Goal: Transaction & Acquisition: Purchase product/service

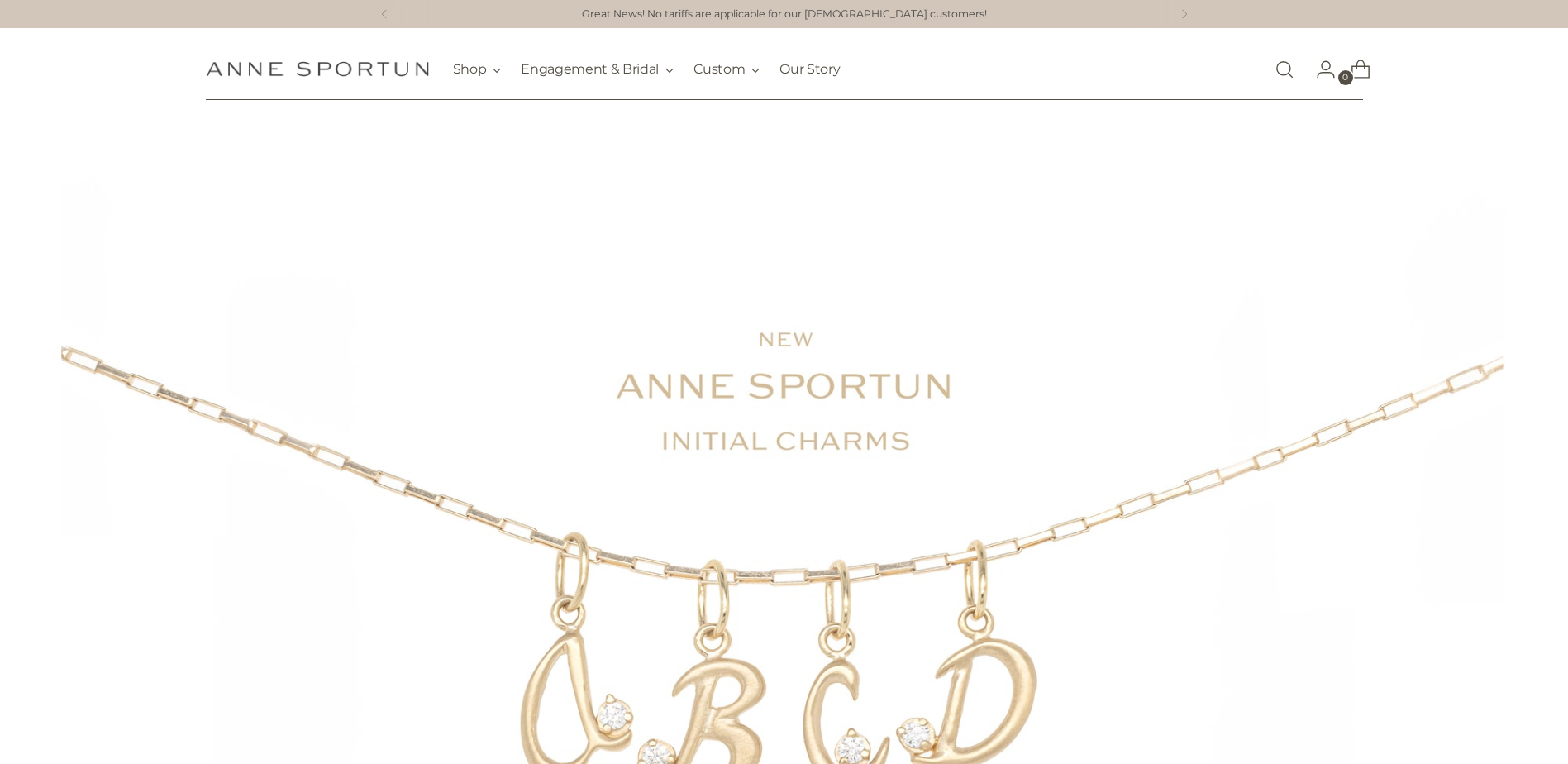
click at [791, 571] on div "WEDDING BANDS Find your forever ring Artemer Exciting New Pieces 14k gold hand …" at bounding box center [784, 538] width 1568 height 809
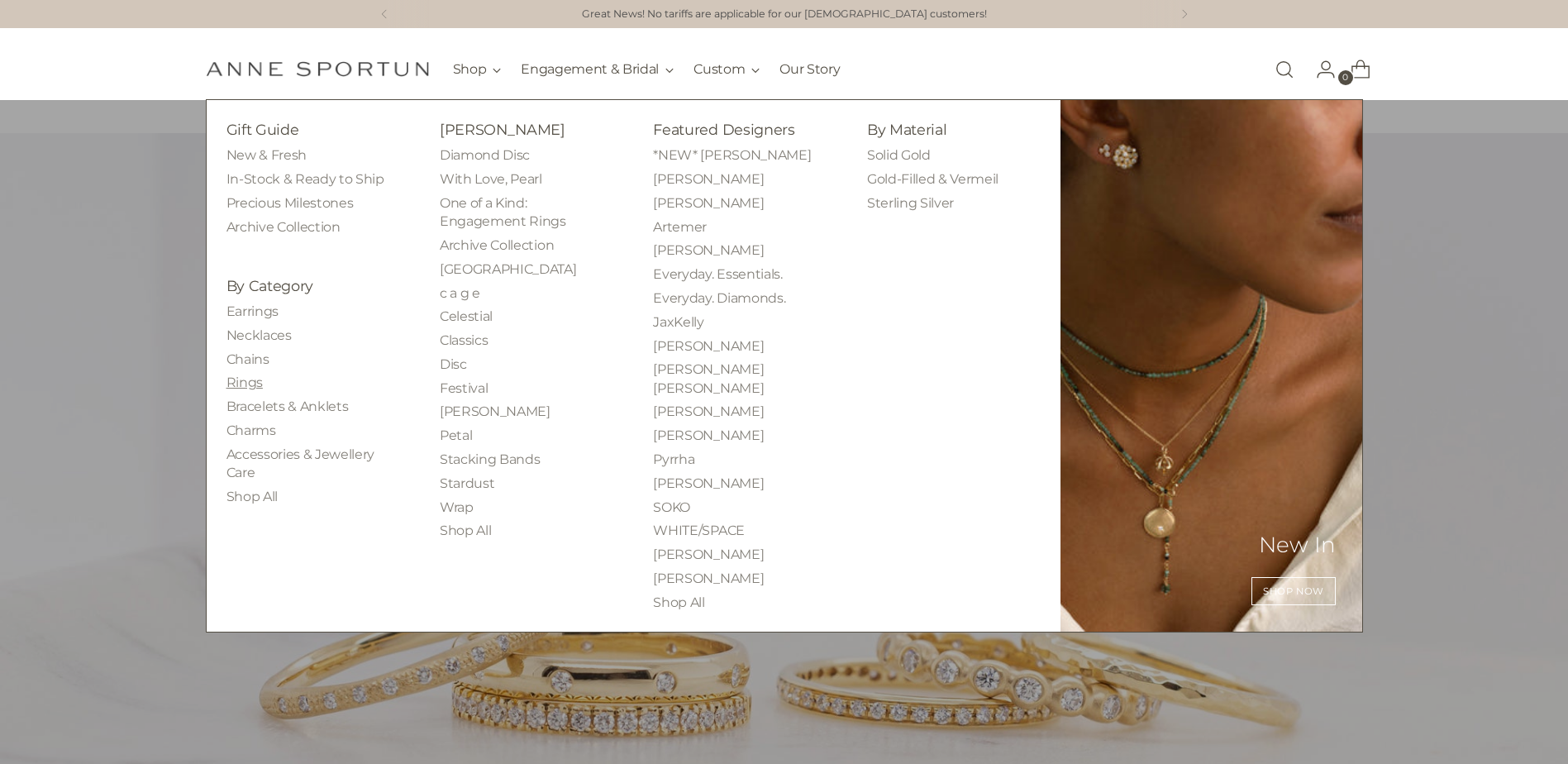
click at [251, 388] on link "Rings" at bounding box center [244, 382] width 36 height 16
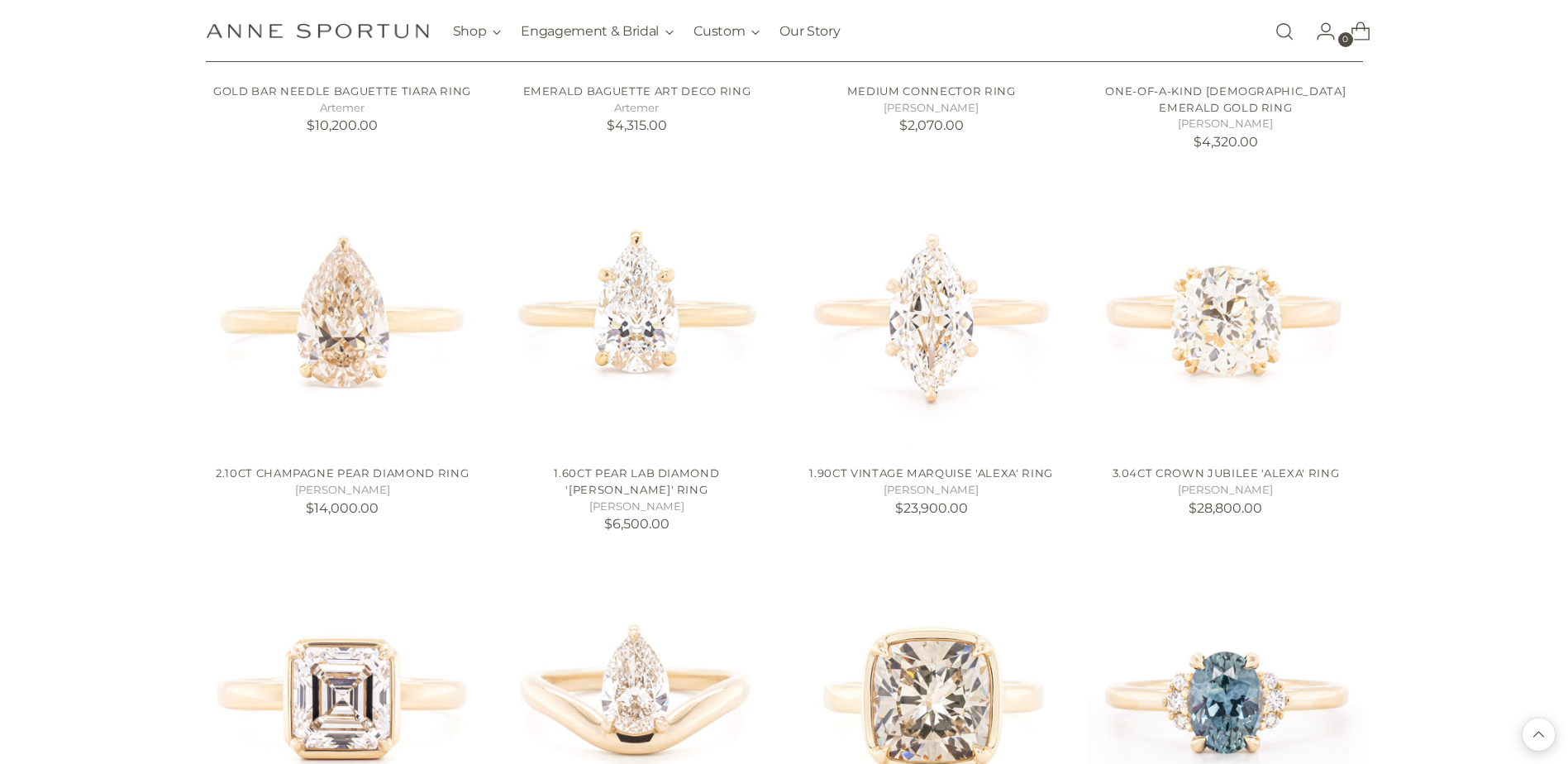
scroll to position [1322, 0]
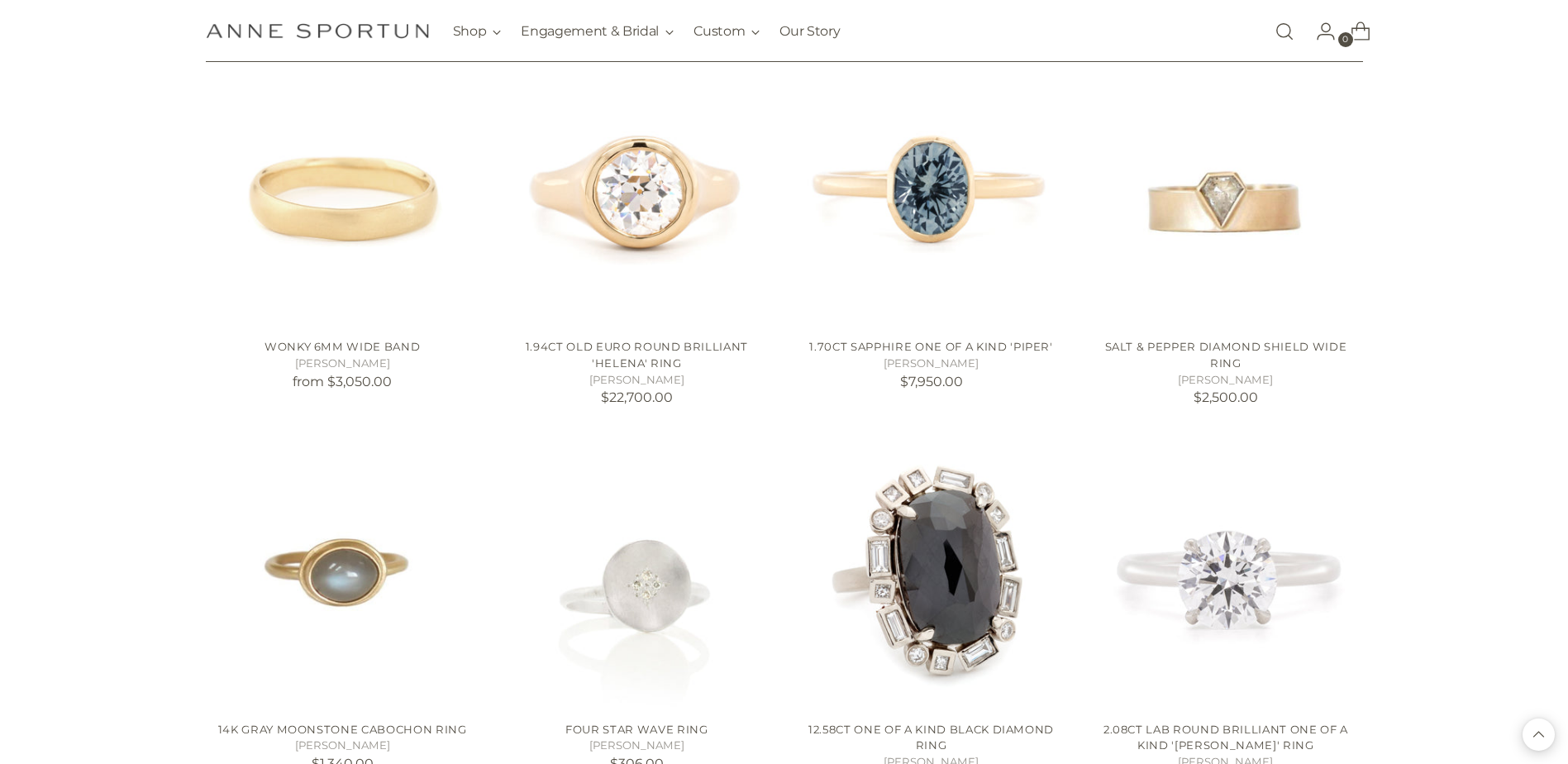
scroll to position [2645, 0]
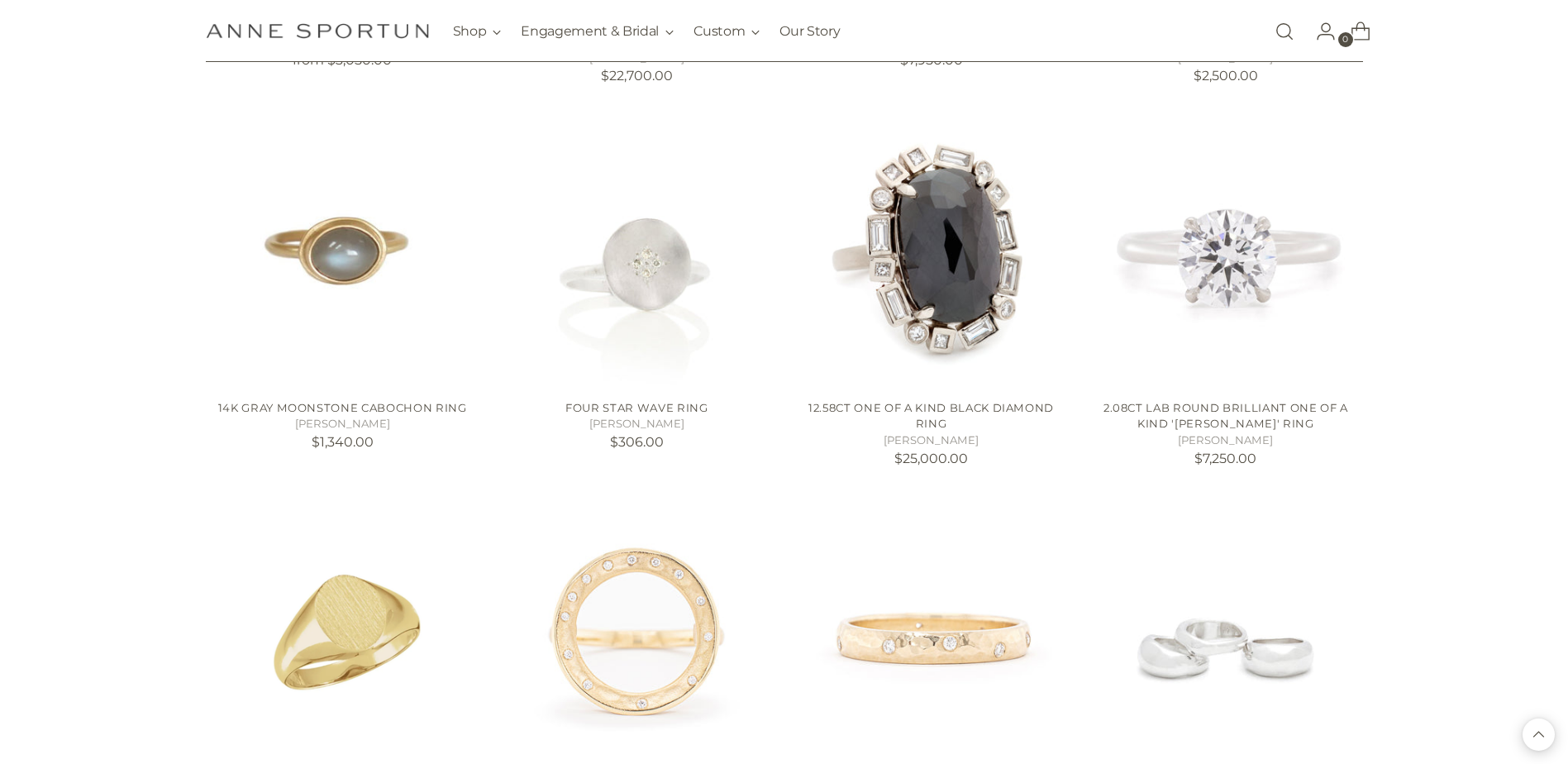
scroll to position [3059, 0]
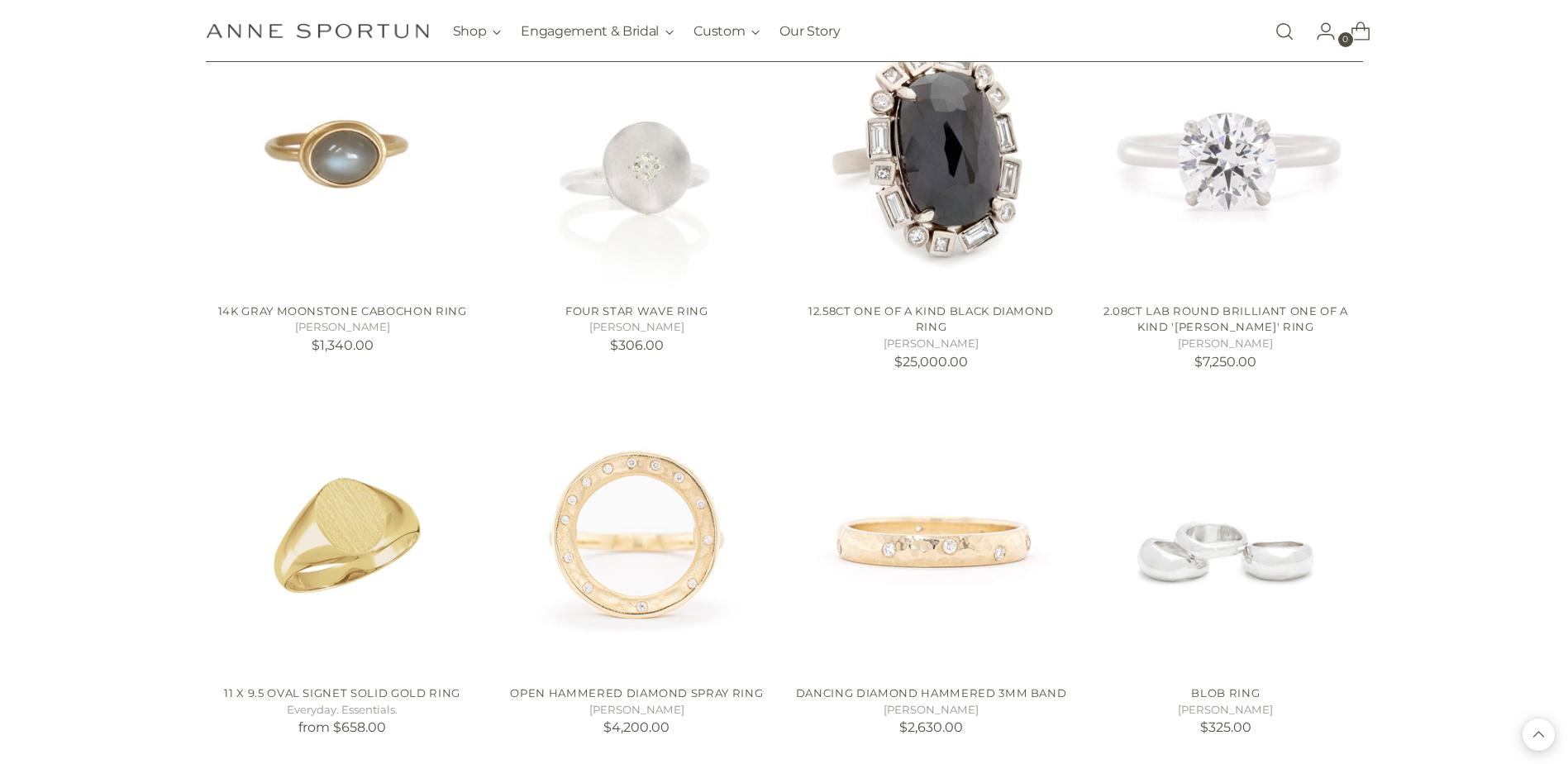
scroll to position [2976, 0]
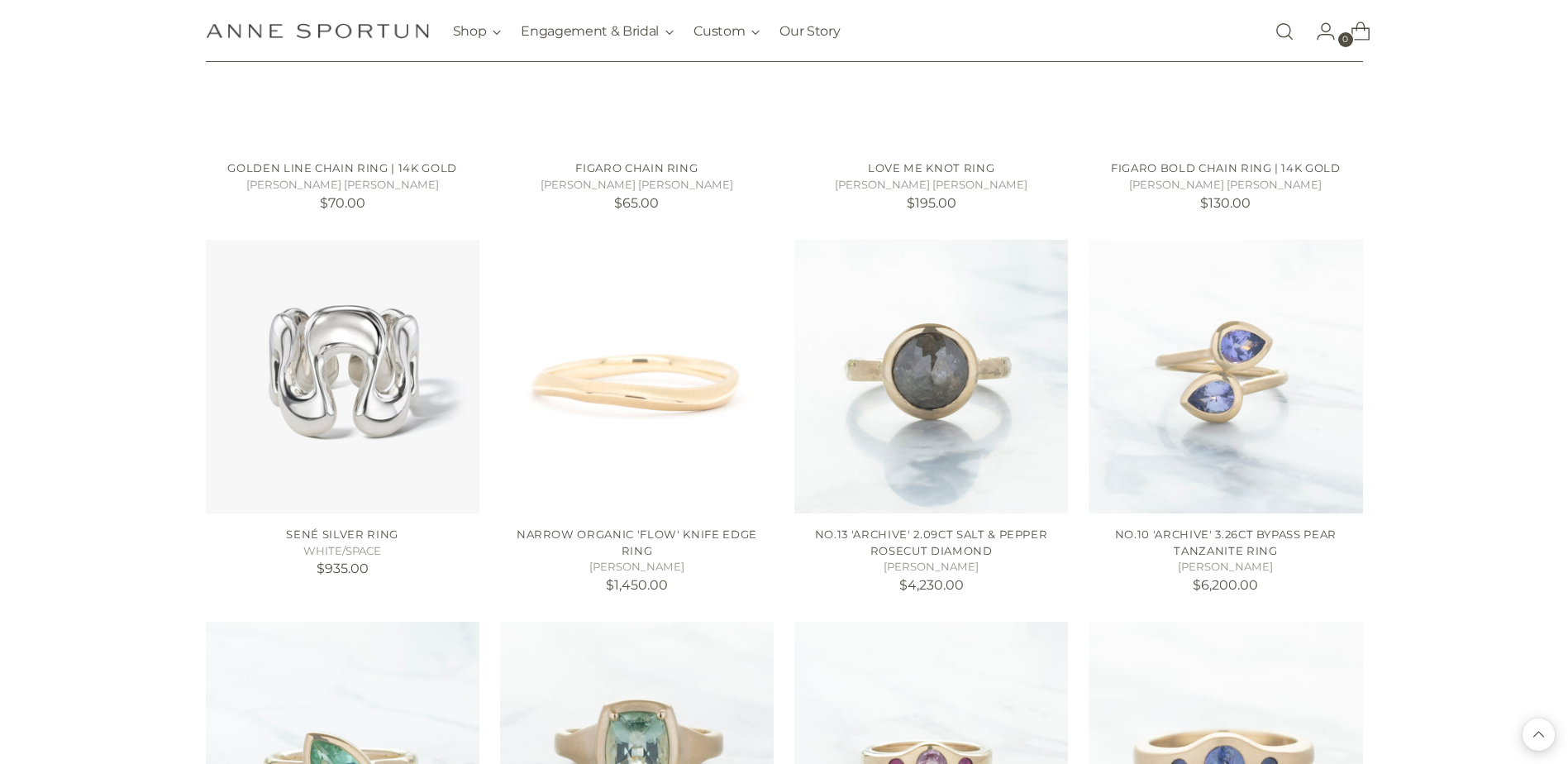
scroll to position [4381, 0]
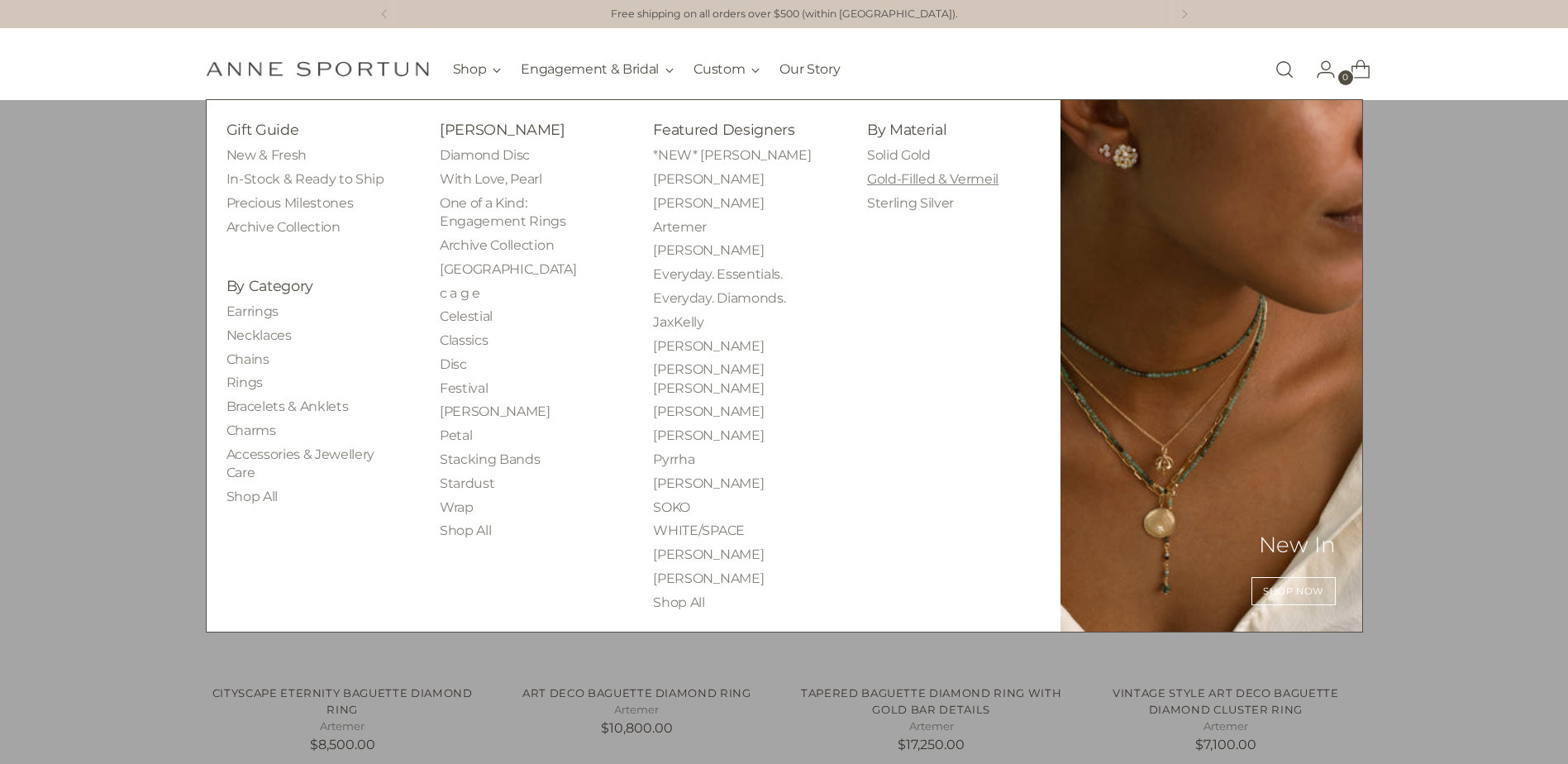
click at [920, 174] on link "Gold-Filled & Vermeil" at bounding box center [933, 179] width 132 height 16
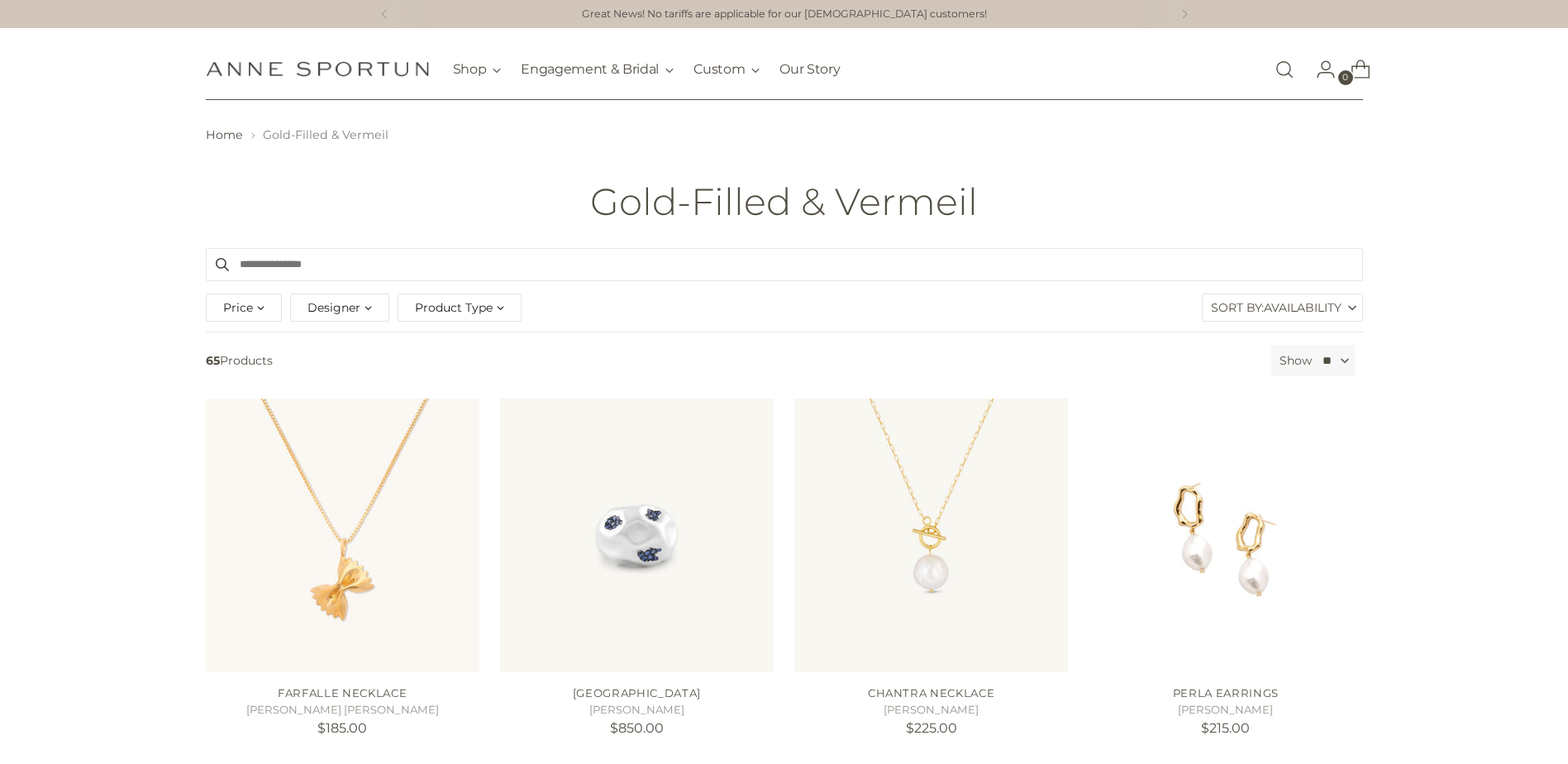
click at [497, 307] on div "Product Type" at bounding box center [459, 307] width 124 height 28
click at [418, 422] on span "button" at bounding box center [417, 422] width 13 height 13
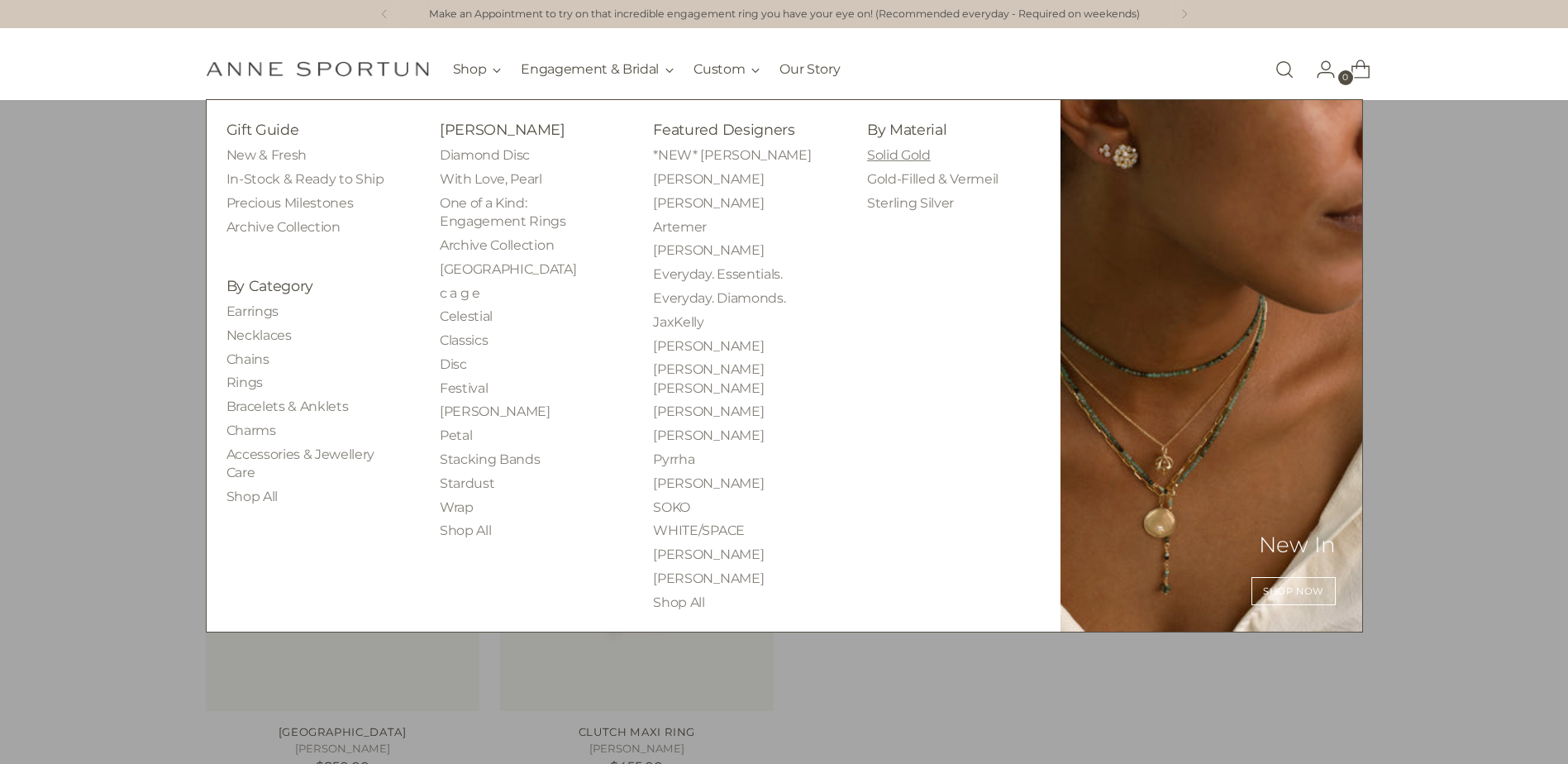
click at [903, 157] on link "Solid Gold" at bounding box center [899, 155] width 64 height 16
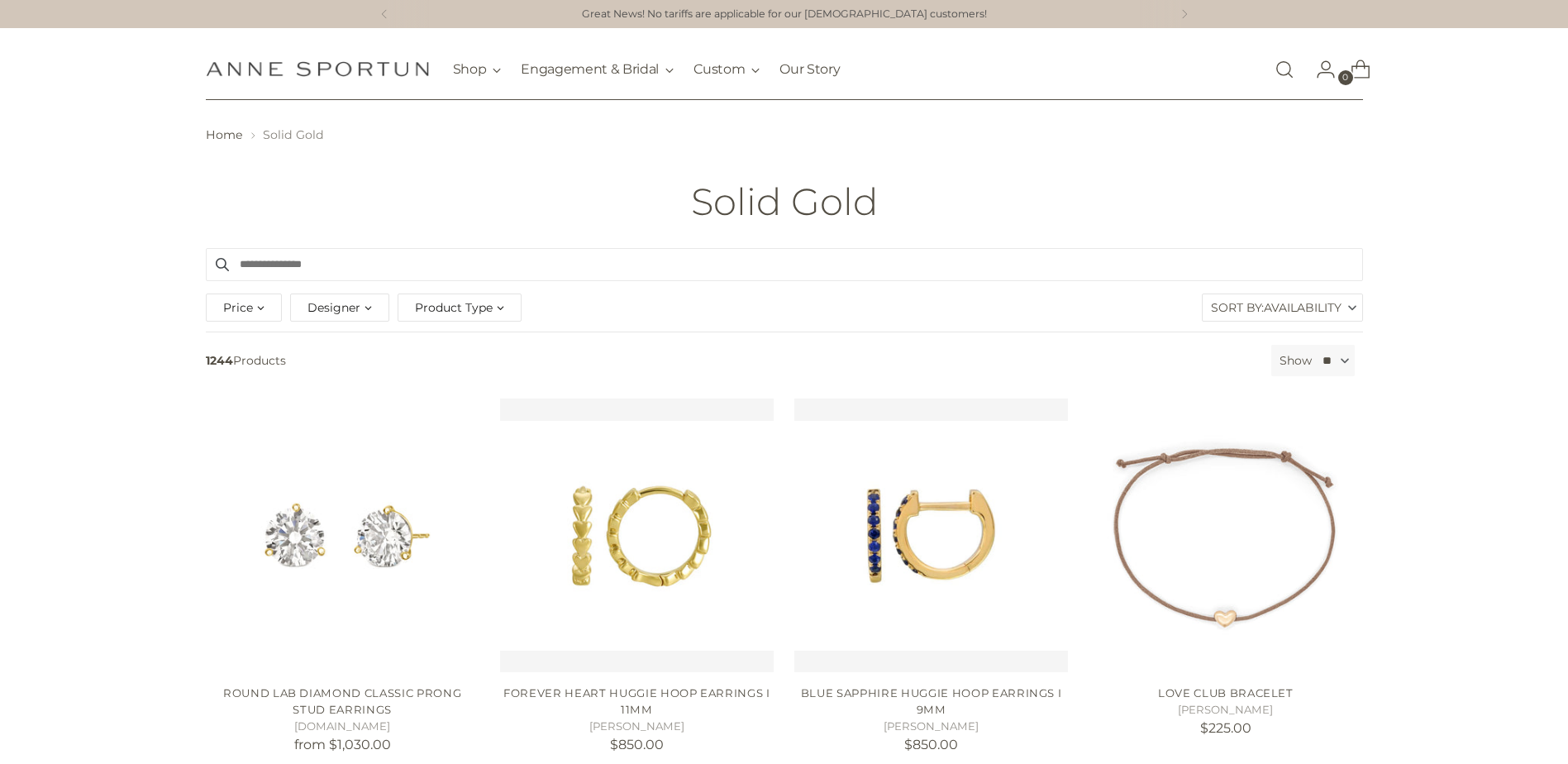
click at [496, 311] on div "Product Type" at bounding box center [459, 307] width 124 height 28
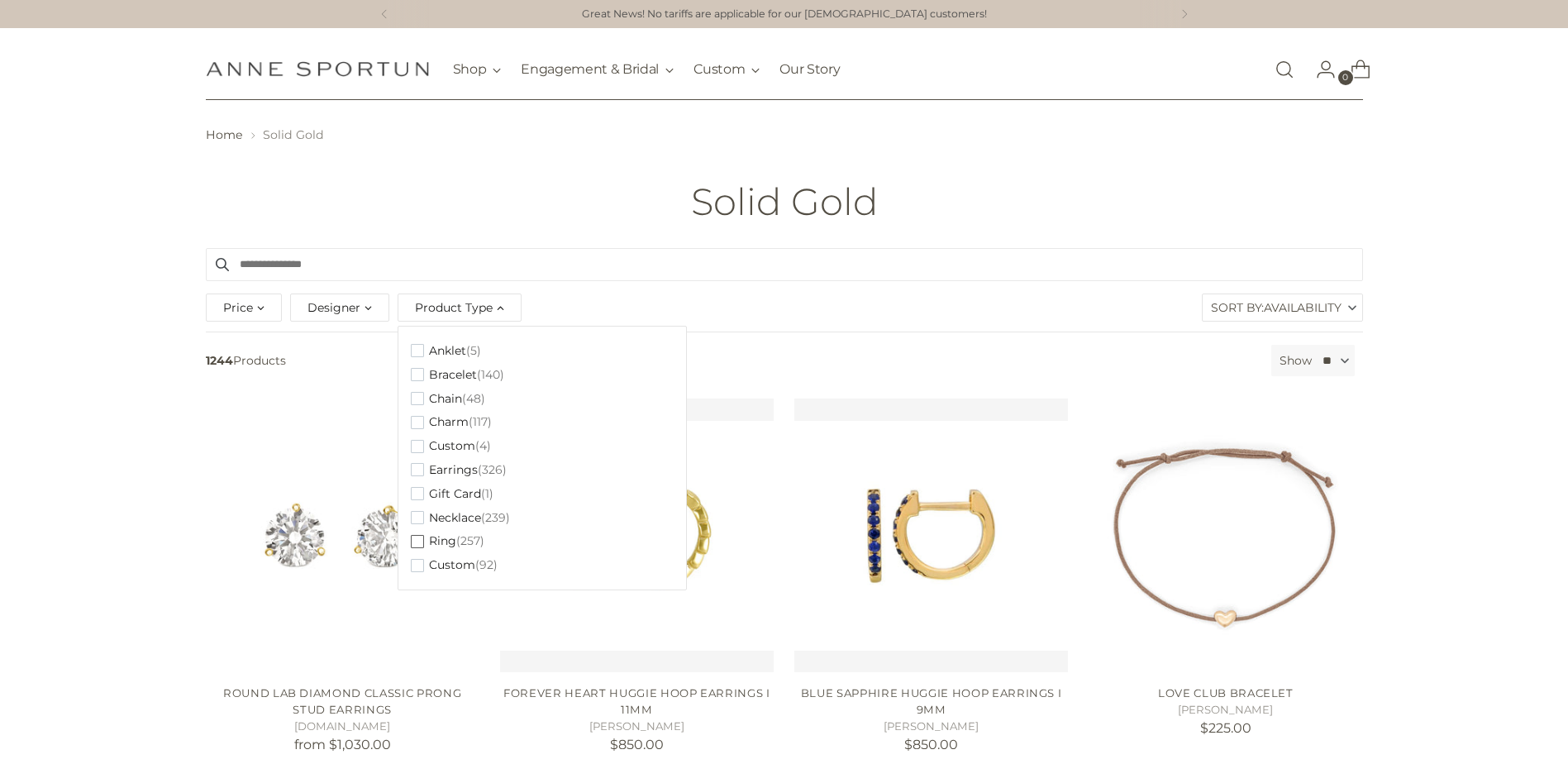
click at [419, 541] on span "button" at bounding box center [417, 541] width 13 height 13
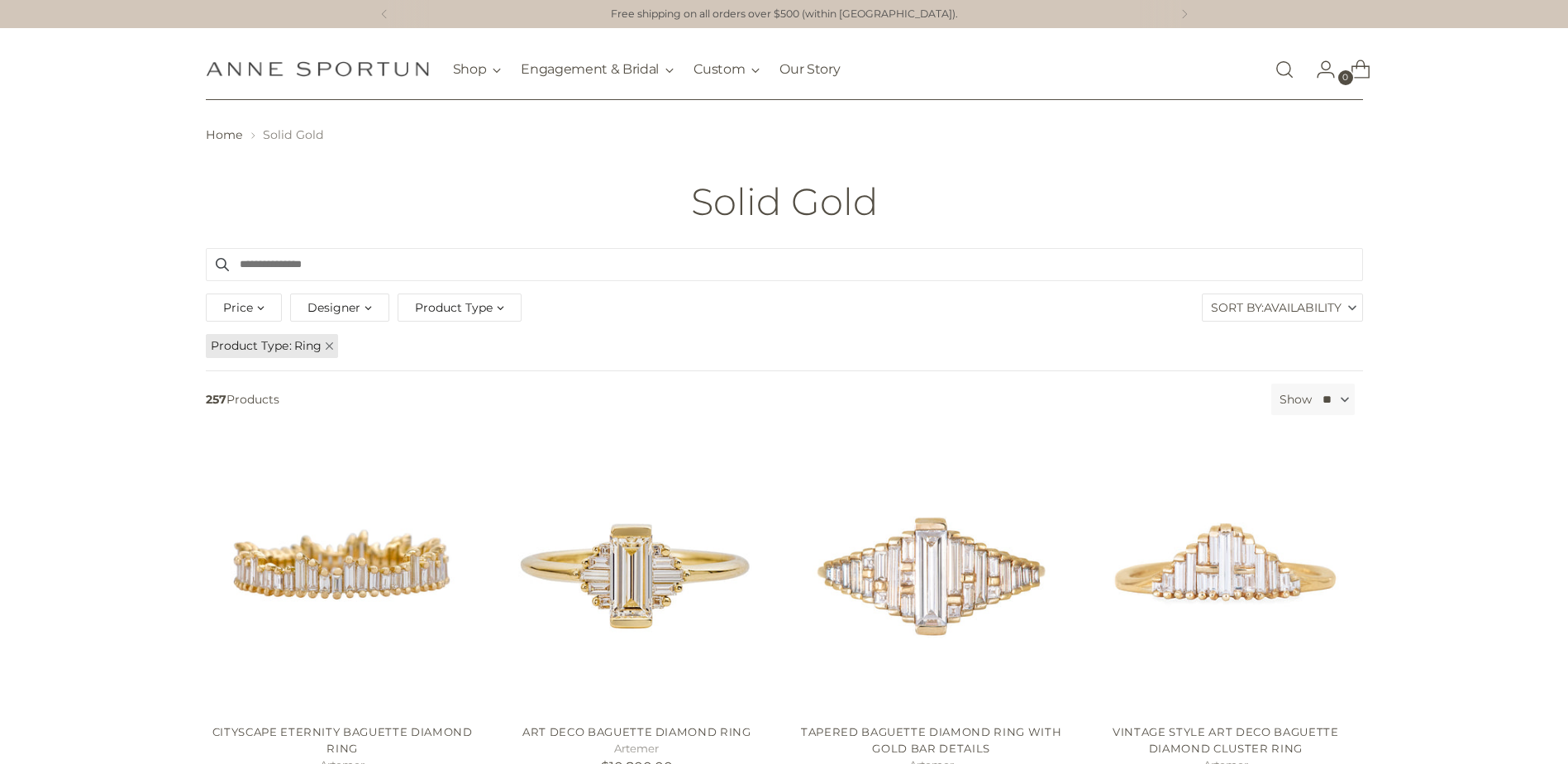
click at [257, 305] on div "Price" at bounding box center [244, 307] width 76 height 28
type input "*******"
drag, startPoint x: 478, startPoint y: 387, endPoint x: 238, endPoint y: 408, distance: 240.9
click at [238, 382] on div "$65.00 $78,500.00" at bounding box center [351, 381] width 263 height 4
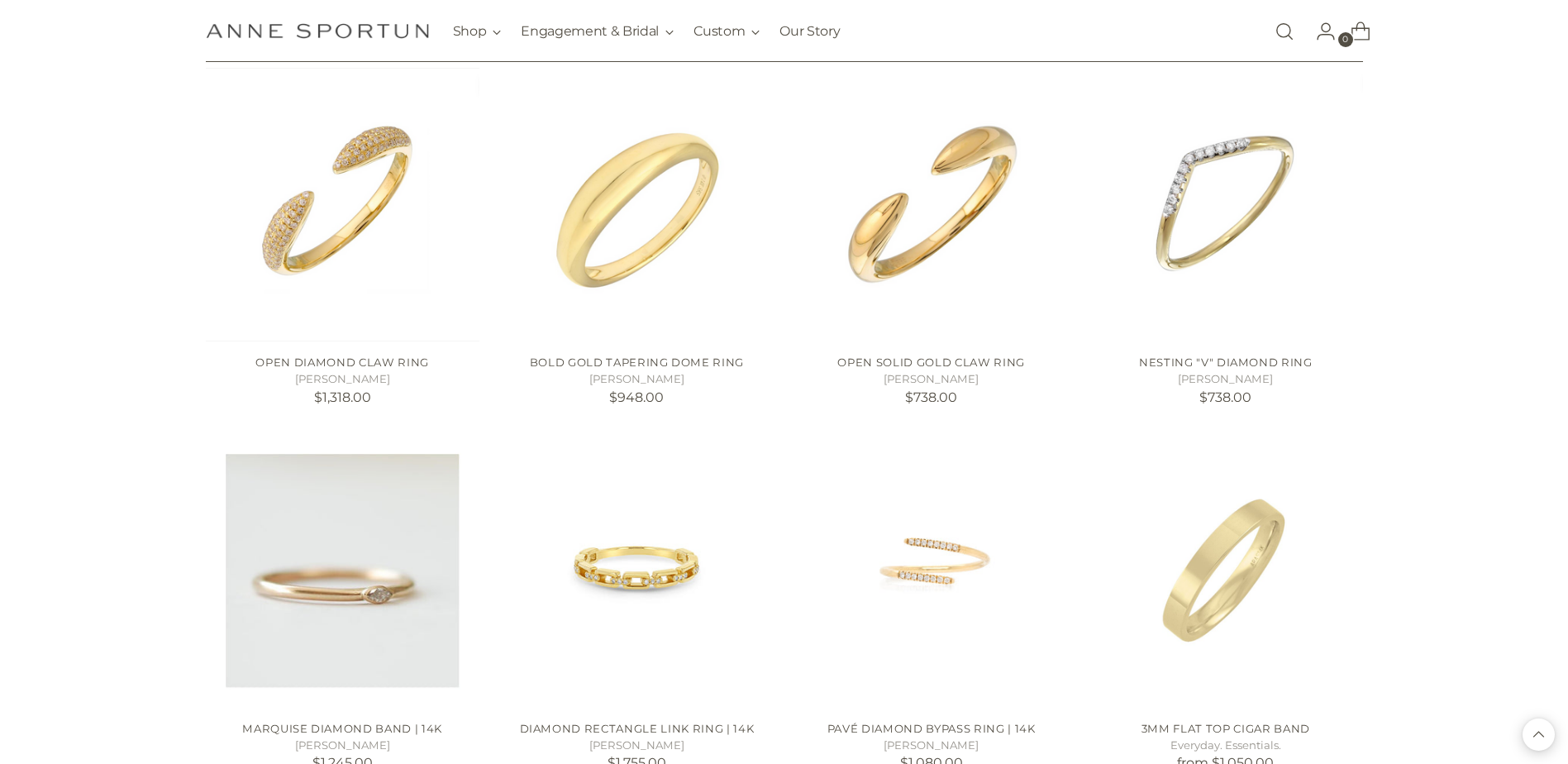
scroll to position [1487, 0]
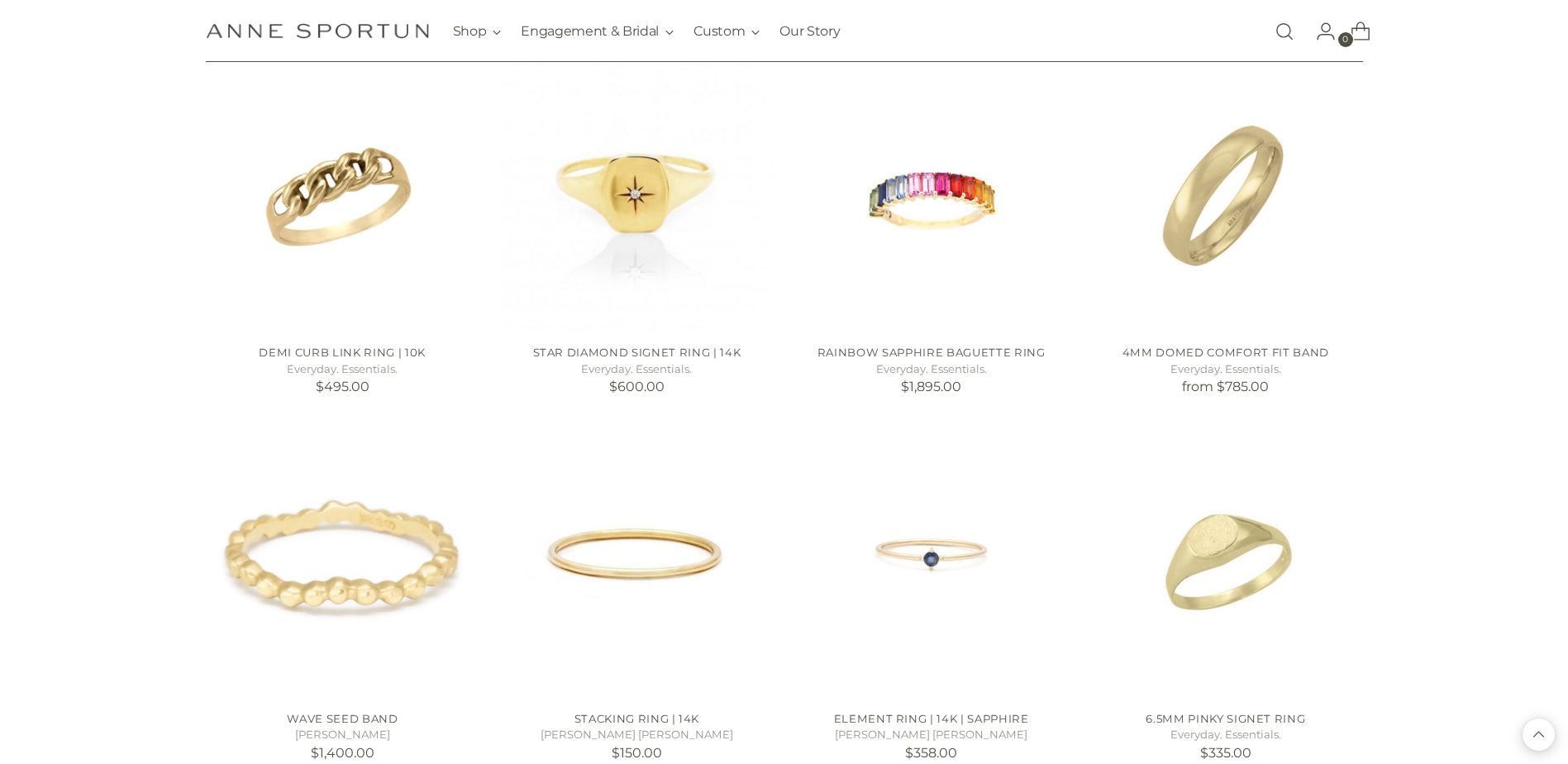
scroll to position [2976, 0]
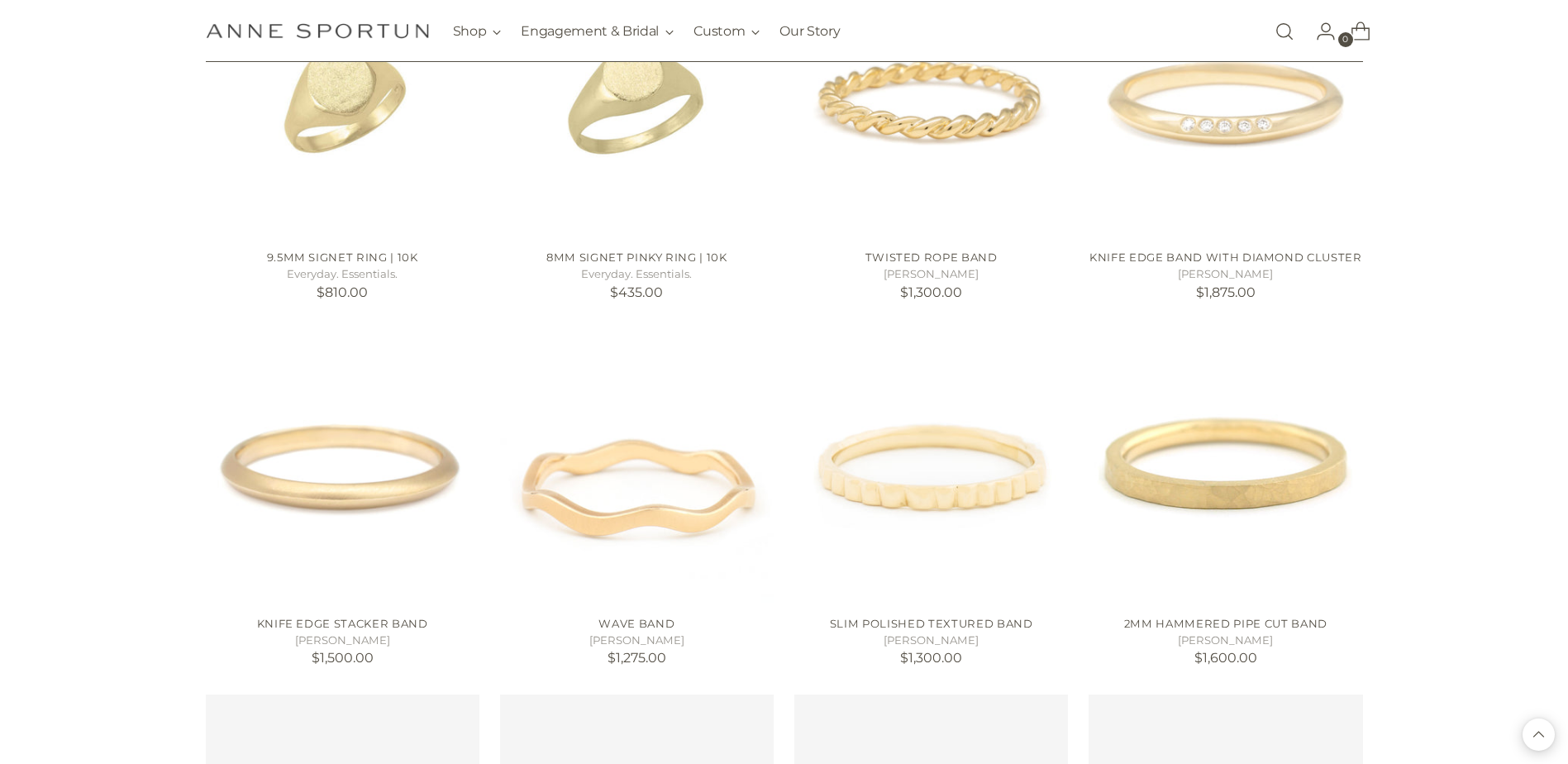
scroll to position [3802, 0]
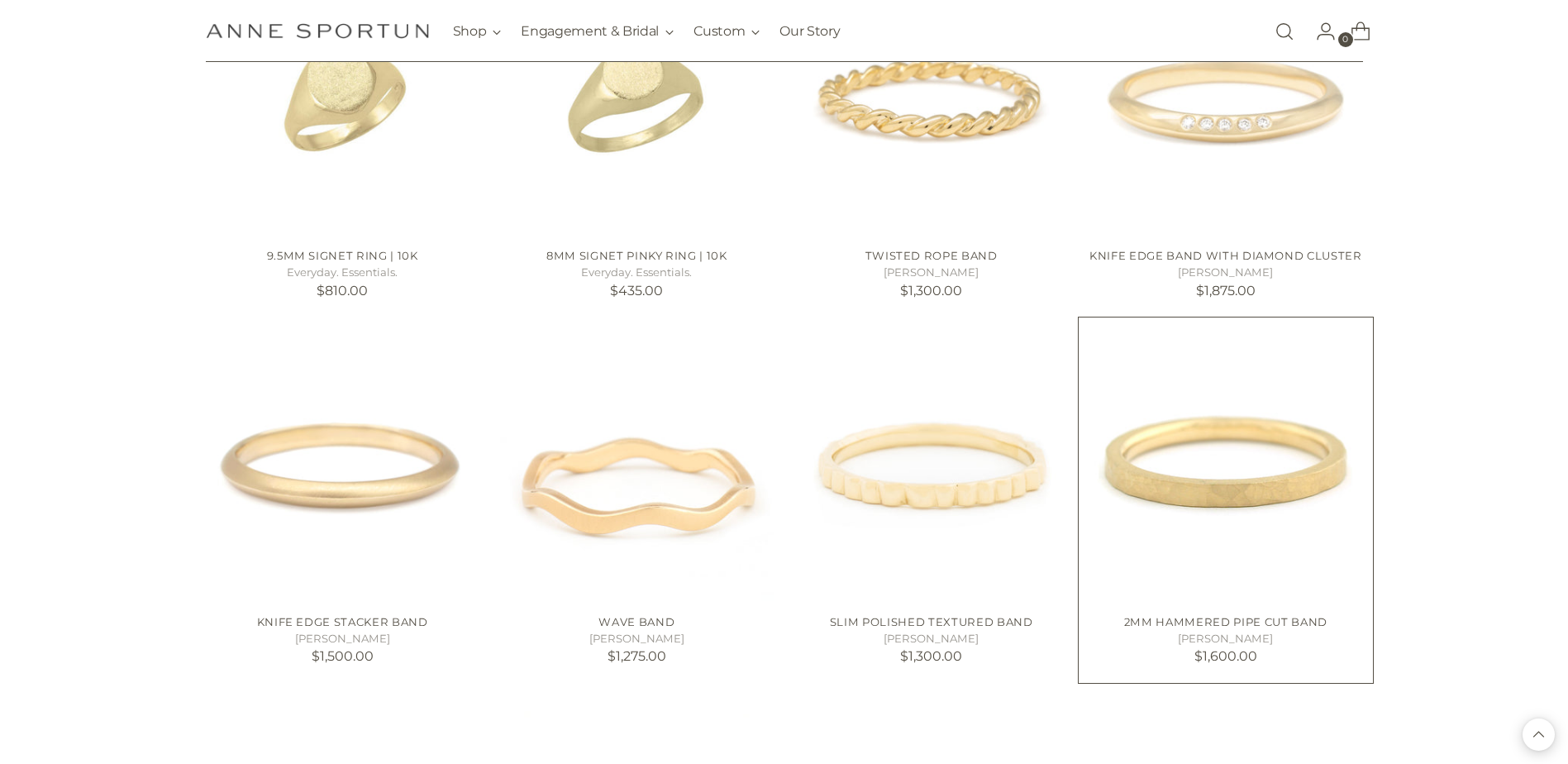
click at [0, 0] on img "2mm Hammered Pipe Cut Band" at bounding box center [0, 0] width 0 height 0
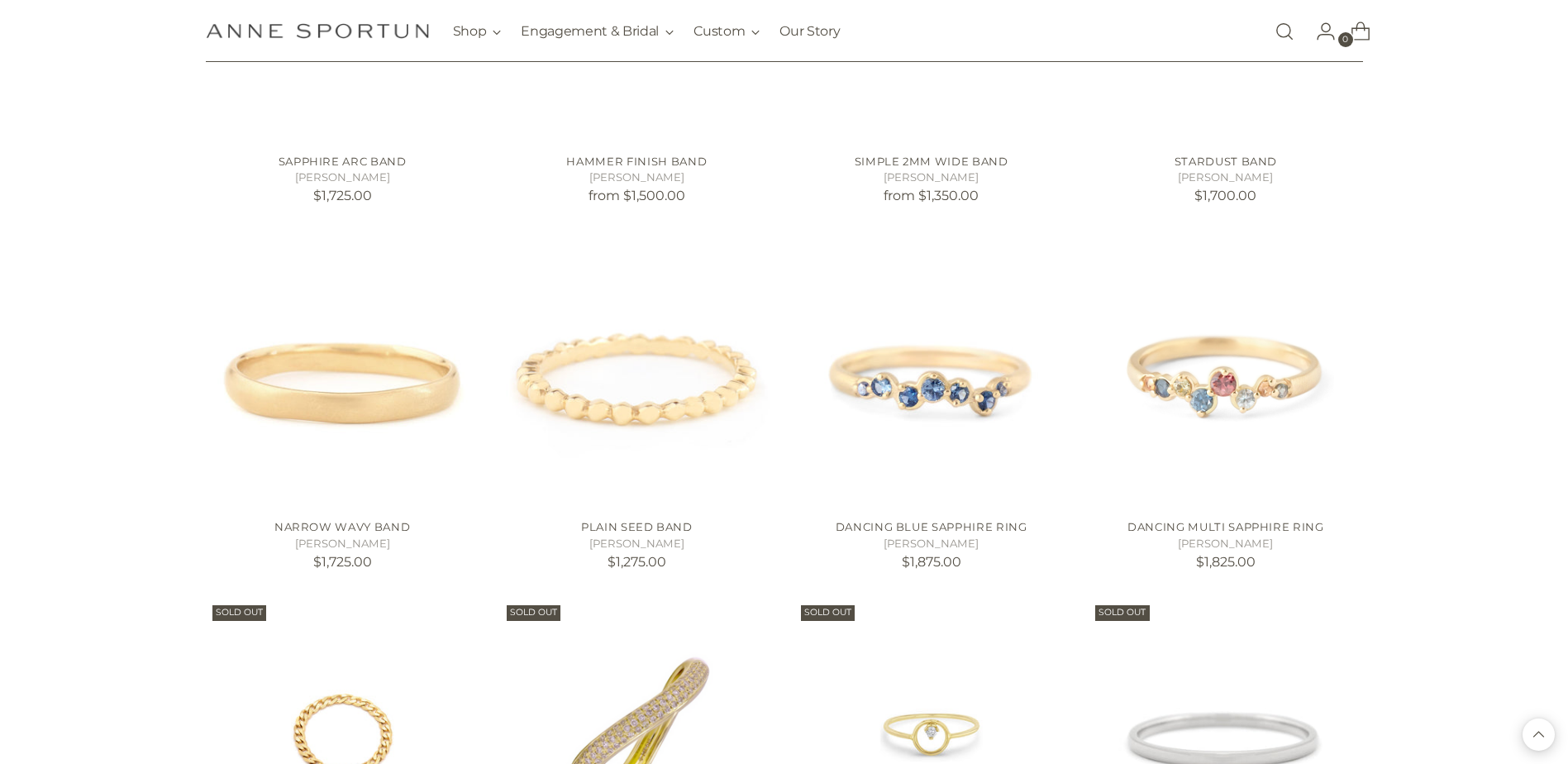
scroll to position [4546, 0]
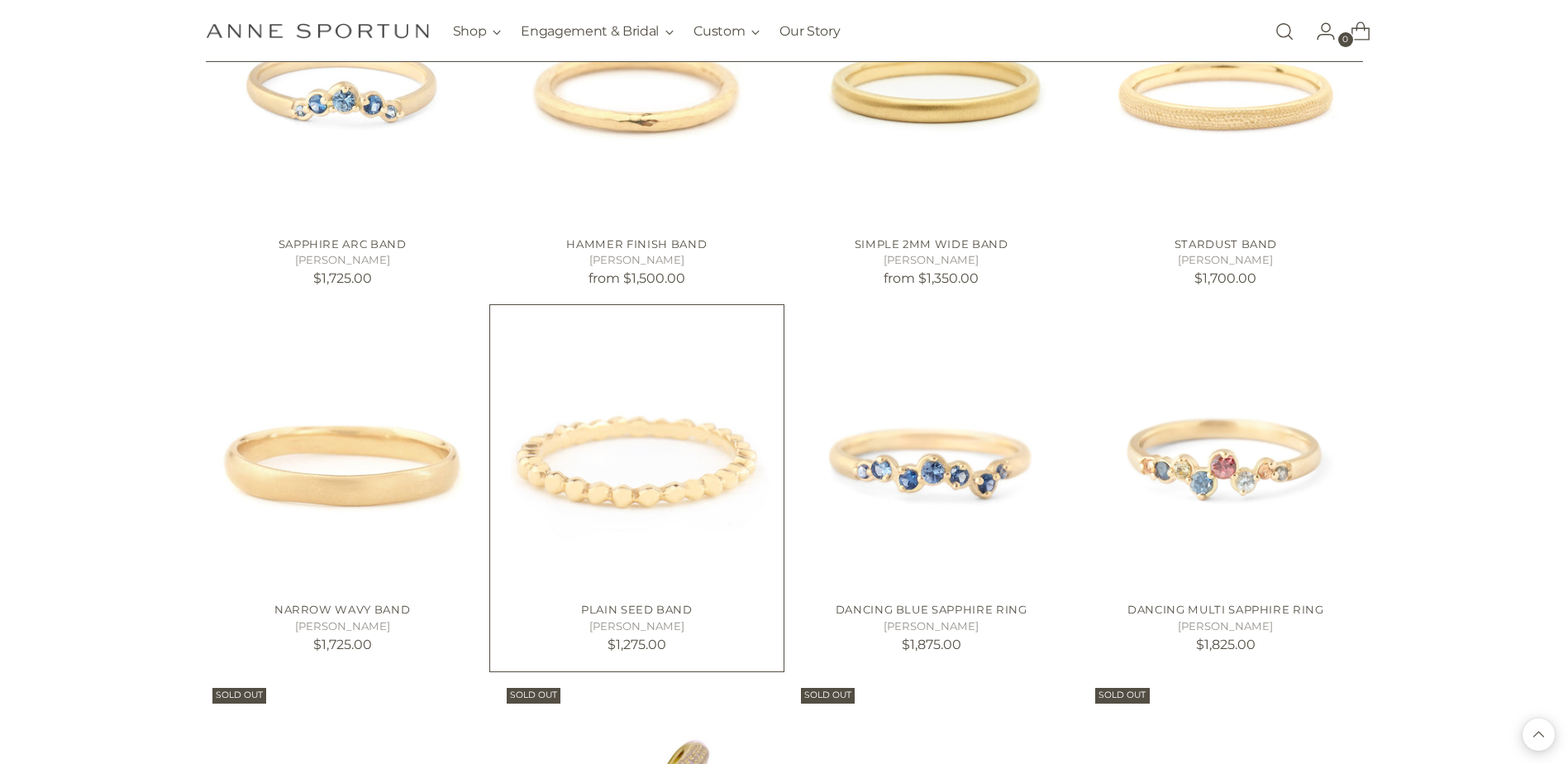
click at [0, 0] on img "Plain Seed Band" at bounding box center [0, 0] width 0 height 0
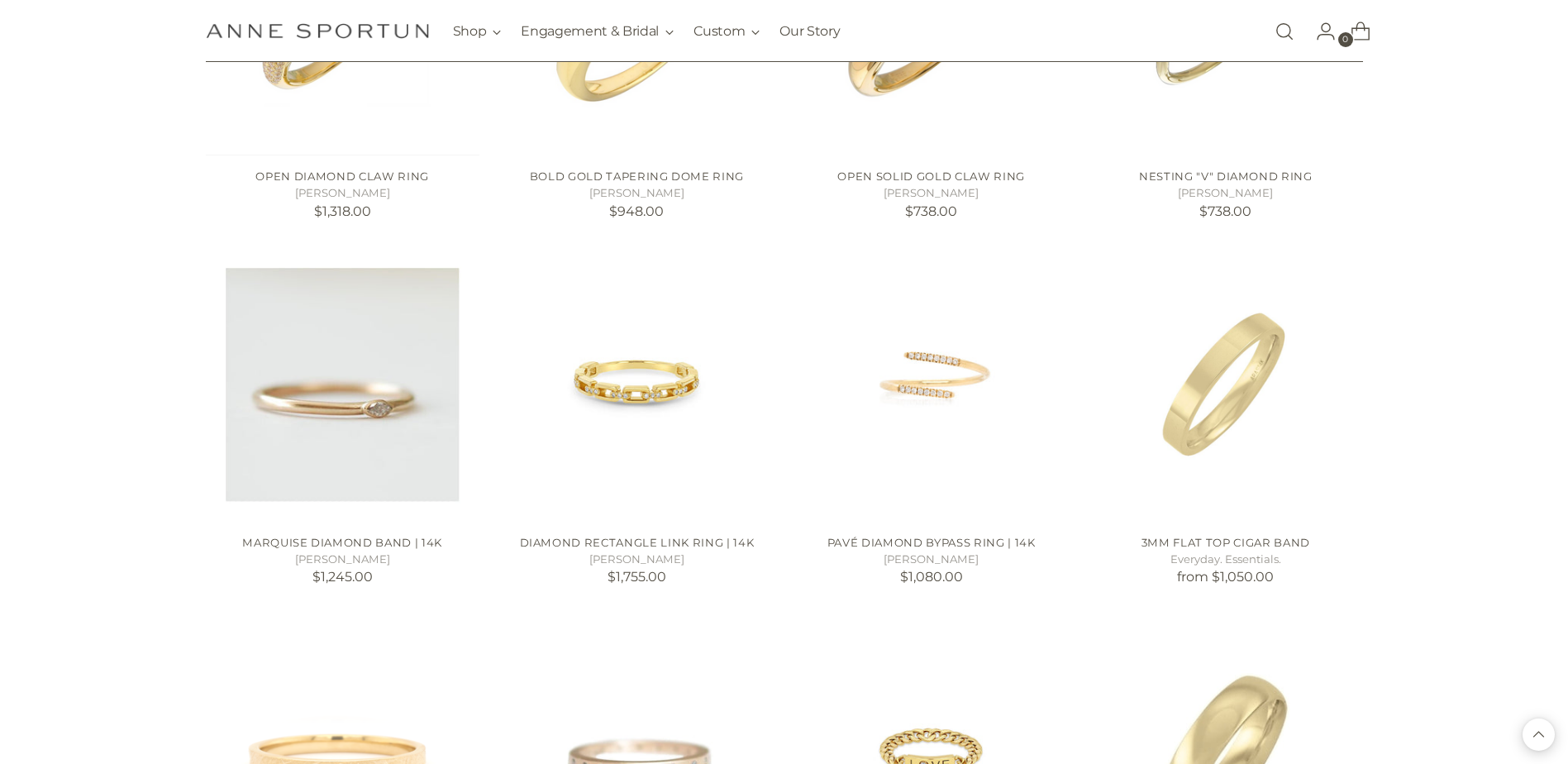
scroll to position [1653, 0]
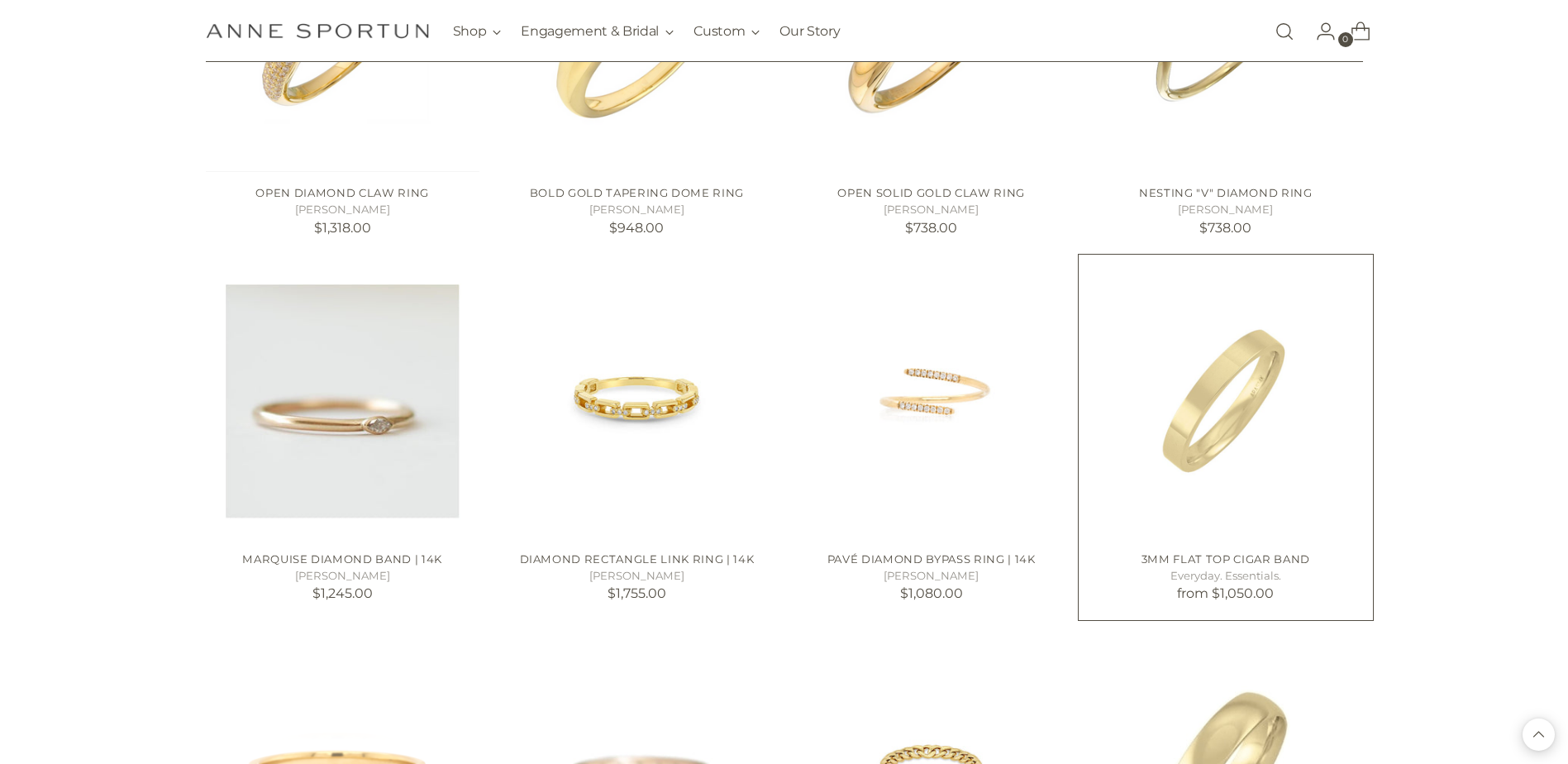
click at [0, 0] on img "3mm Flat Top Cigar Band" at bounding box center [0, 0] width 0 height 0
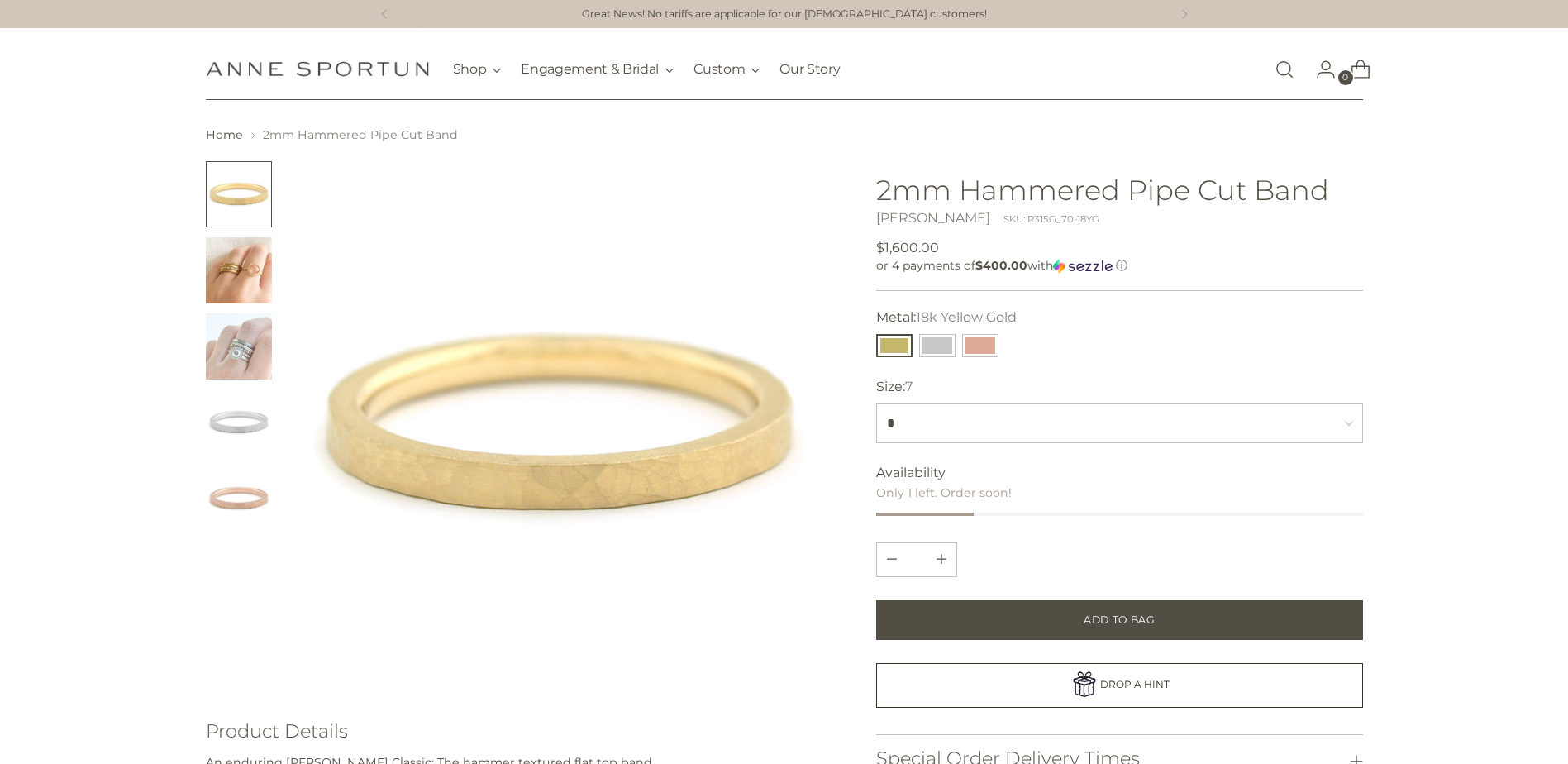
click at [208, 271] on img "Change image to image 2" at bounding box center [239, 270] width 66 height 66
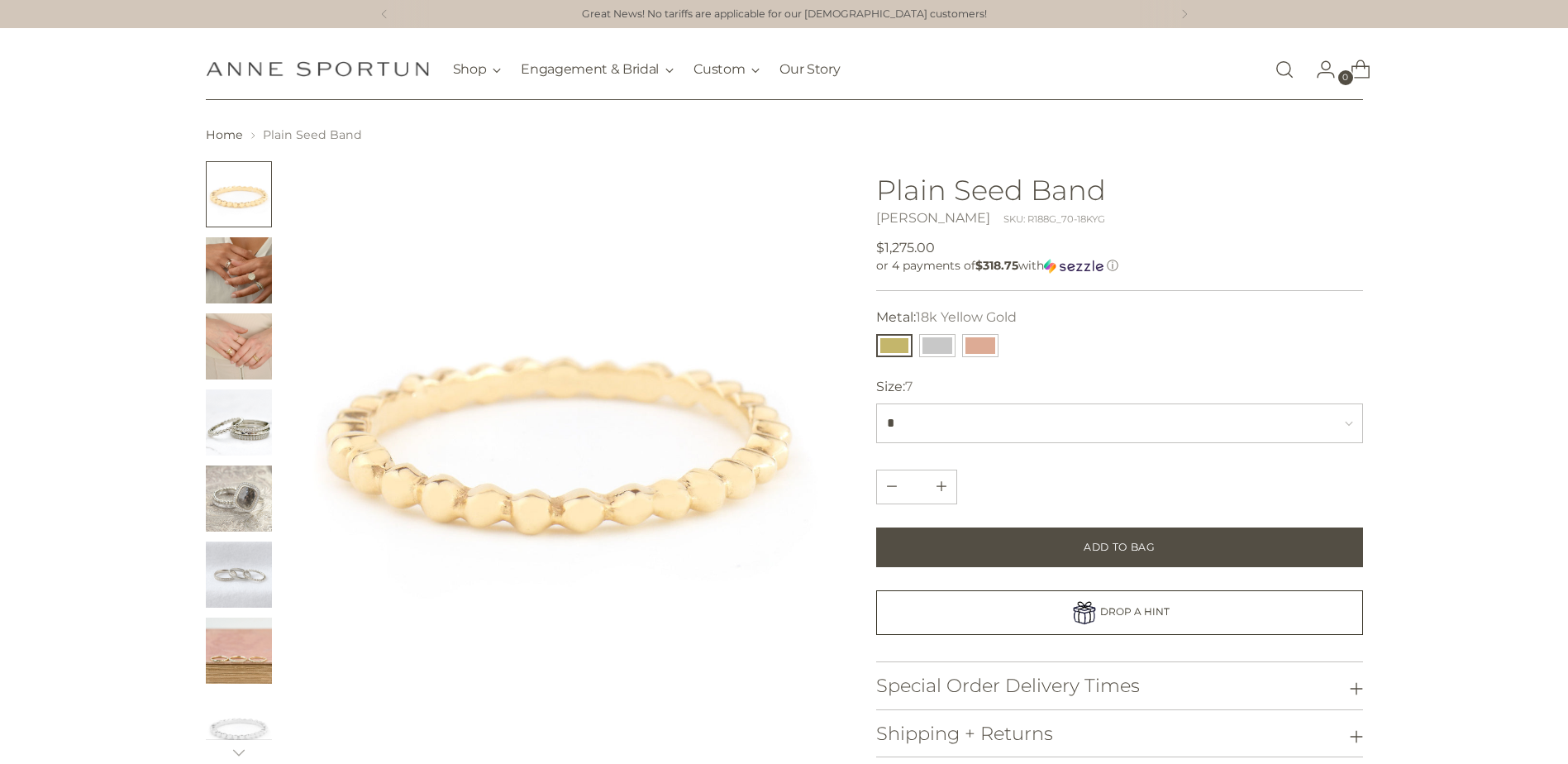
click at [237, 327] on img "Change image to image 3" at bounding box center [239, 346] width 66 height 66
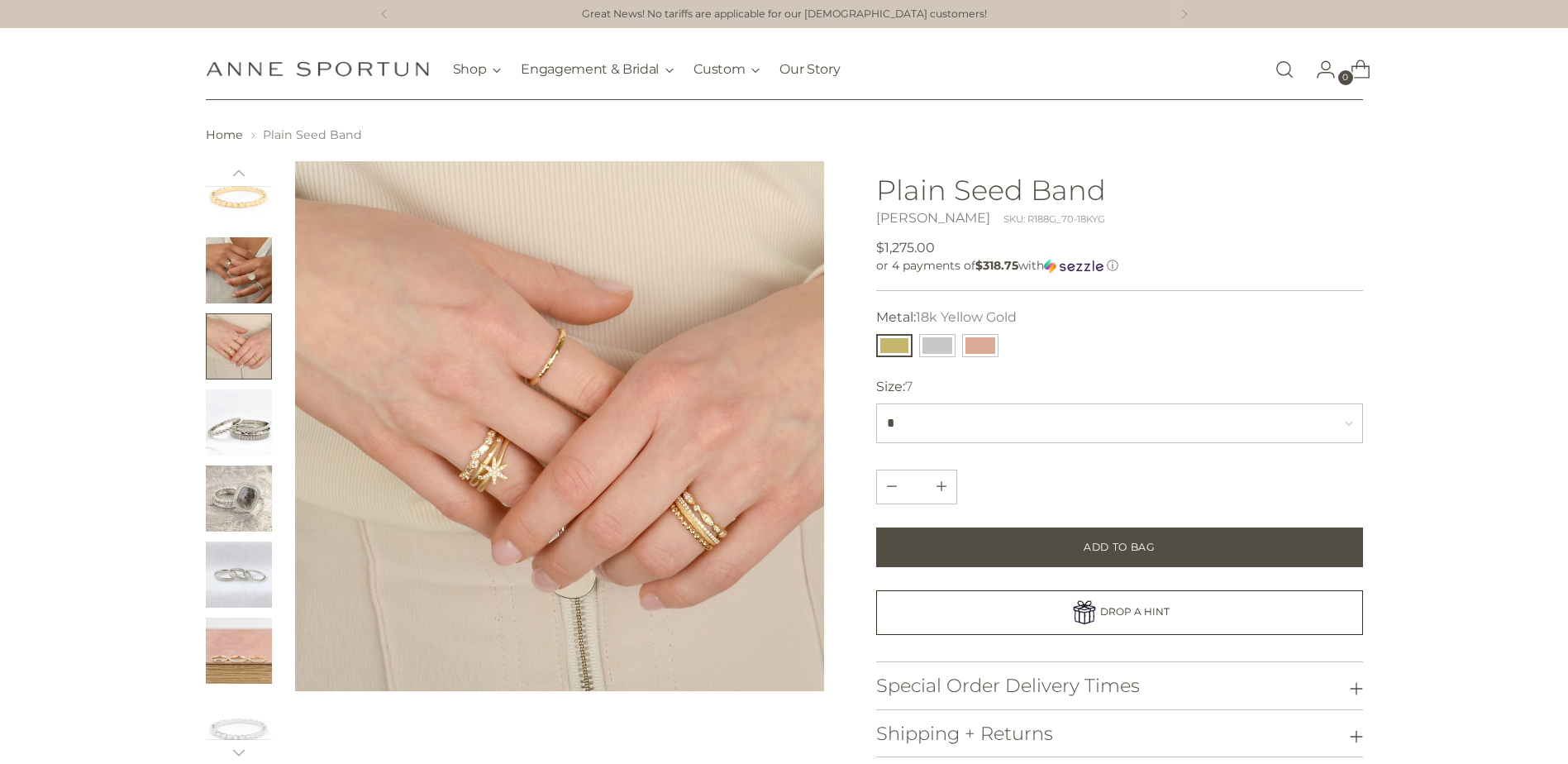
scroll to position [148, 0]
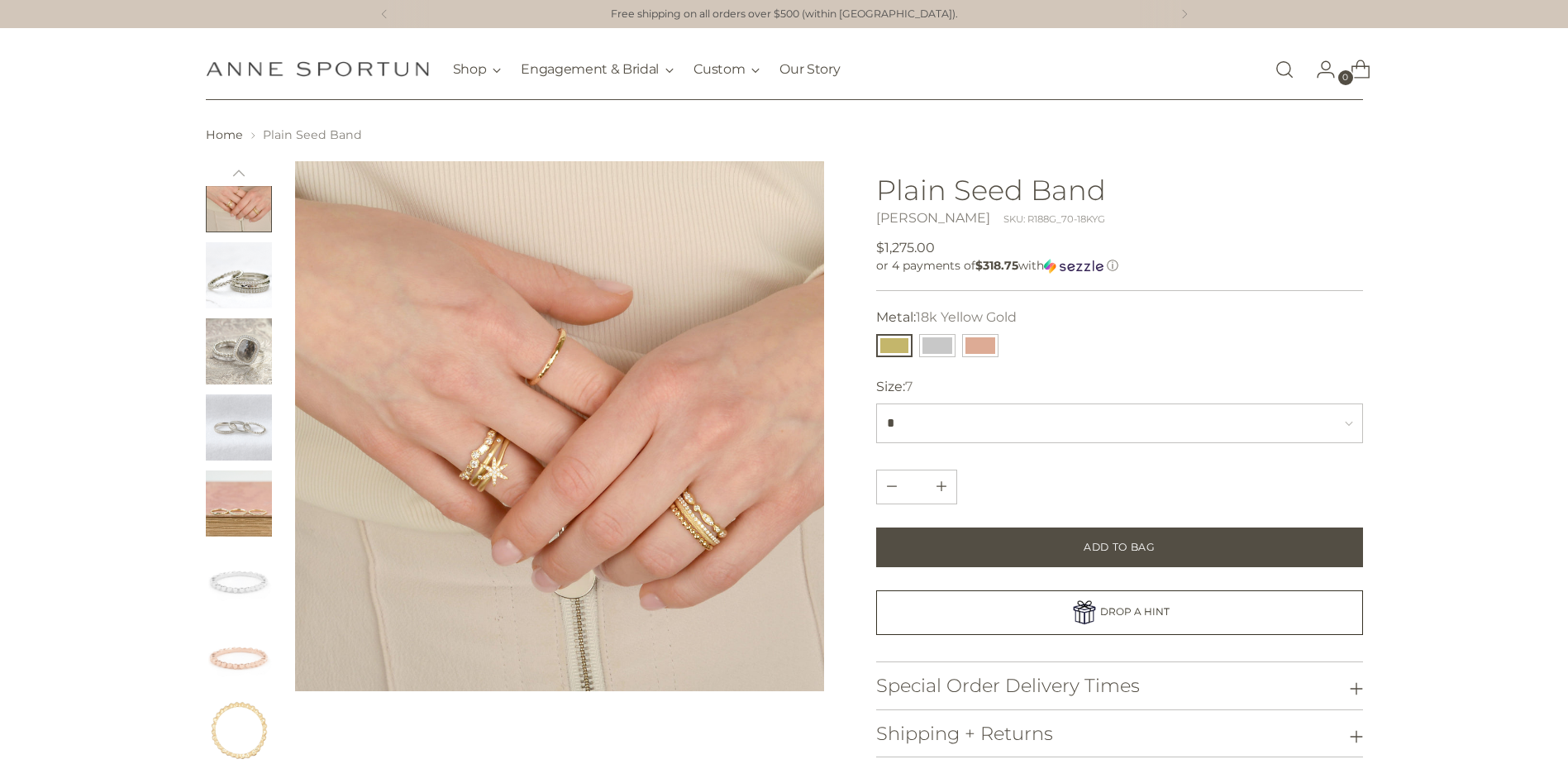
click at [245, 658] on img "Change image to image 9" at bounding box center [239, 655] width 66 height 66
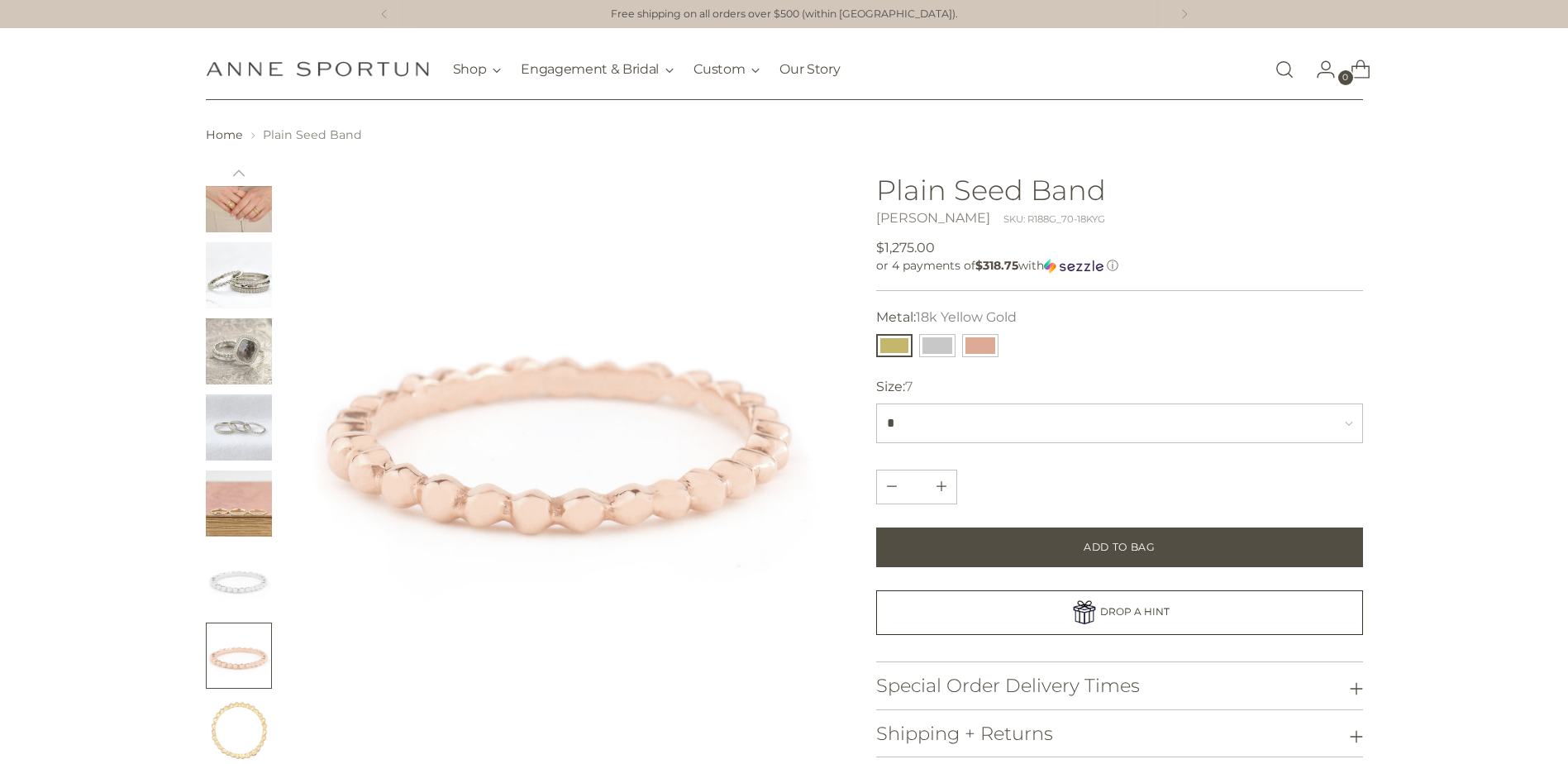
click at [249, 207] on img "Change image to image 3" at bounding box center [239, 199] width 66 height 66
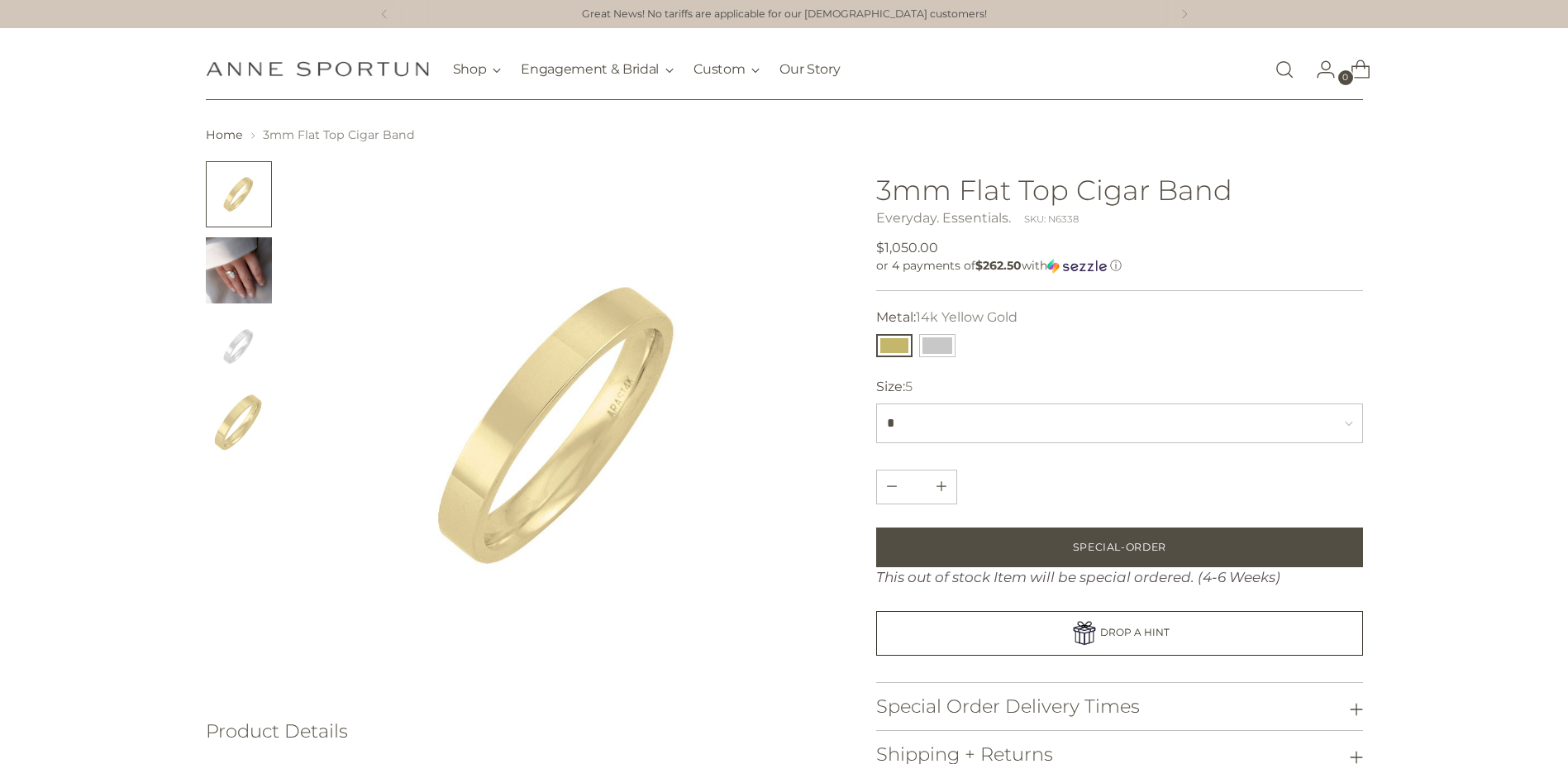
click at [234, 267] on img "Change image to image 2" at bounding box center [239, 270] width 66 height 66
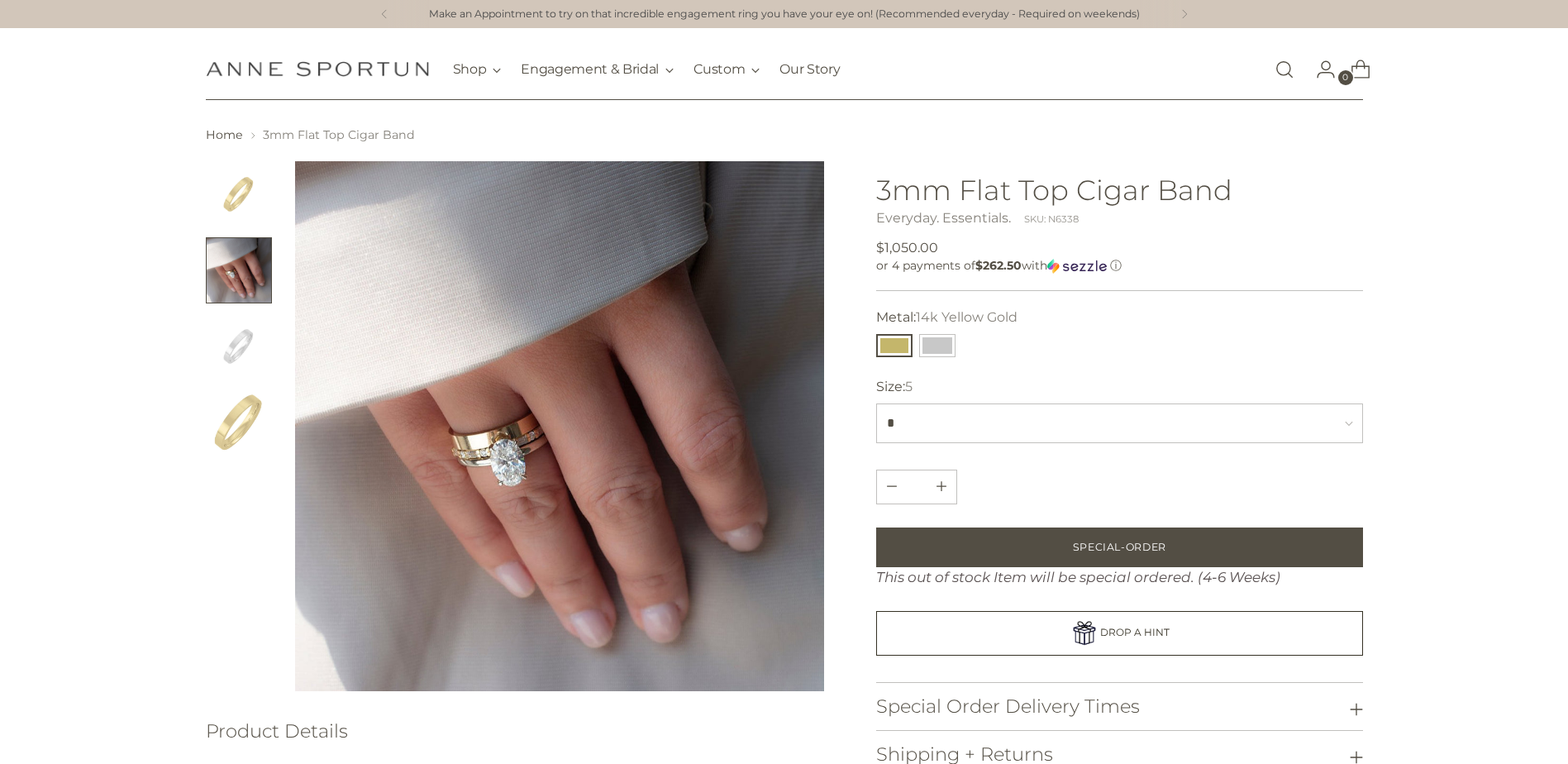
click at [220, 427] on img "Change image to image 4" at bounding box center [239, 422] width 66 height 66
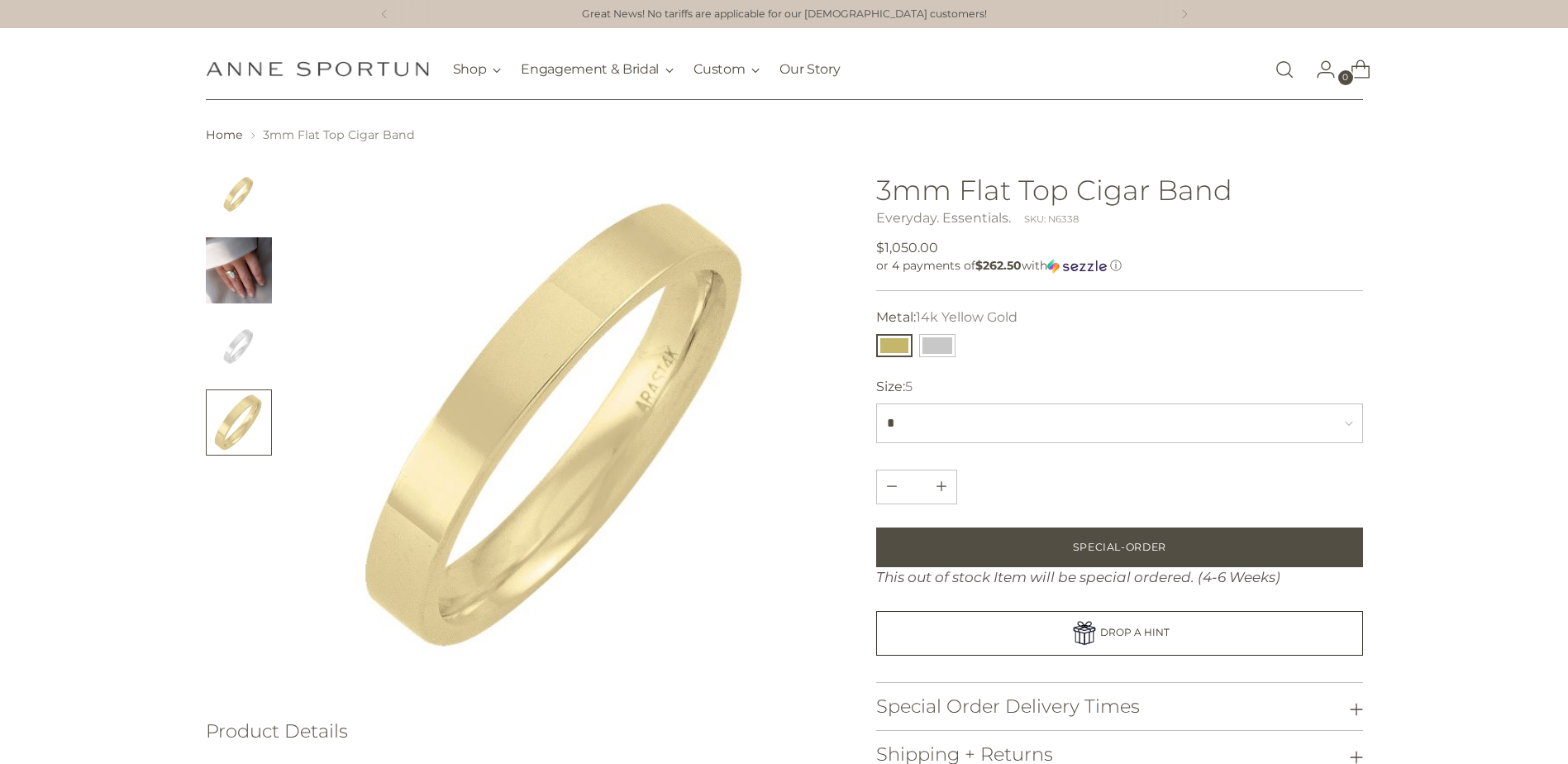
click at [252, 186] on img "Change image to image 1" at bounding box center [239, 193] width 66 height 66
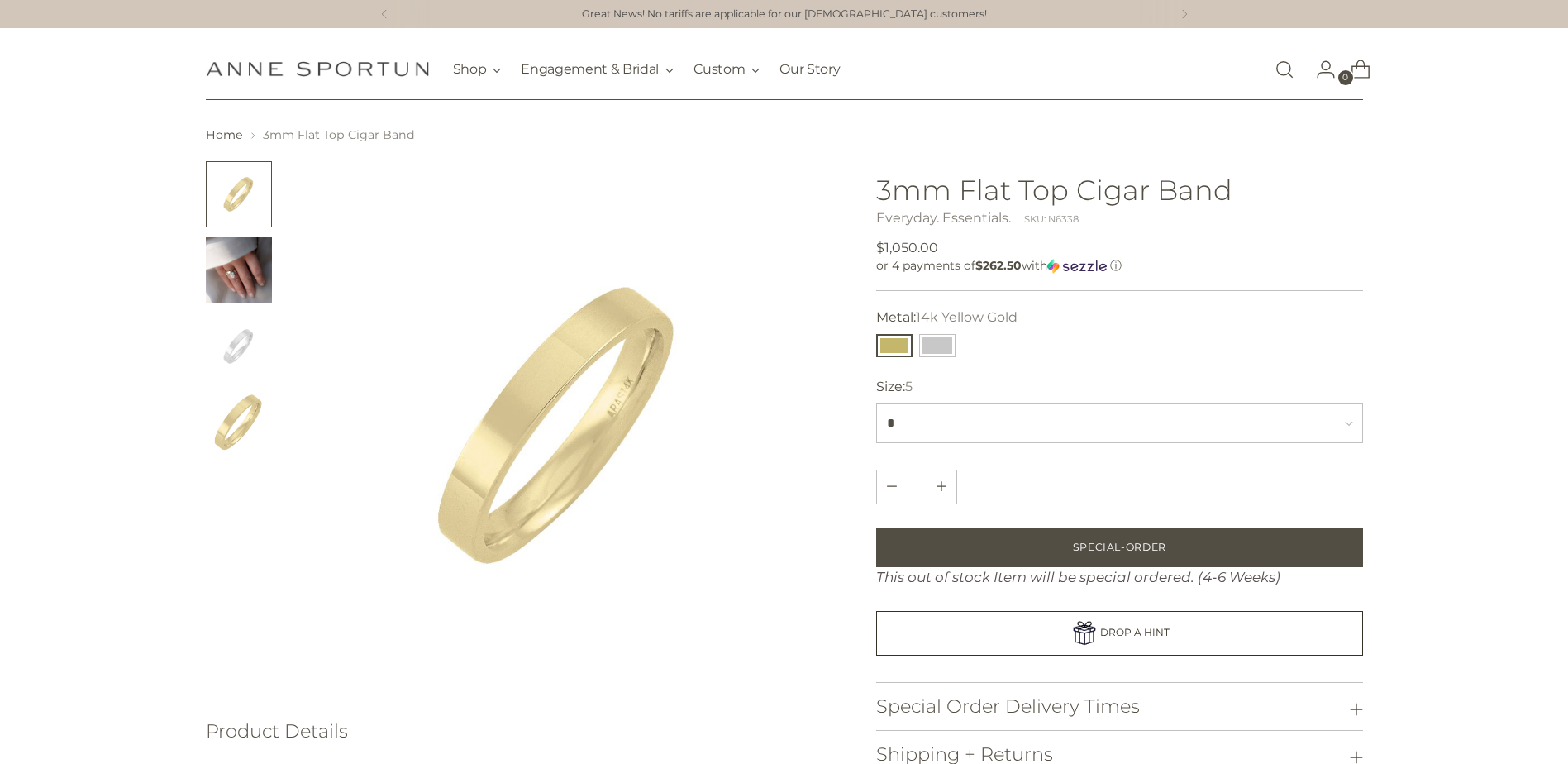
click at [227, 291] on img "Change image to image 2" at bounding box center [239, 270] width 66 height 66
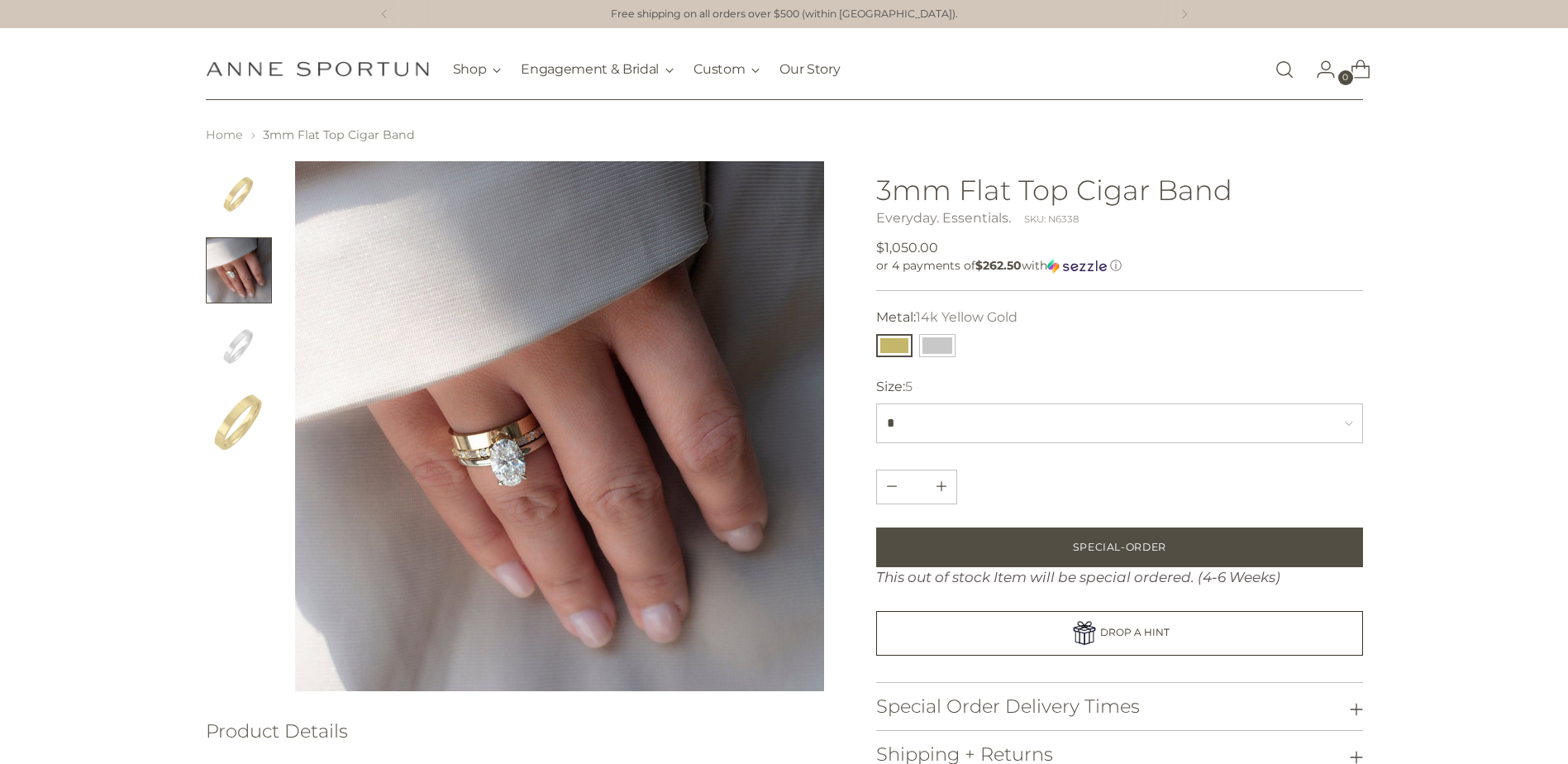
click at [216, 132] on link "Home" at bounding box center [224, 134] width 37 height 15
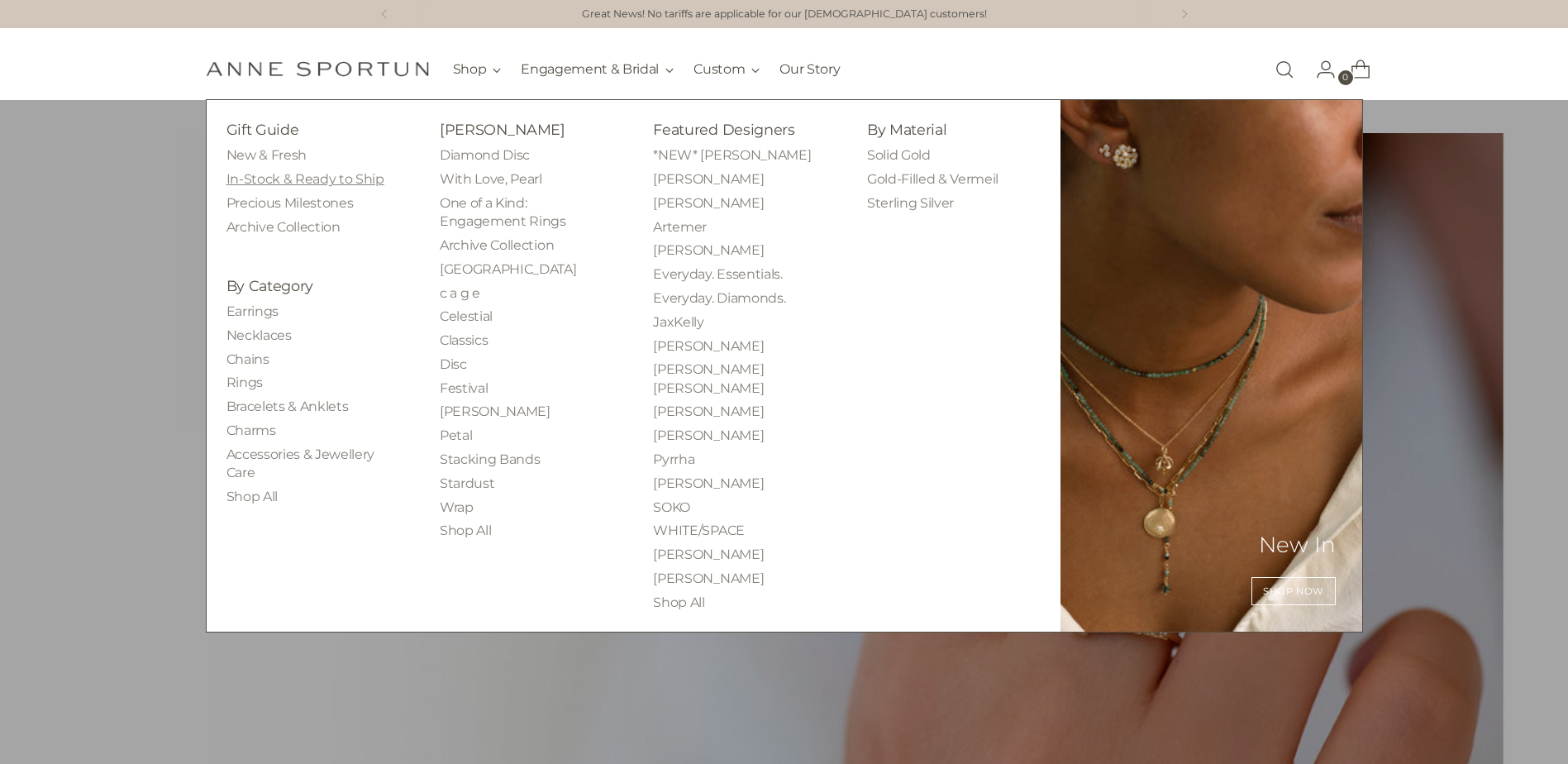
click at [338, 184] on link "In-Stock & Ready to Ship" at bounding box center [305, 179] width 158 height 16
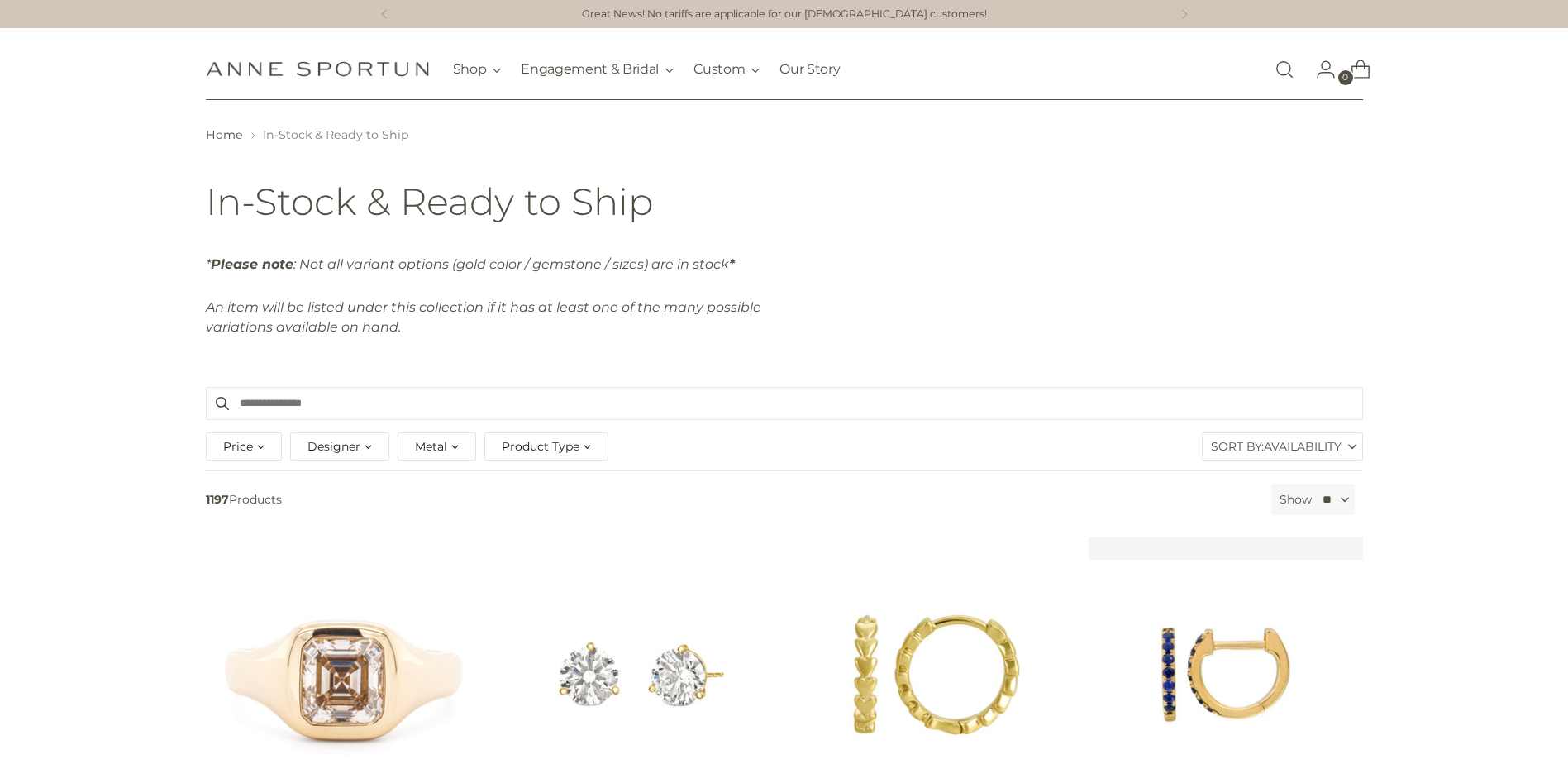
click at [590, 449] on div "Product Type" at bounding box center [546, 446] width 124 height 28
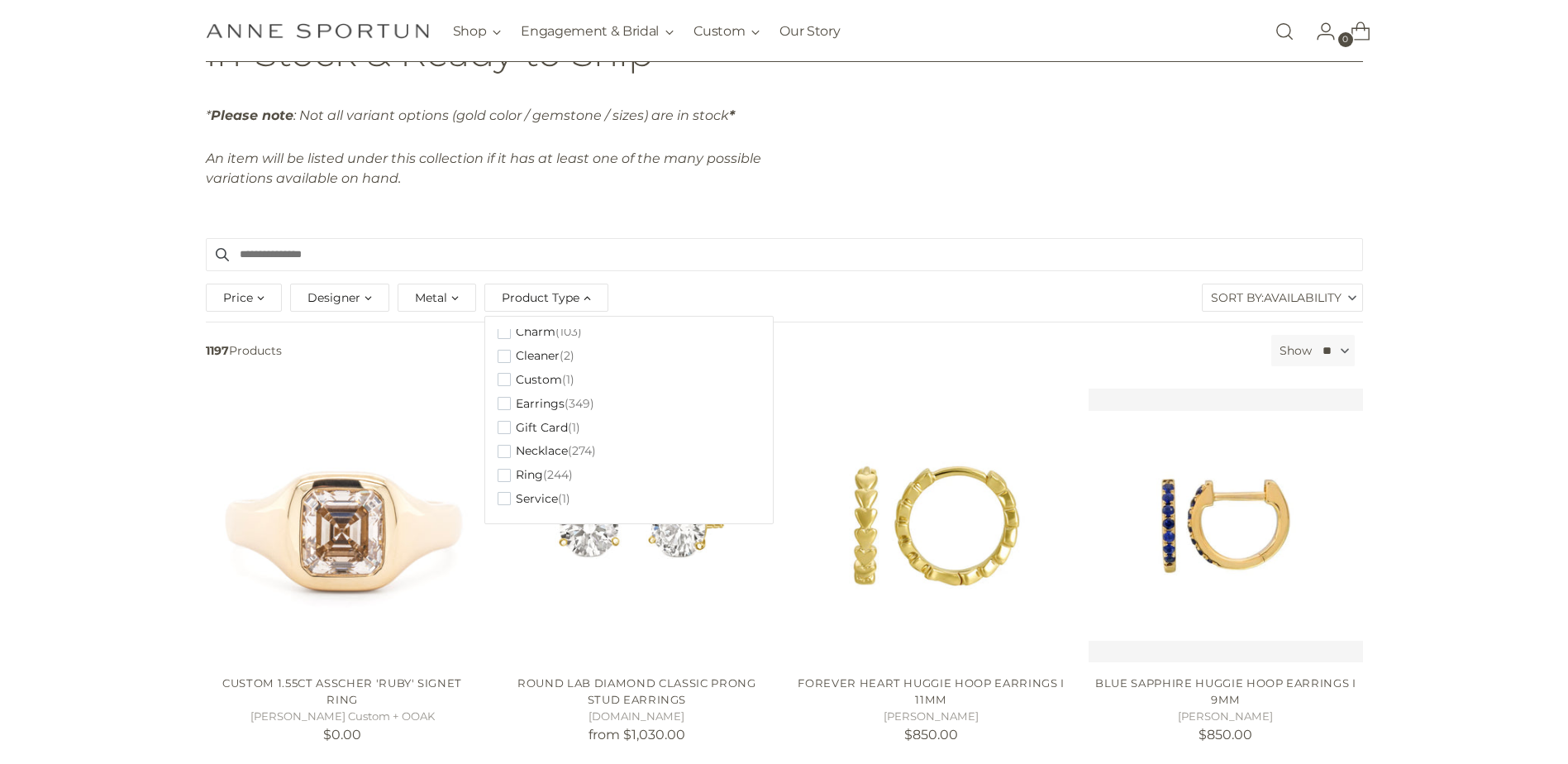
scroll to position [165, 0]
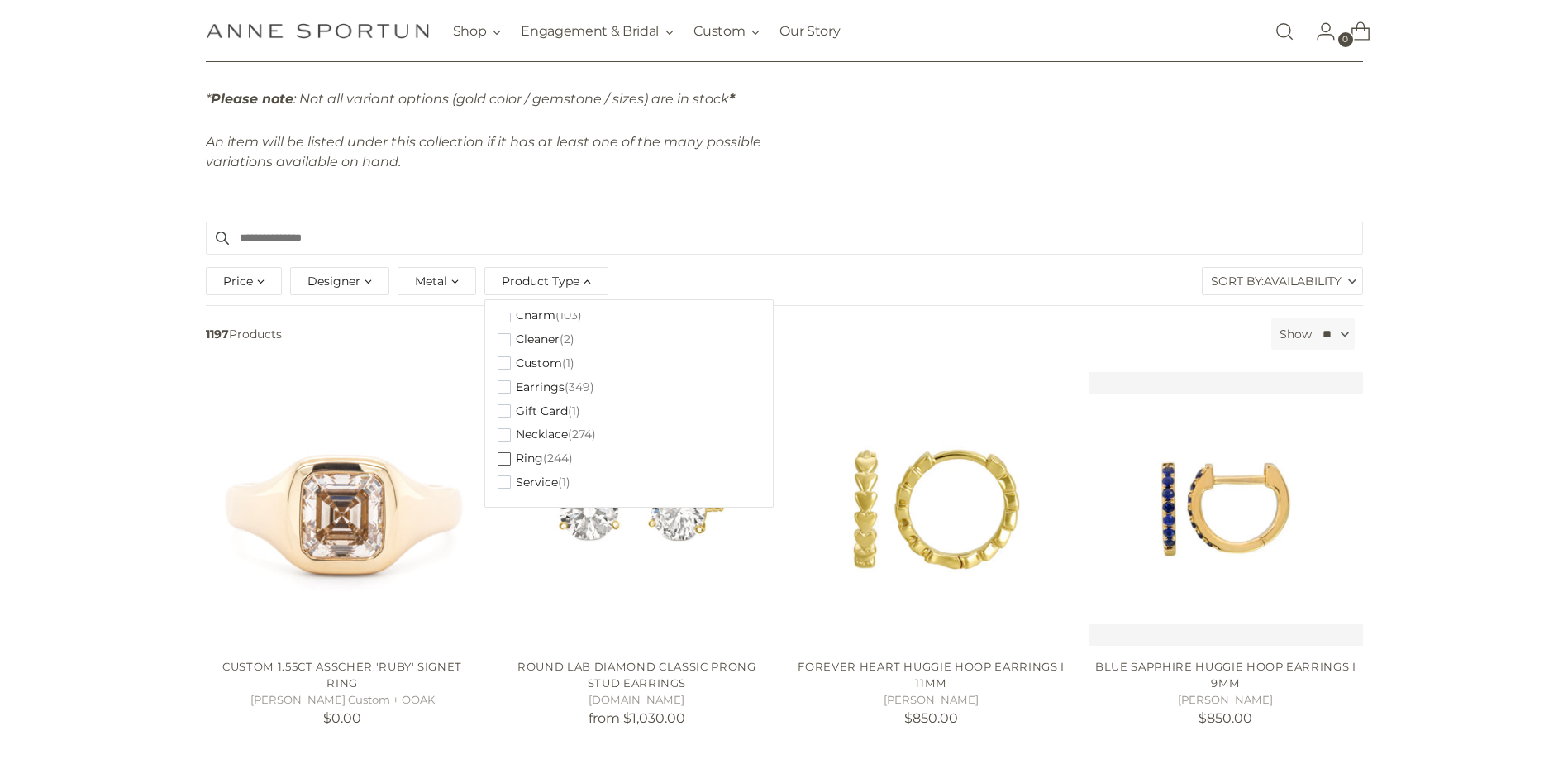
click at [503, 458] on span "button" at bounding box center [504, 458] width 13 height 13
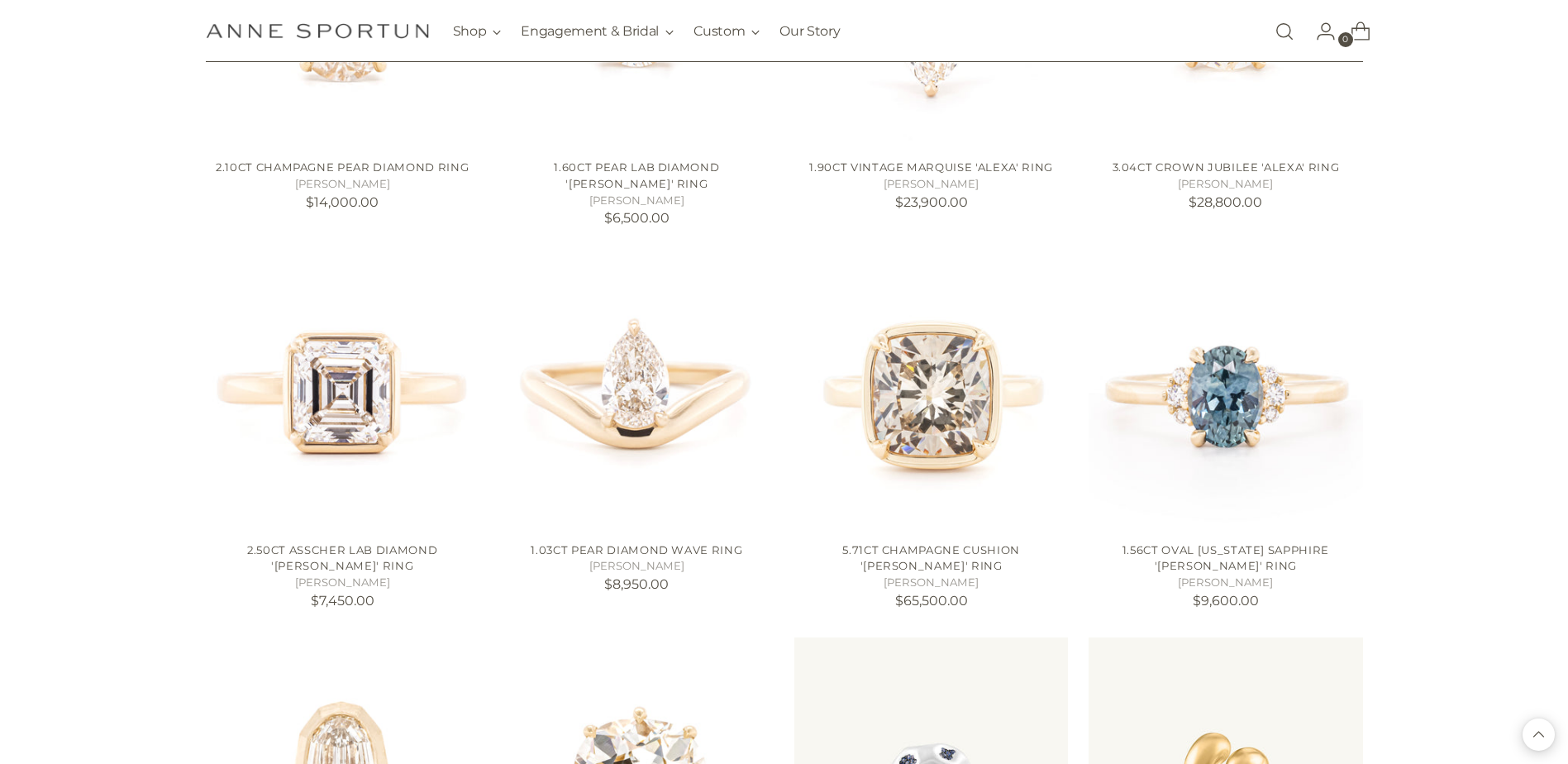
scroll to position [1487, 0]
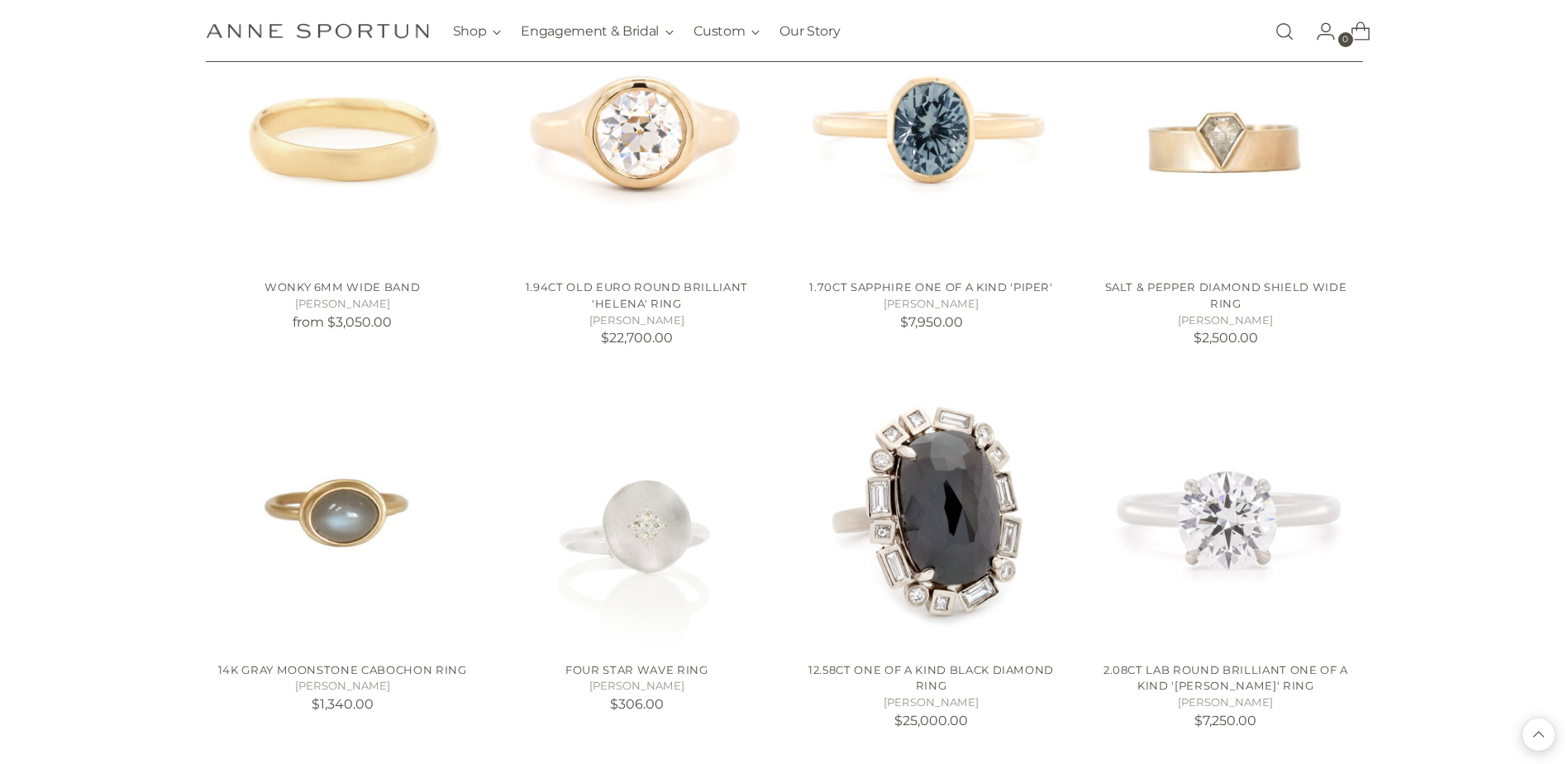
scroll to position [2893, 0]
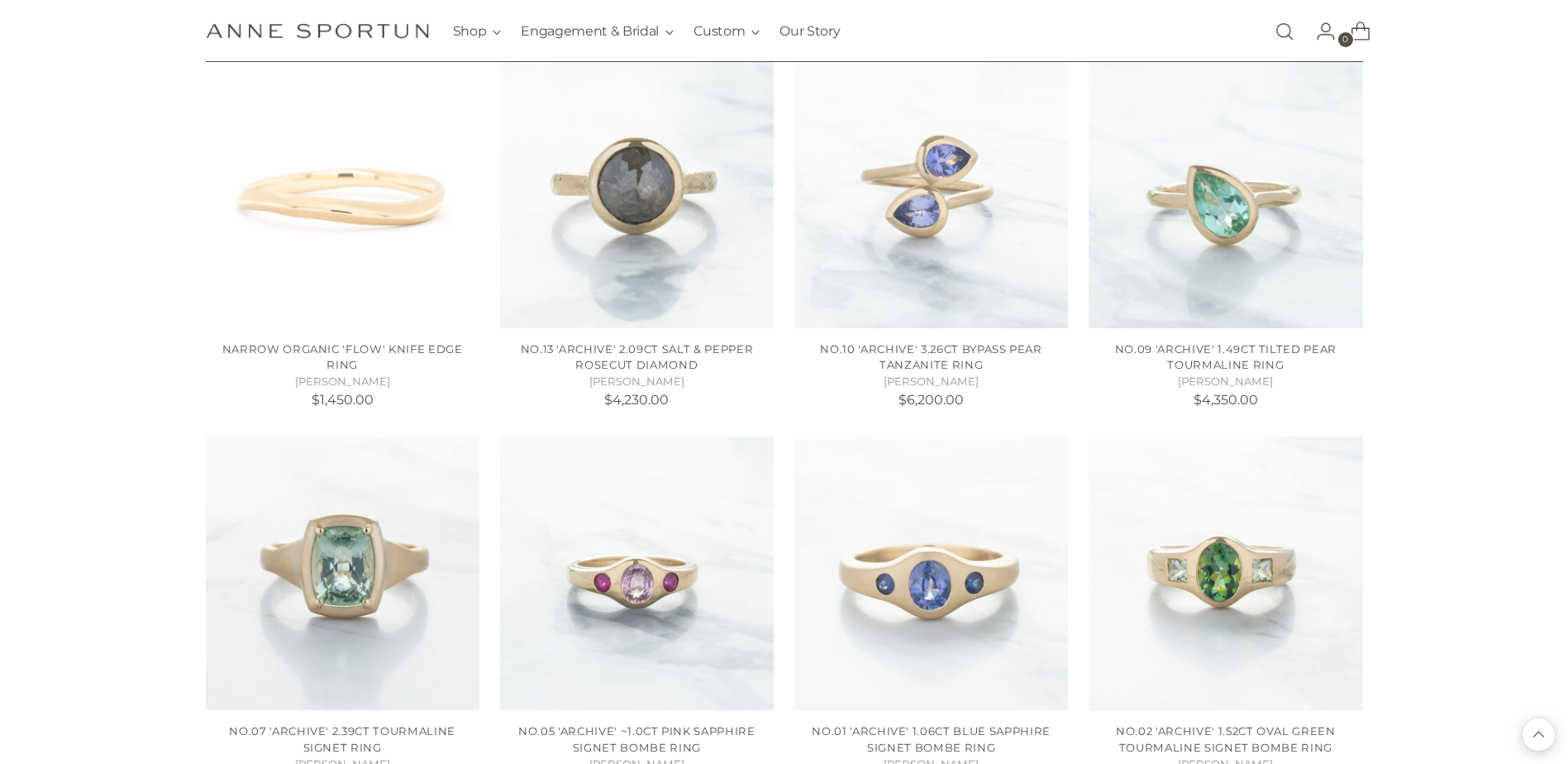
scroll to position [4711, 0]
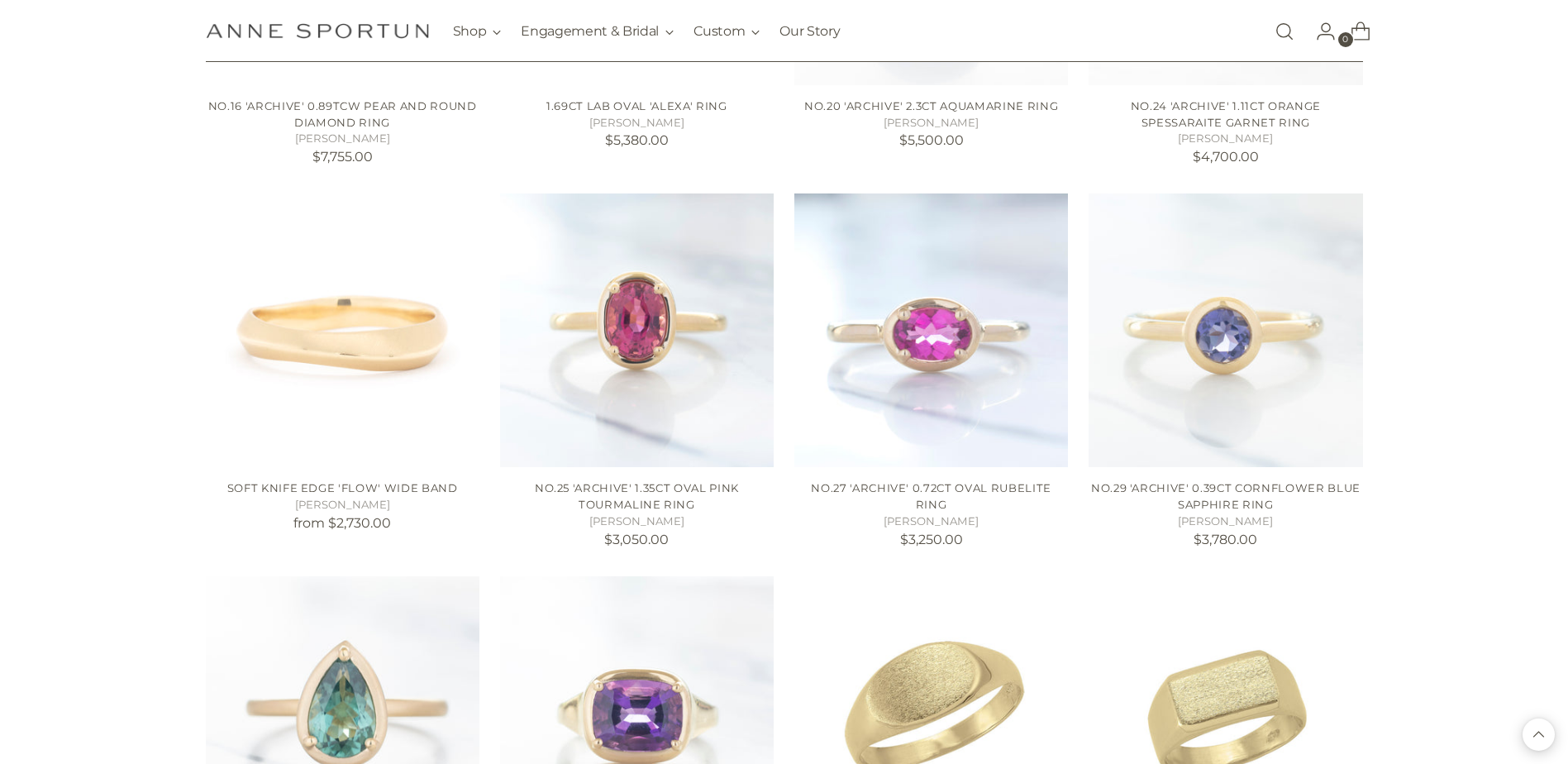
scroll to position [6116, 0]
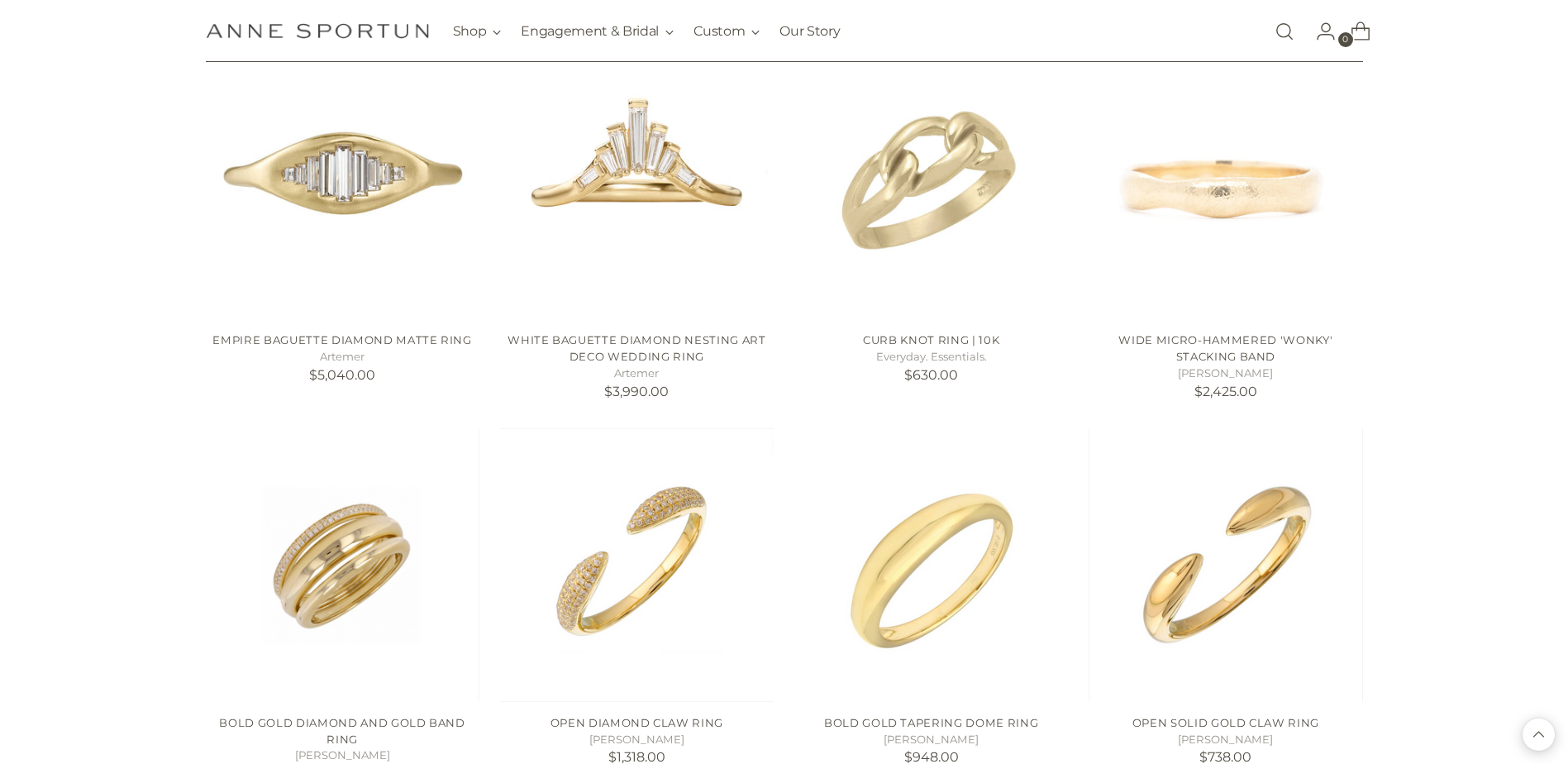
scroll to position [7770, 0]
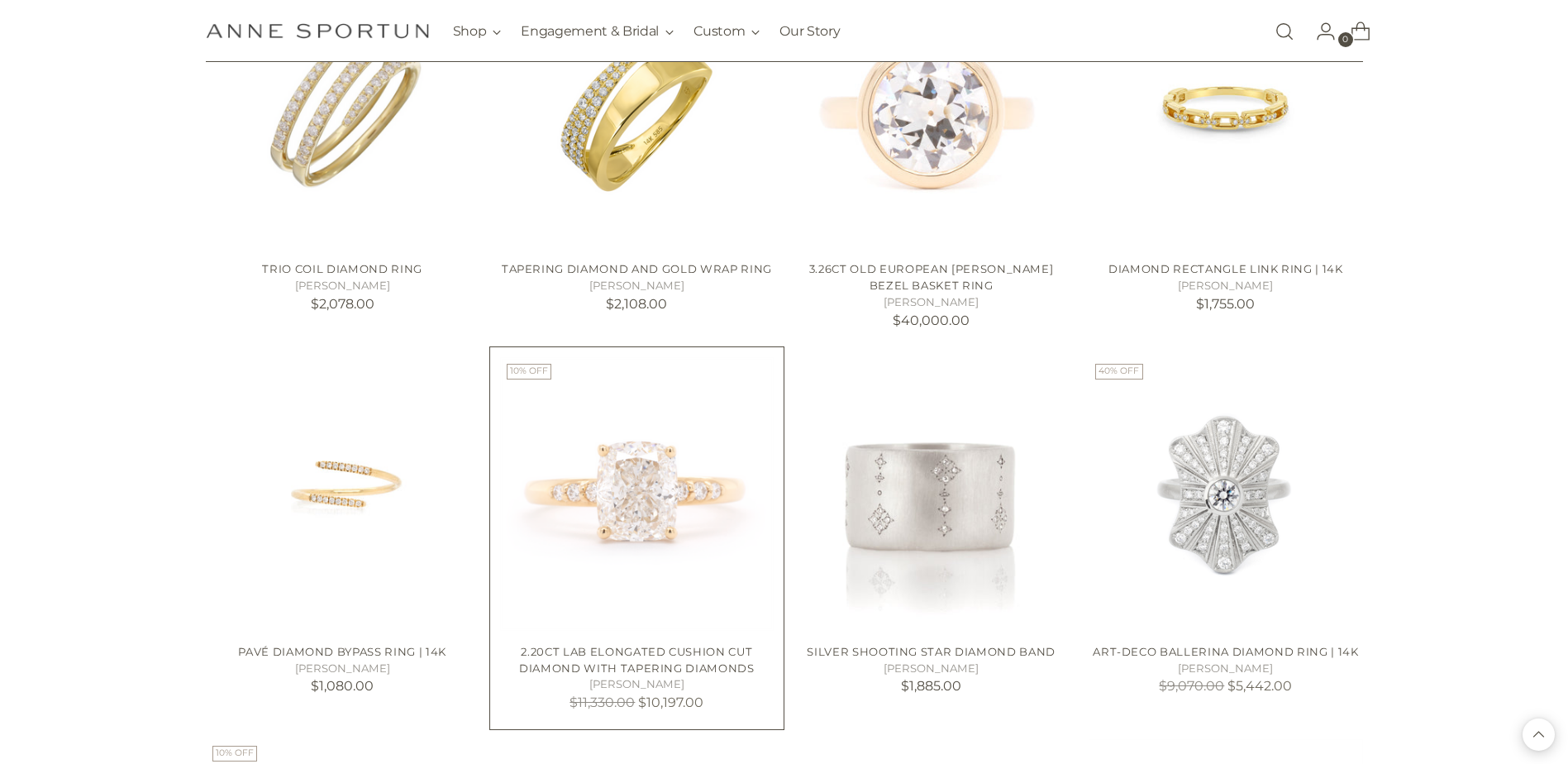
scroll to position [8927, 0]
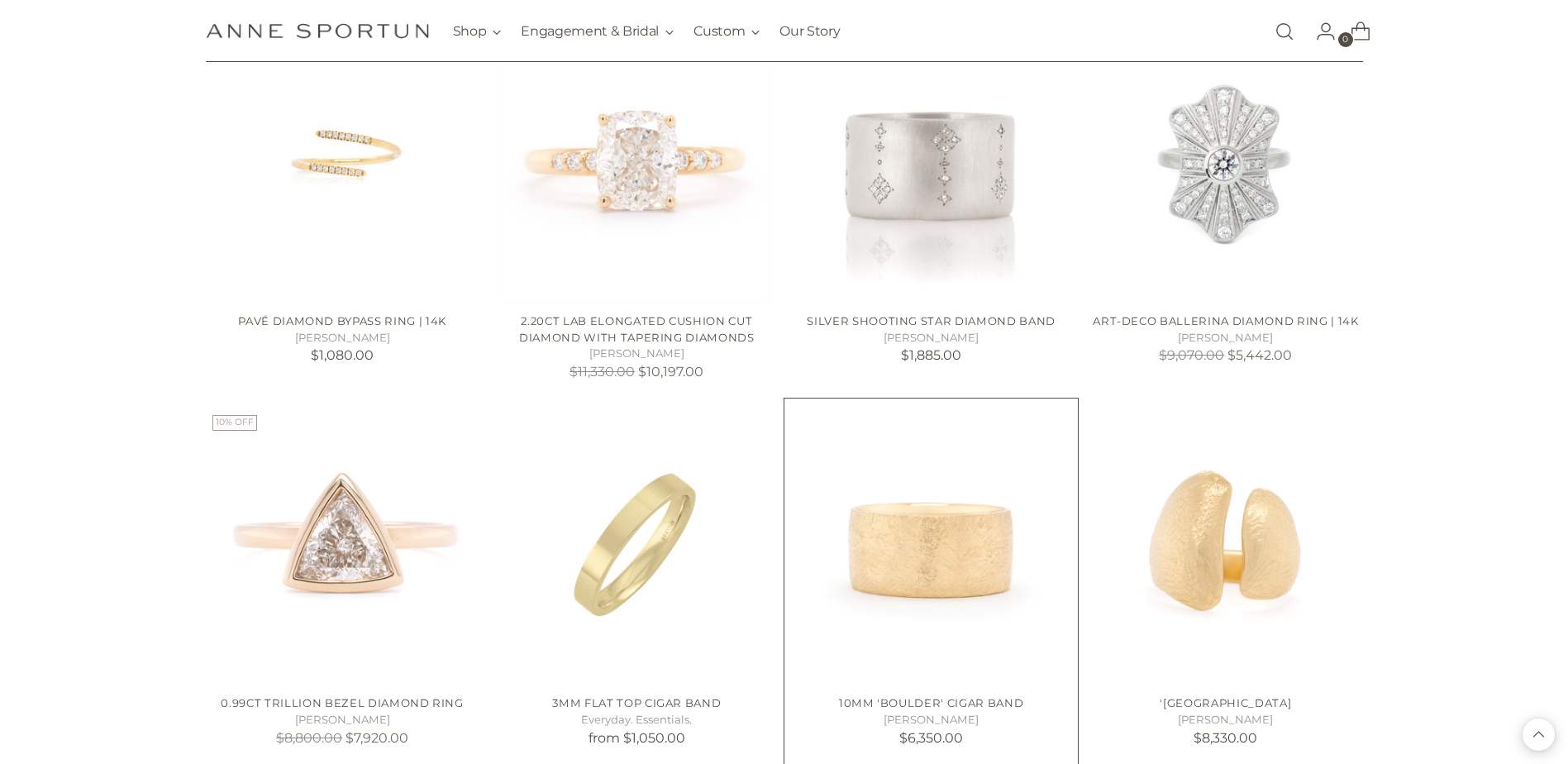
click at [0, 0] on img "10mm 'Boulder' Cigar Band" at bounding box center [0, 0] width 0 height 0
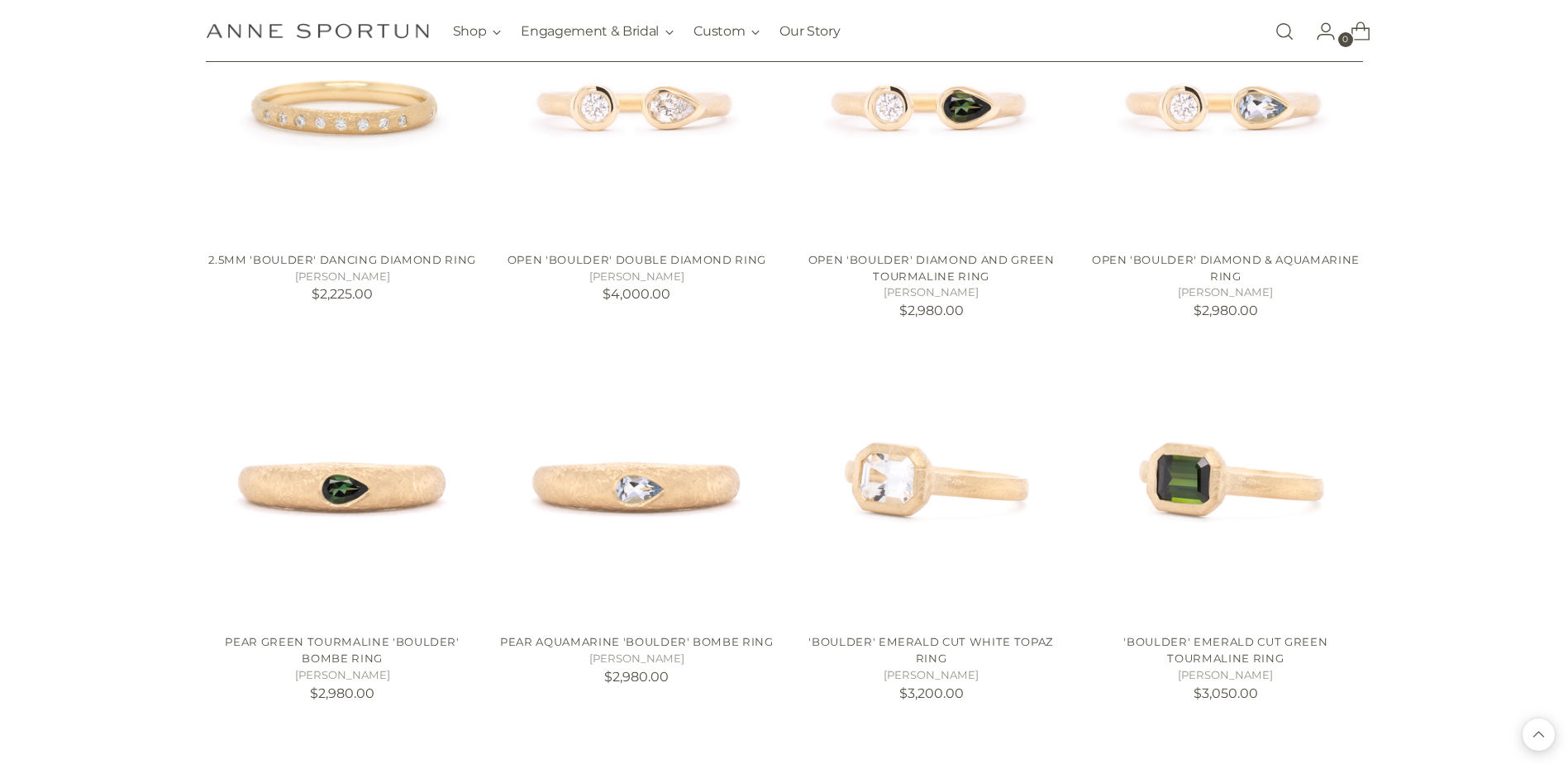
scroll to position [9754, 0]
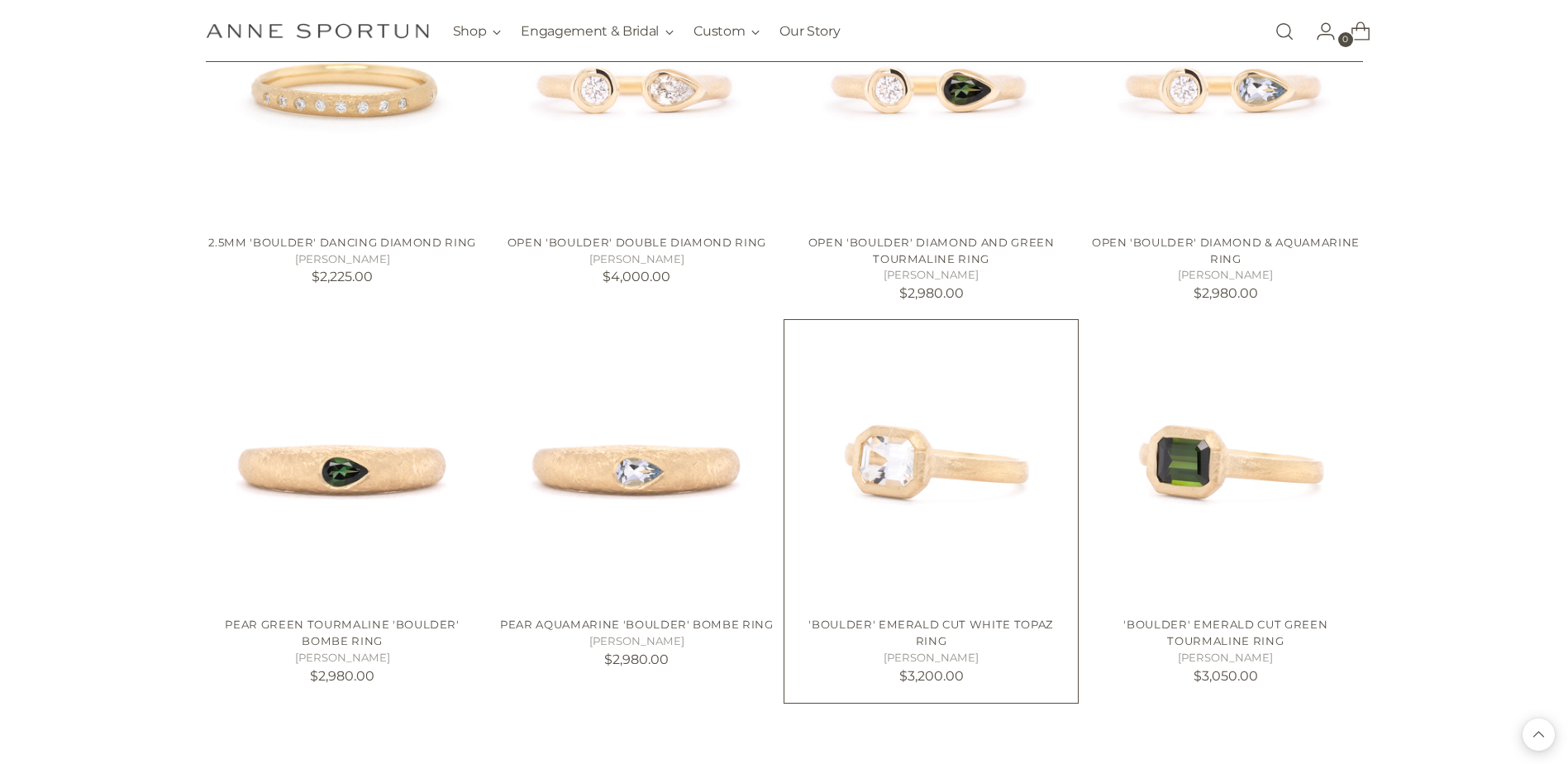
click at [0, 0] on img "'Boulder' Emerald Cut White Topaz Ring" at bounding box center [0, 0] width 0 height 0
click at [0, 0] on img "Pear Aquamarine 'Boulder' Bombe Ring" at bounding box center [0, 0] width 0 height 0
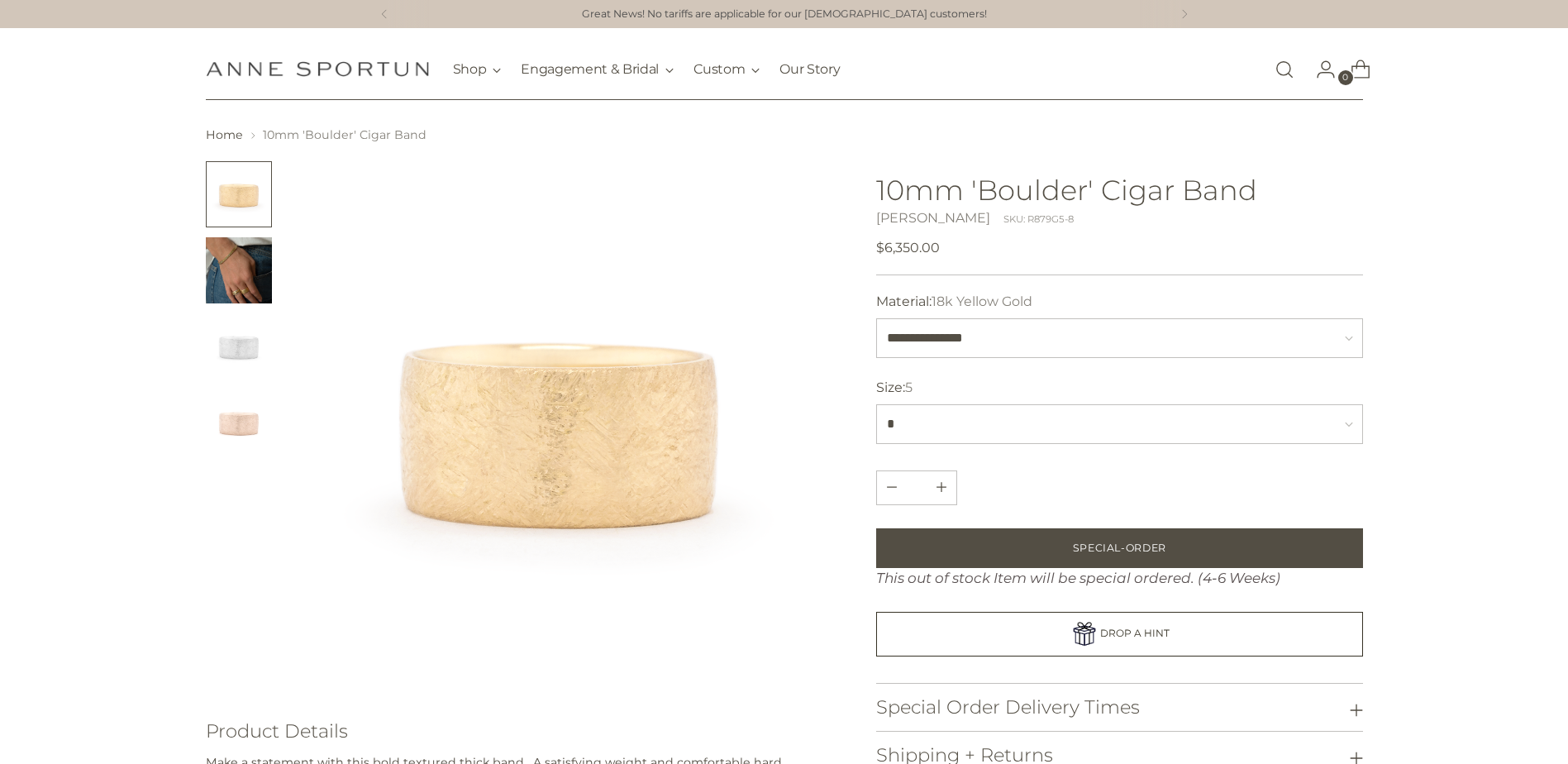
click at [236, 277] on img "Change image to image 2" at bounding box center [239, 270] width 66 height 66
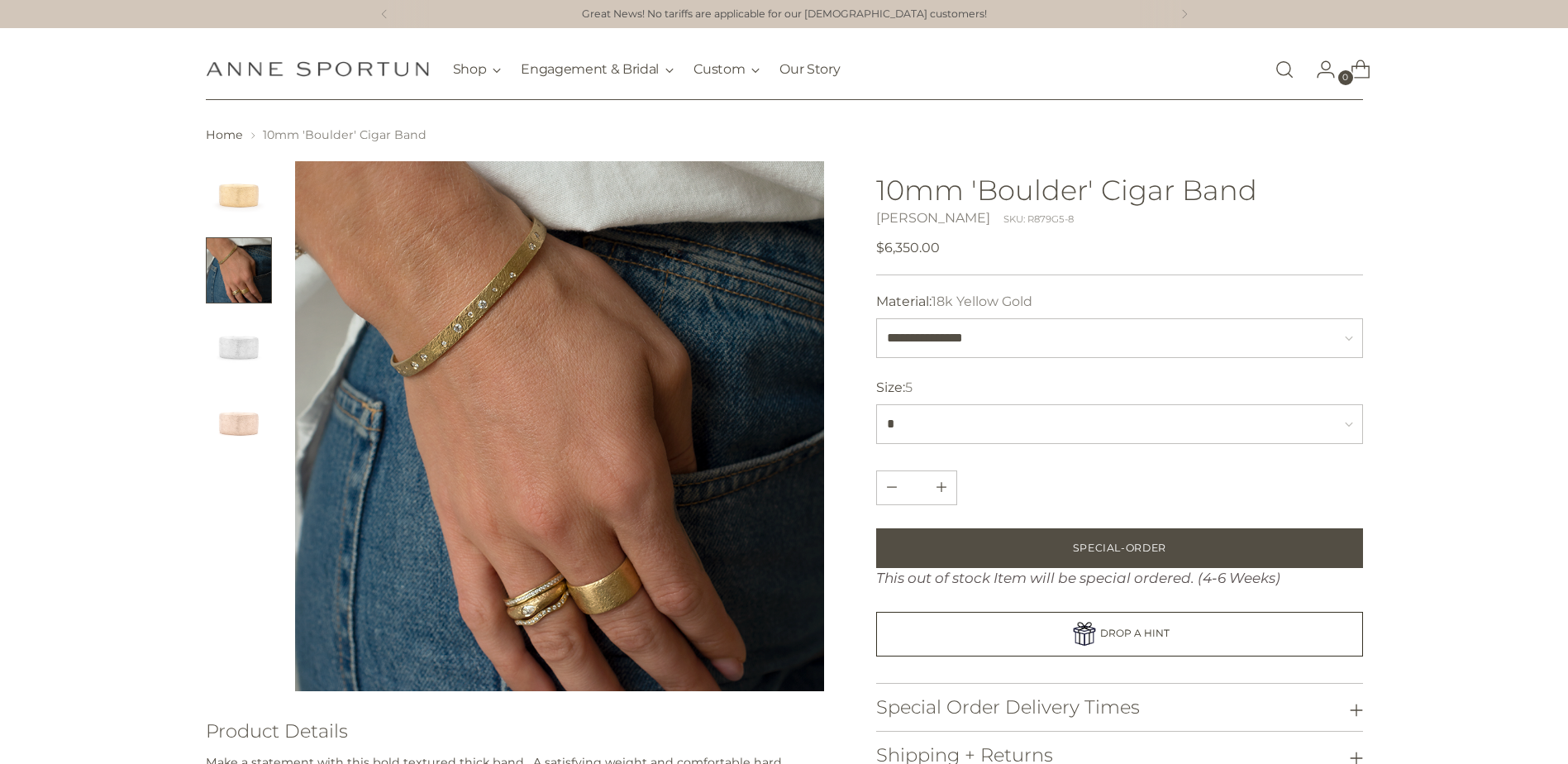
click at [227, 420] on img "Change image to image 4" at bounding box center [239, 422] width 66 height 66
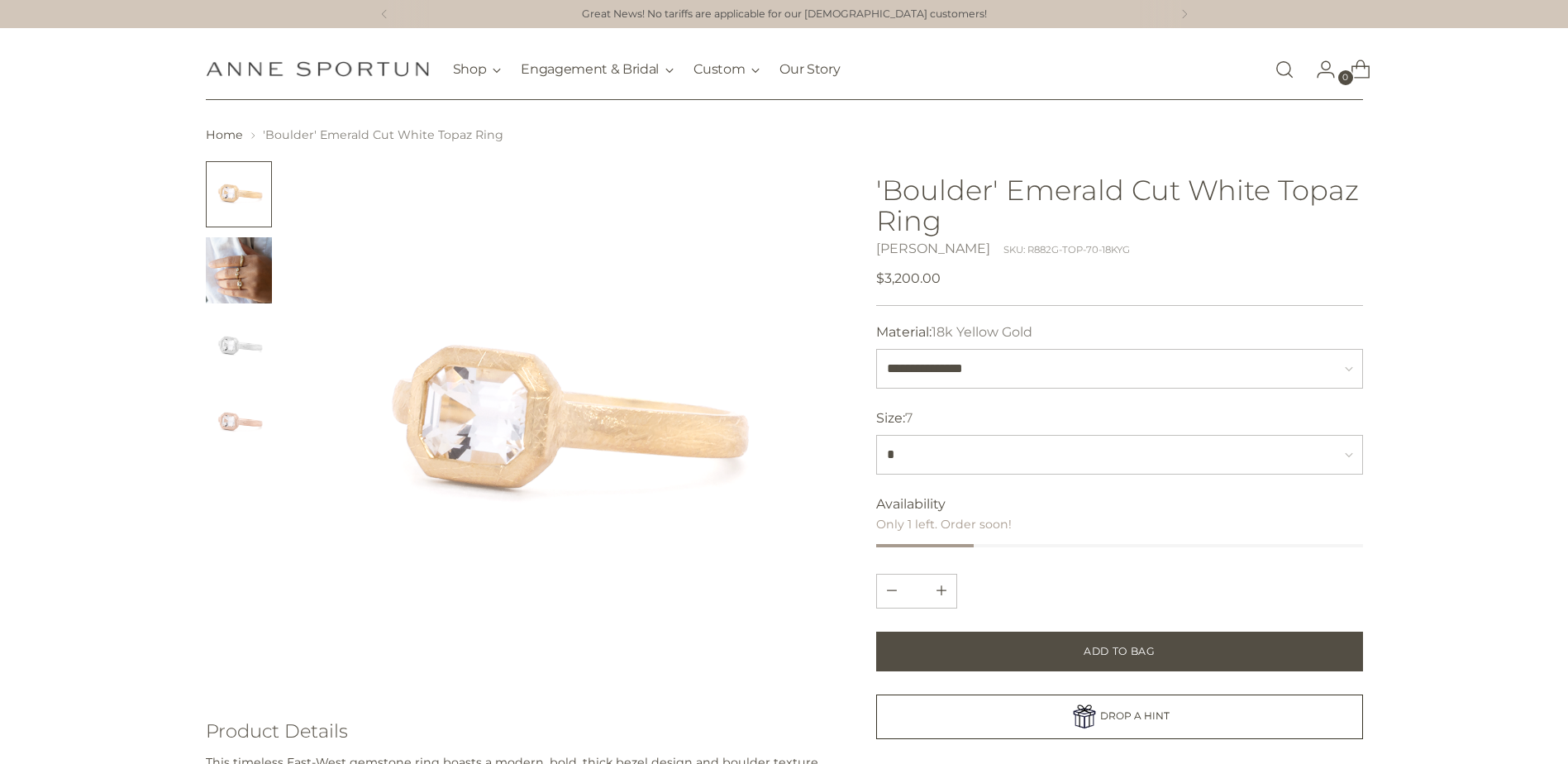
click at [248, 284] on img "Change image to image 2" at bounding box center [239, 270] width 66 height 66
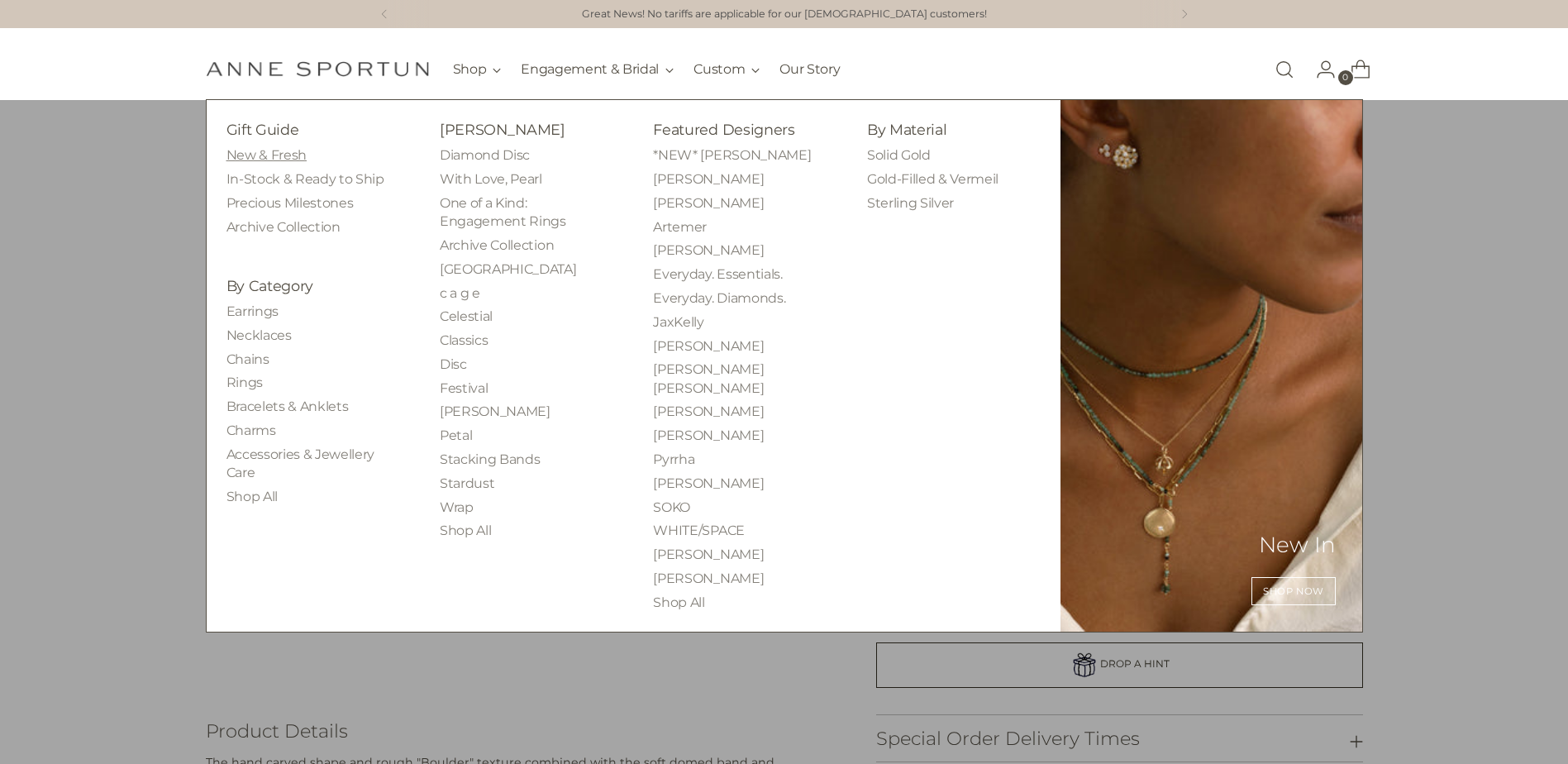
click at [240, 153] on link "New & Fresh" at bounding box center [266, 155] width 80 height 16
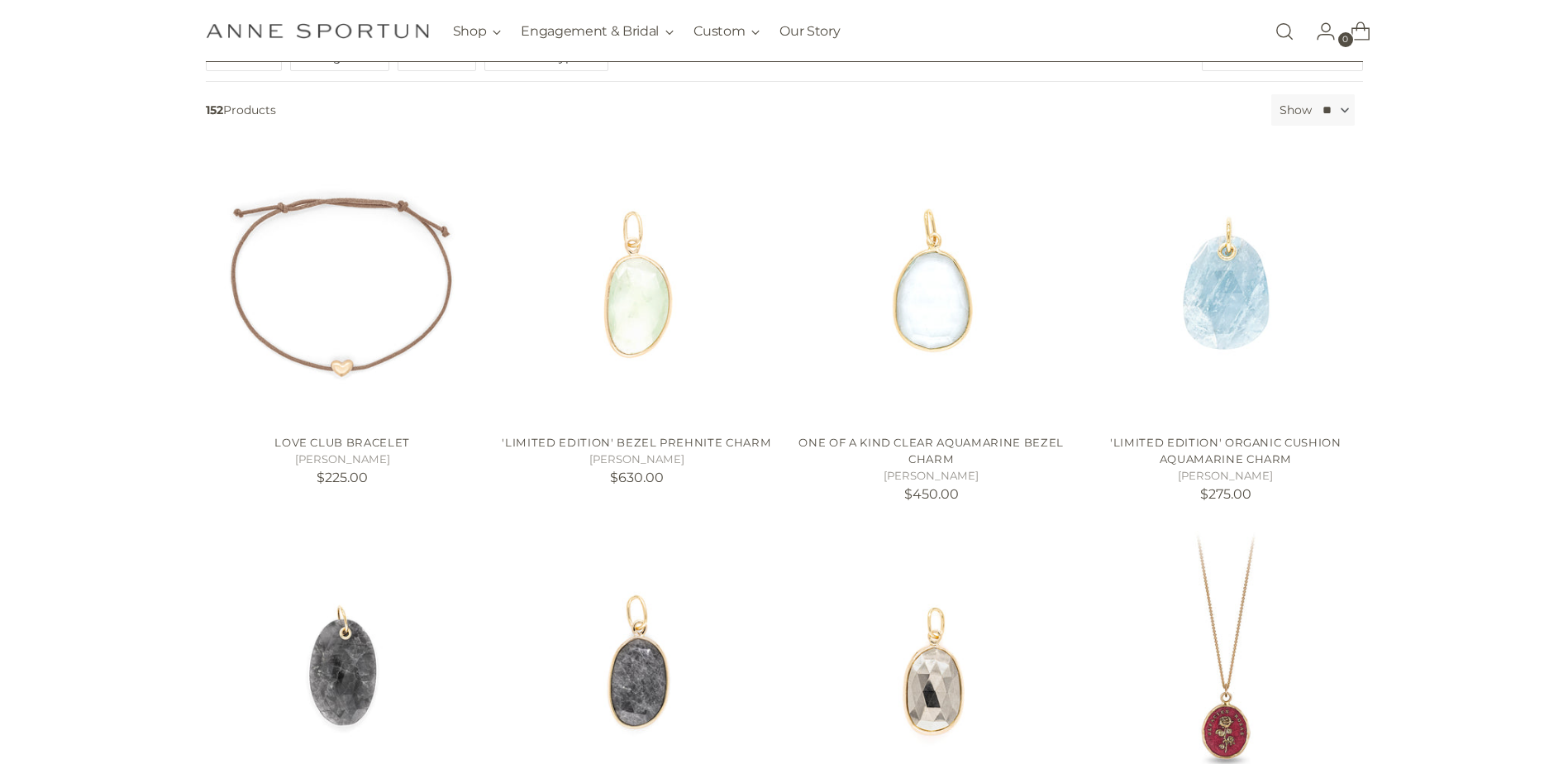
scroll to position [330, 0]
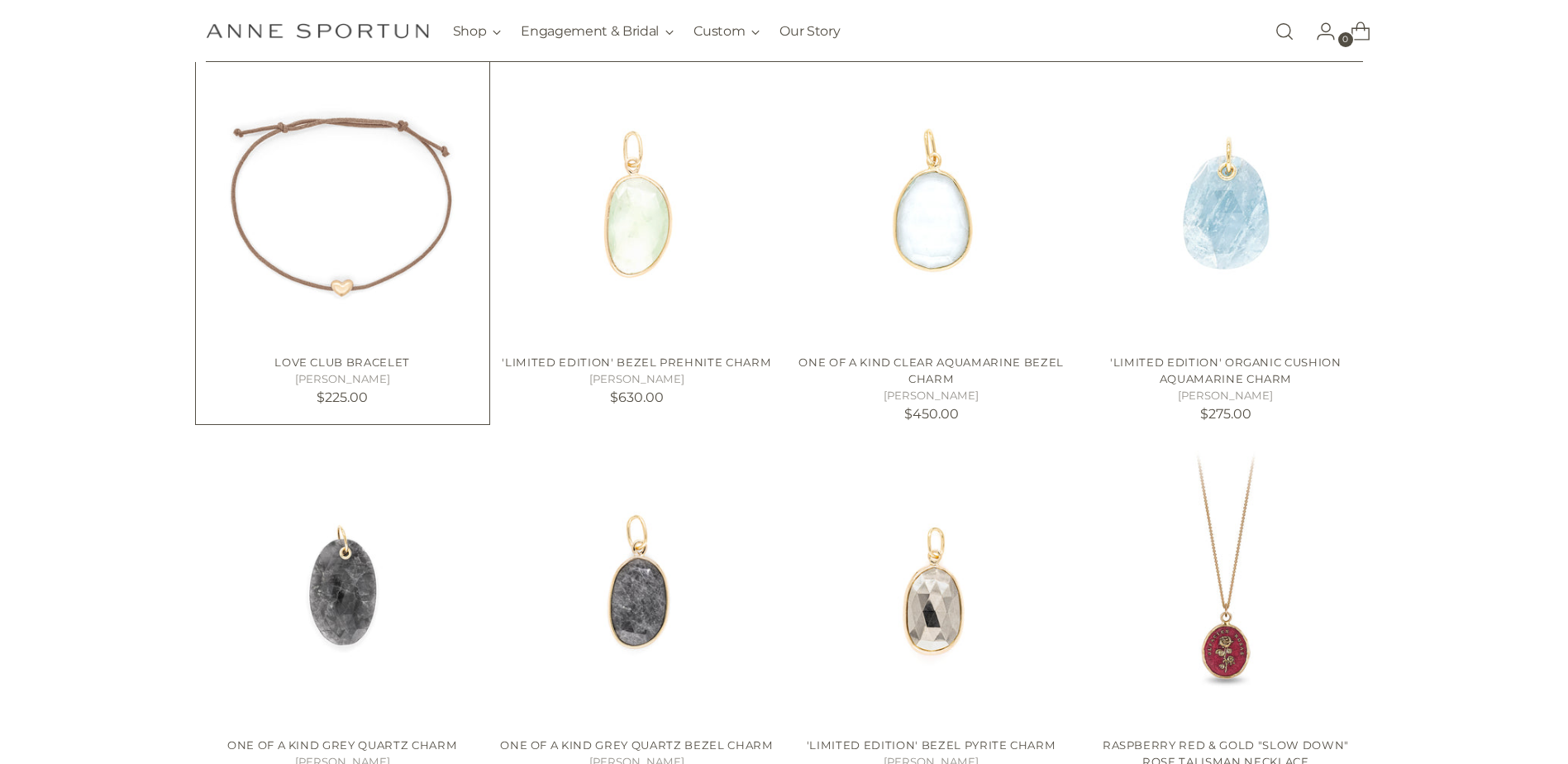
click at [0, 0] on img "Love Club Bracelet" at bounding box center [0, 0] width 0 height 0
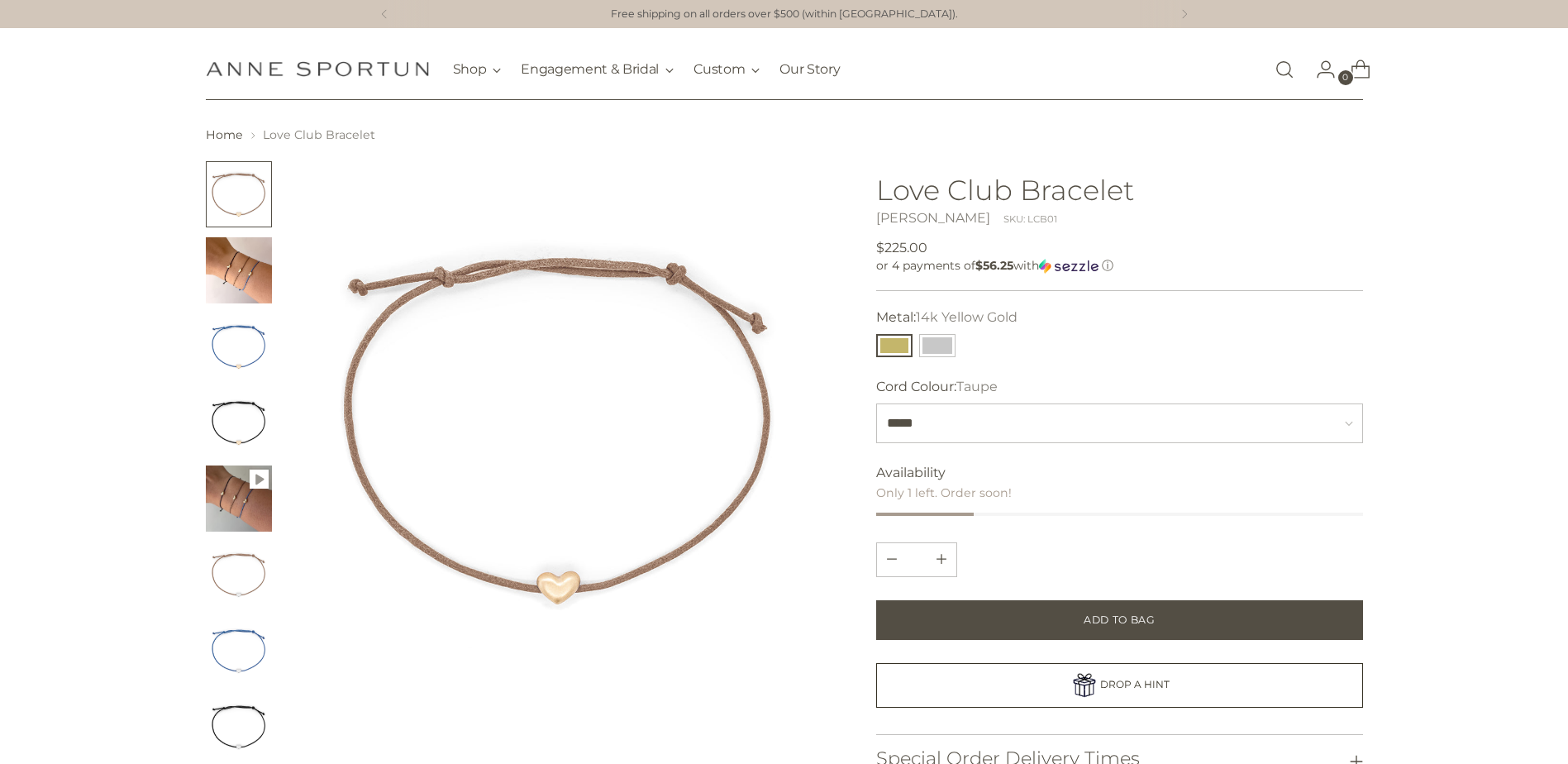
click at [236, 339] on img "Change image to image 3" at bounding box center [239, 346] width 66 height 66
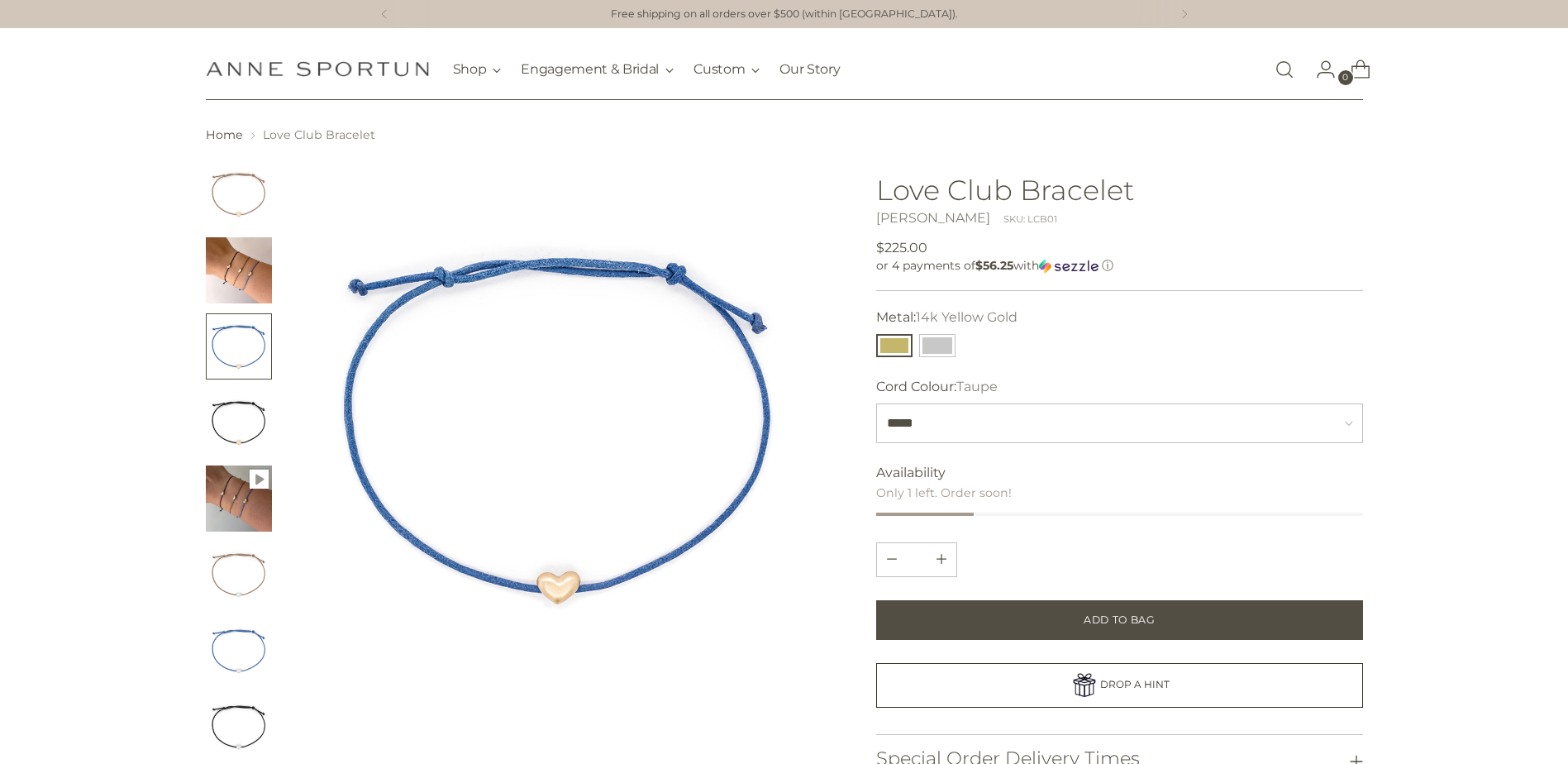
click at [234, 429] on img "Change image to image 4" at bounding box center [239, 422] width 66 height 66
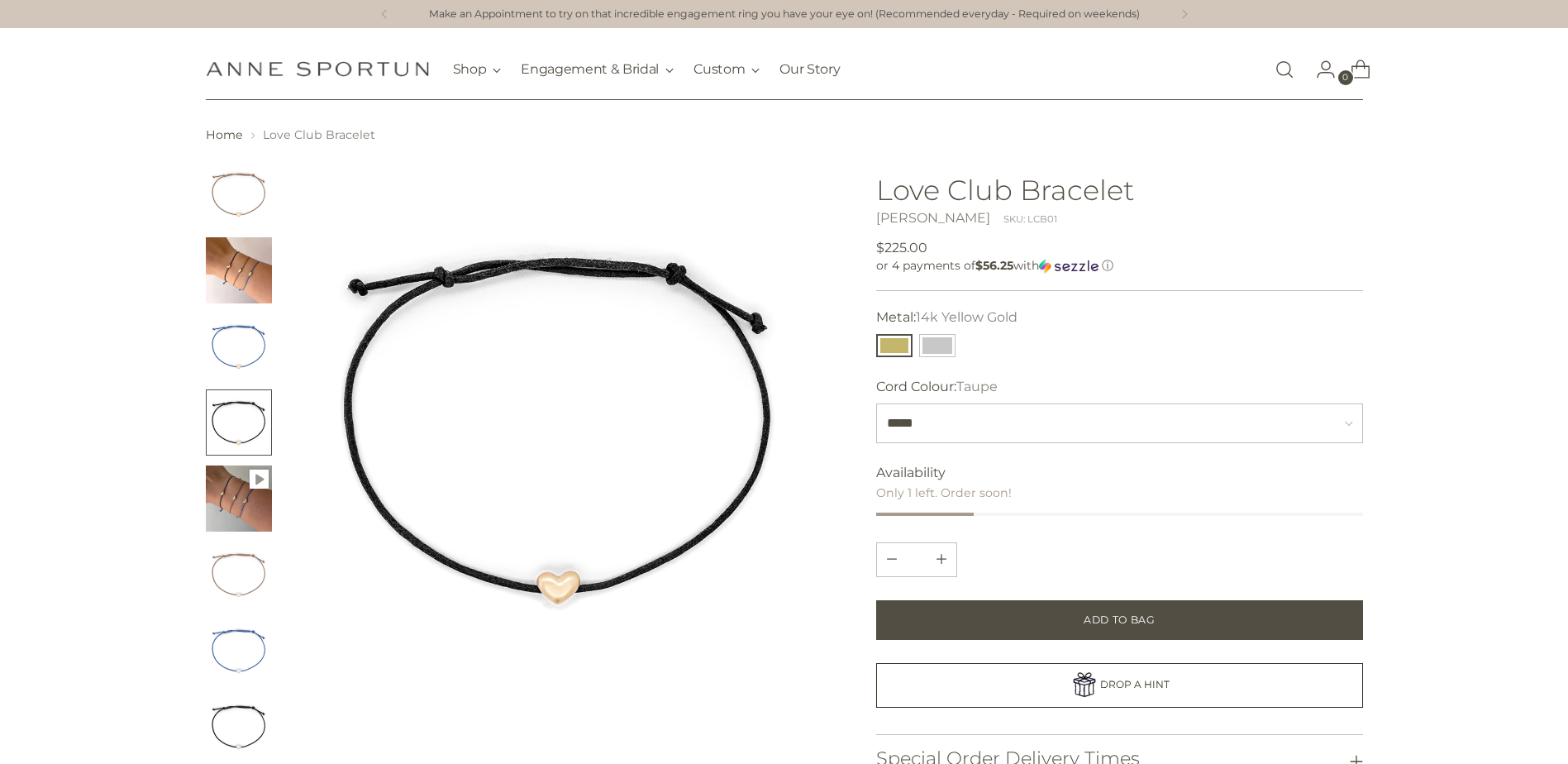
click at [239, 263] on img "Change image to image 2" at bounding box center [239, 270] width 66 height 66
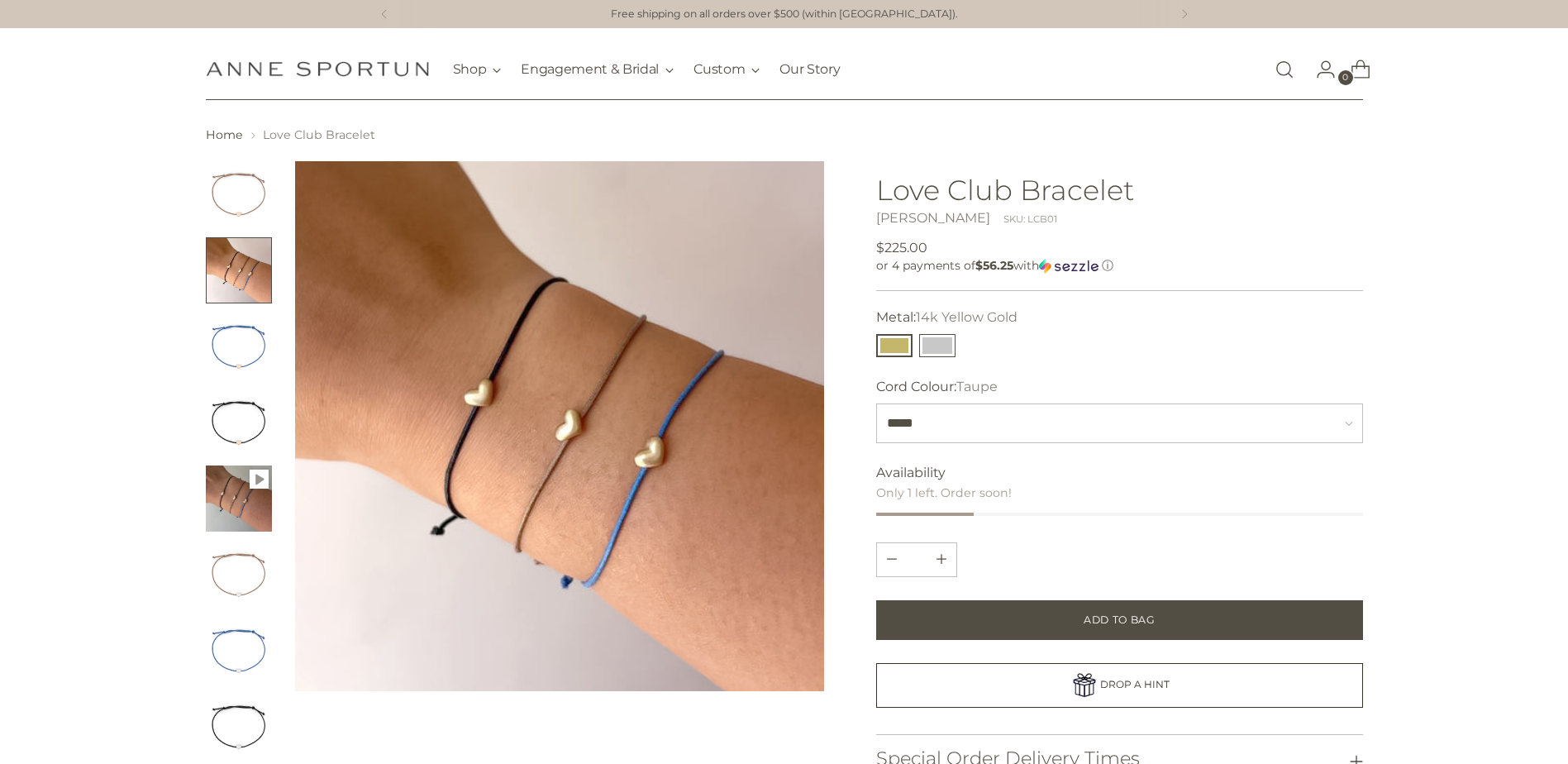
click at [941, 351] on button "14k White Gold" at bounding box center [937, 345] width 36 height 23
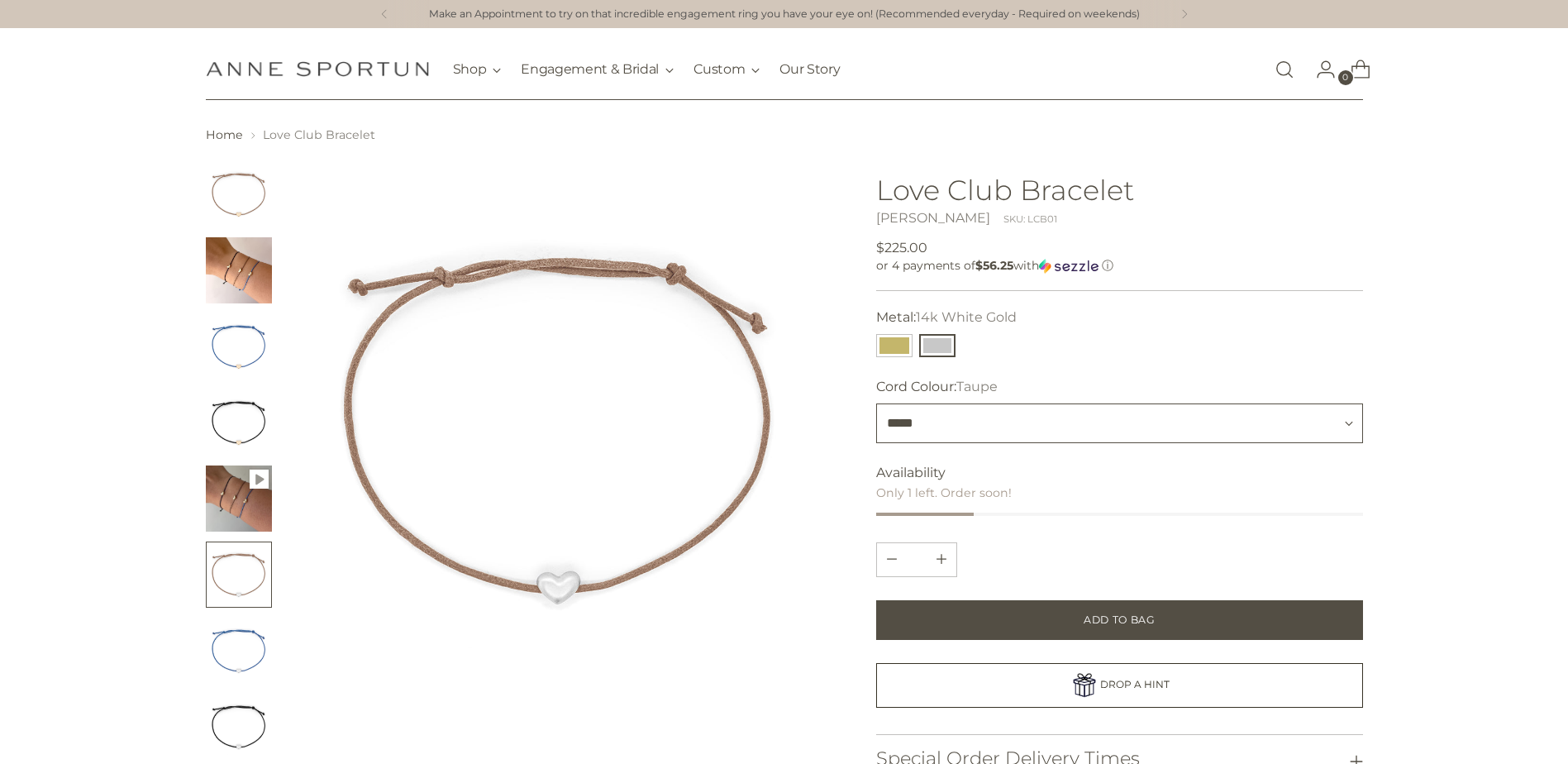
click at [954, 423] on select "***** **** *****" at bounding box center [1119, 423] width 486 height 40
click at [876, 404] on select "***** **** *****" at bounding box center [1119, 423] width 486 height 40
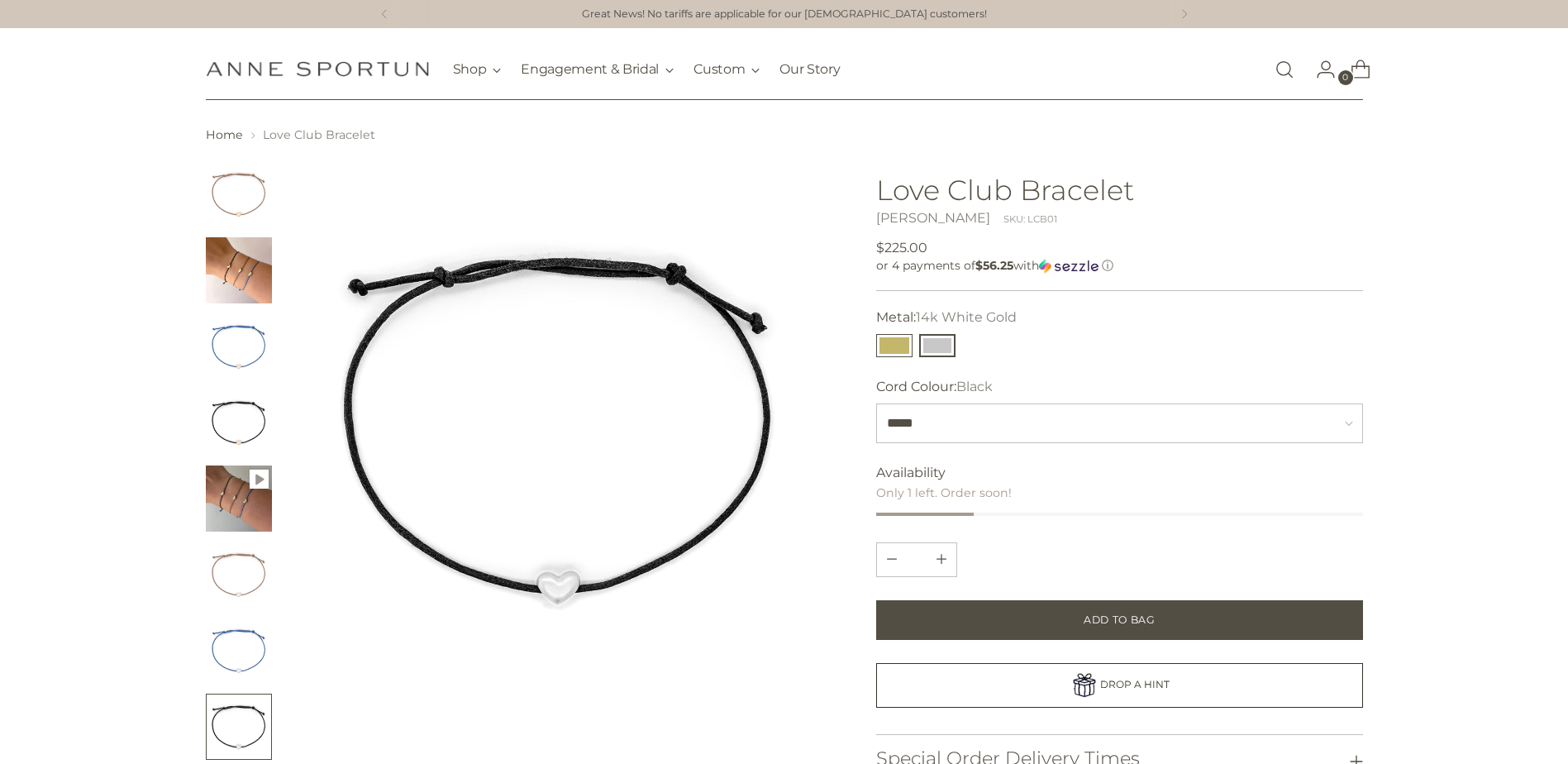
click at [892, 337] on button "14k Yellow Gold" at bounding box center [894, 345] width 36 height 23
click at [239, 271] on img "Change image to image 2" at bounding box center [239, 270] width 66 height 66
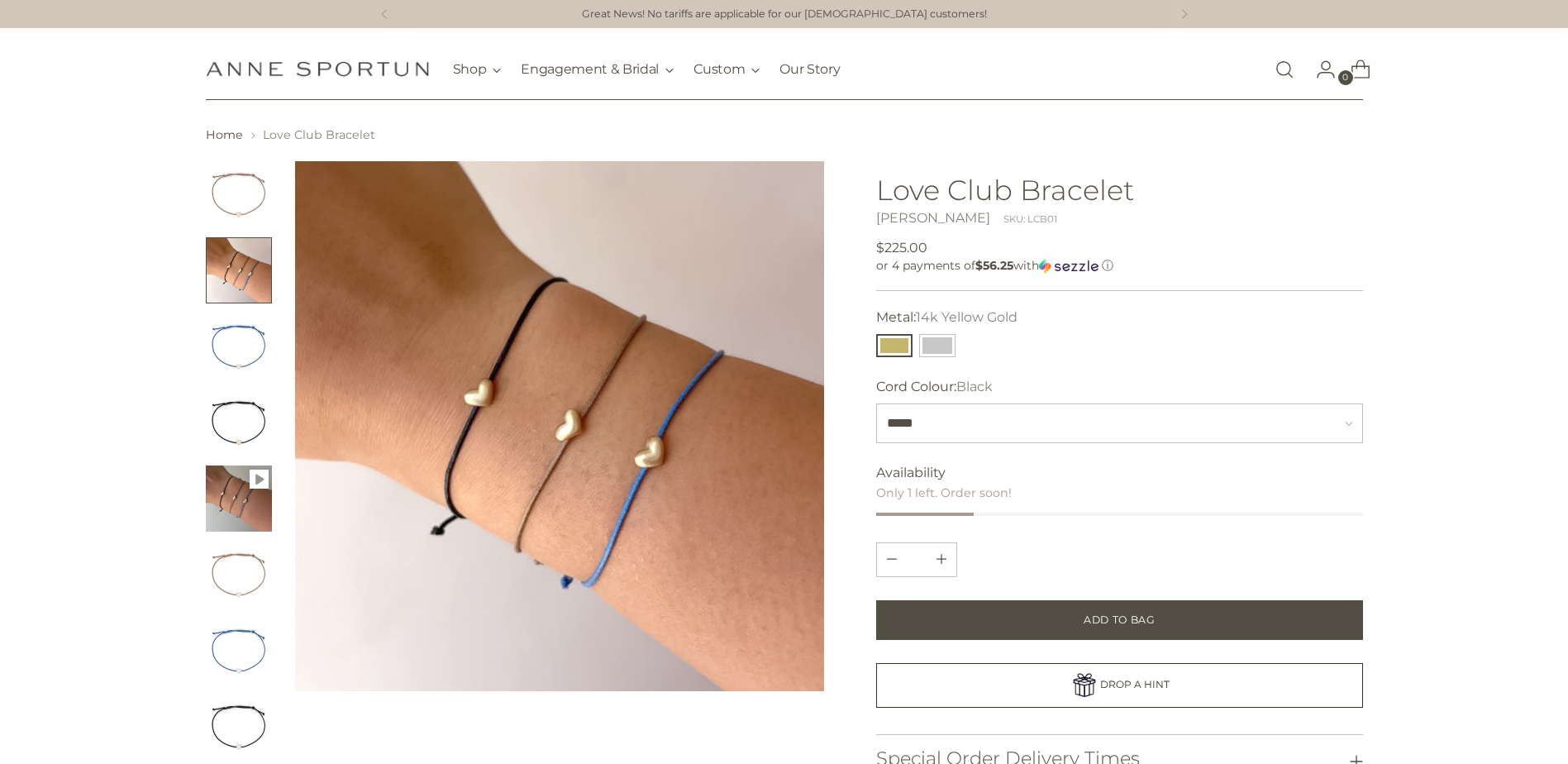
click at [239, 586] on img "Change image to image 6" at bounding box center [239, 574] width 66 height 66
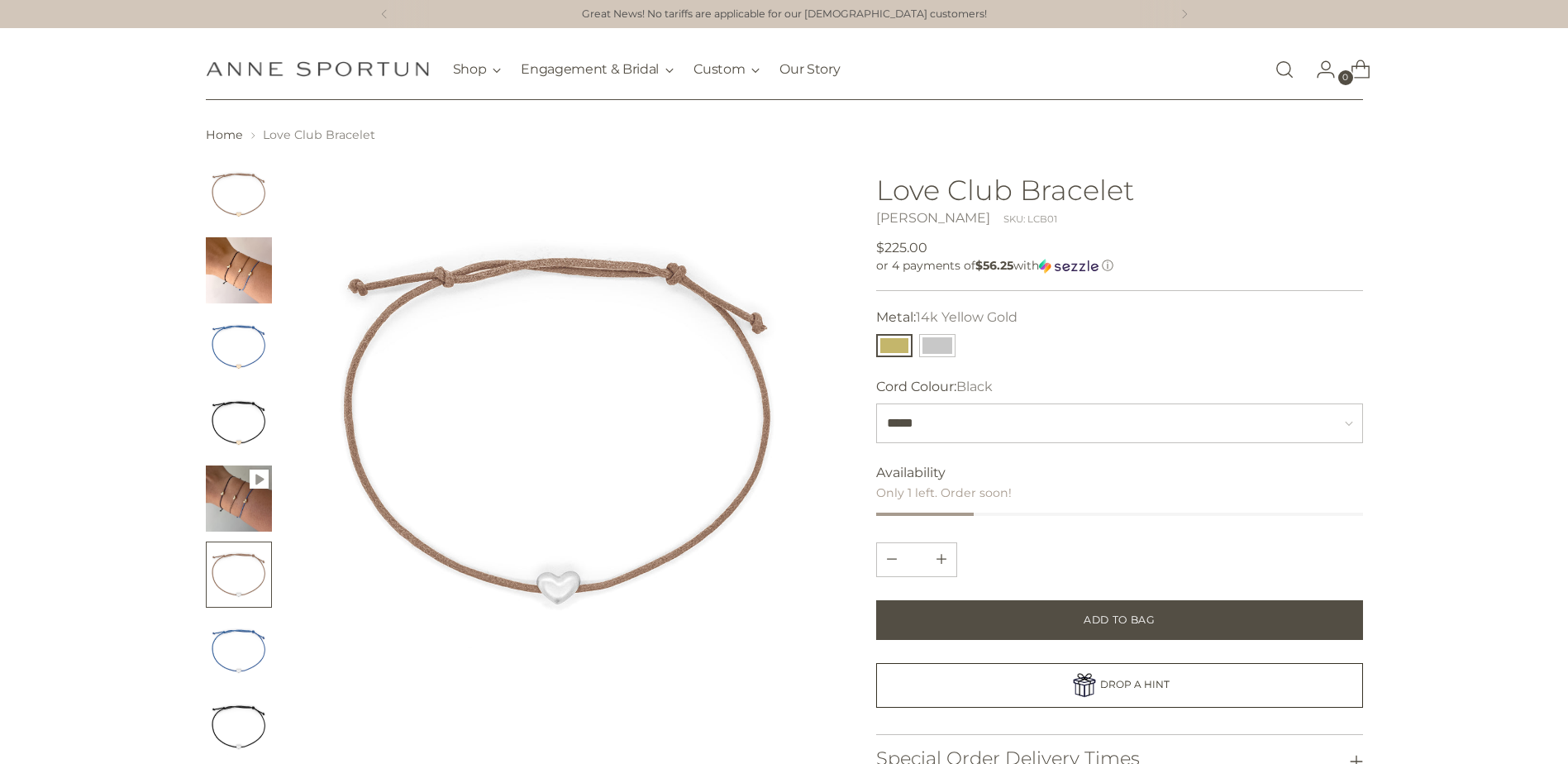
click at [256, 200] on img "Change image to image 1" at bounding box center [239, 193] width 66 height 66
click at [950, 416] on select "***** **** *****" at bounding box center [1119, 423] width 486 height 40
select select "*****"
click at [876, 404] on select "***** **** *****" at bounding box center [1119, 423] width 486 height 40
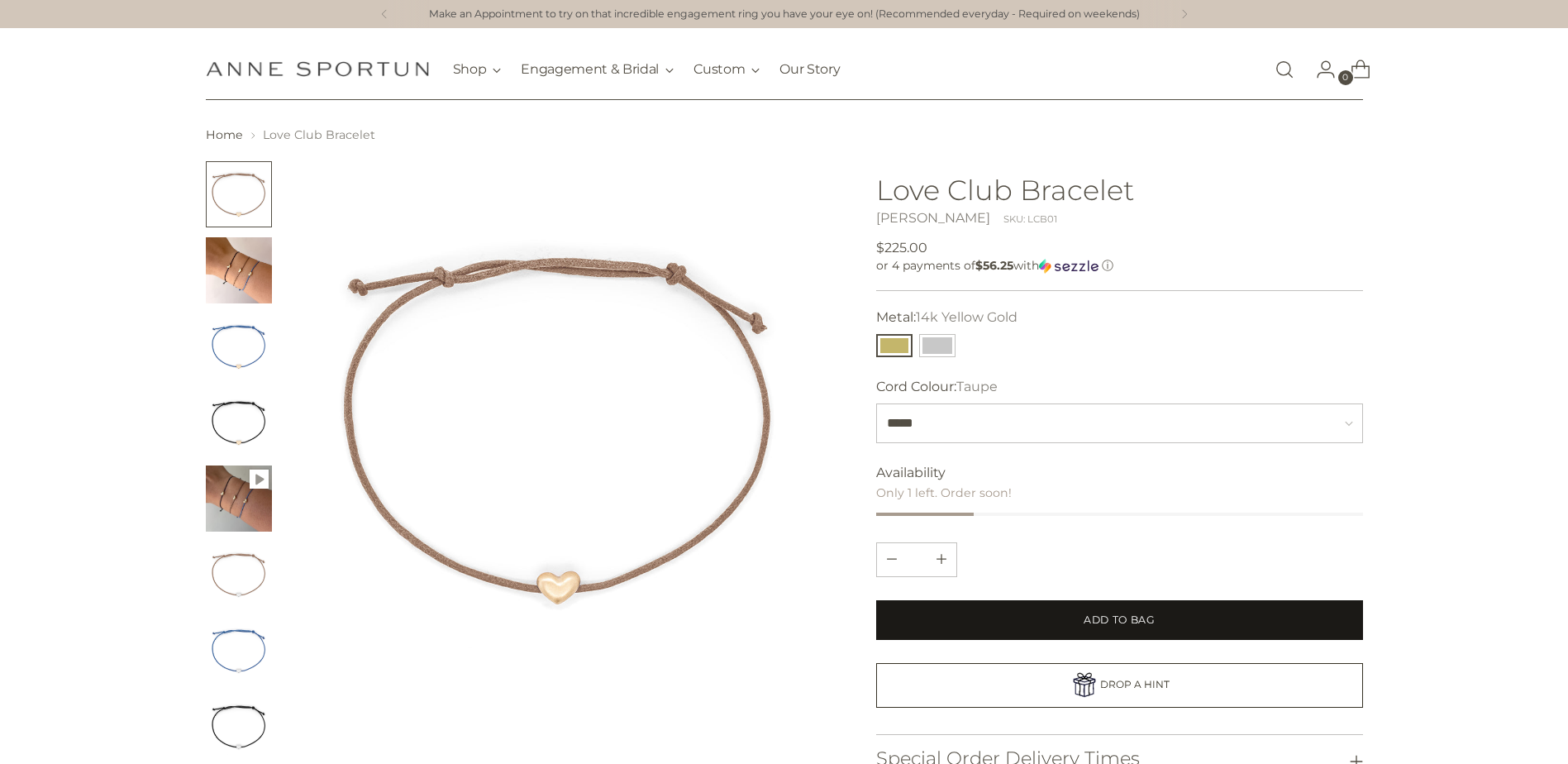
click at [1072, 618] on button "Add to Bag" at bounding box center [1119, 619] width 486 height 40
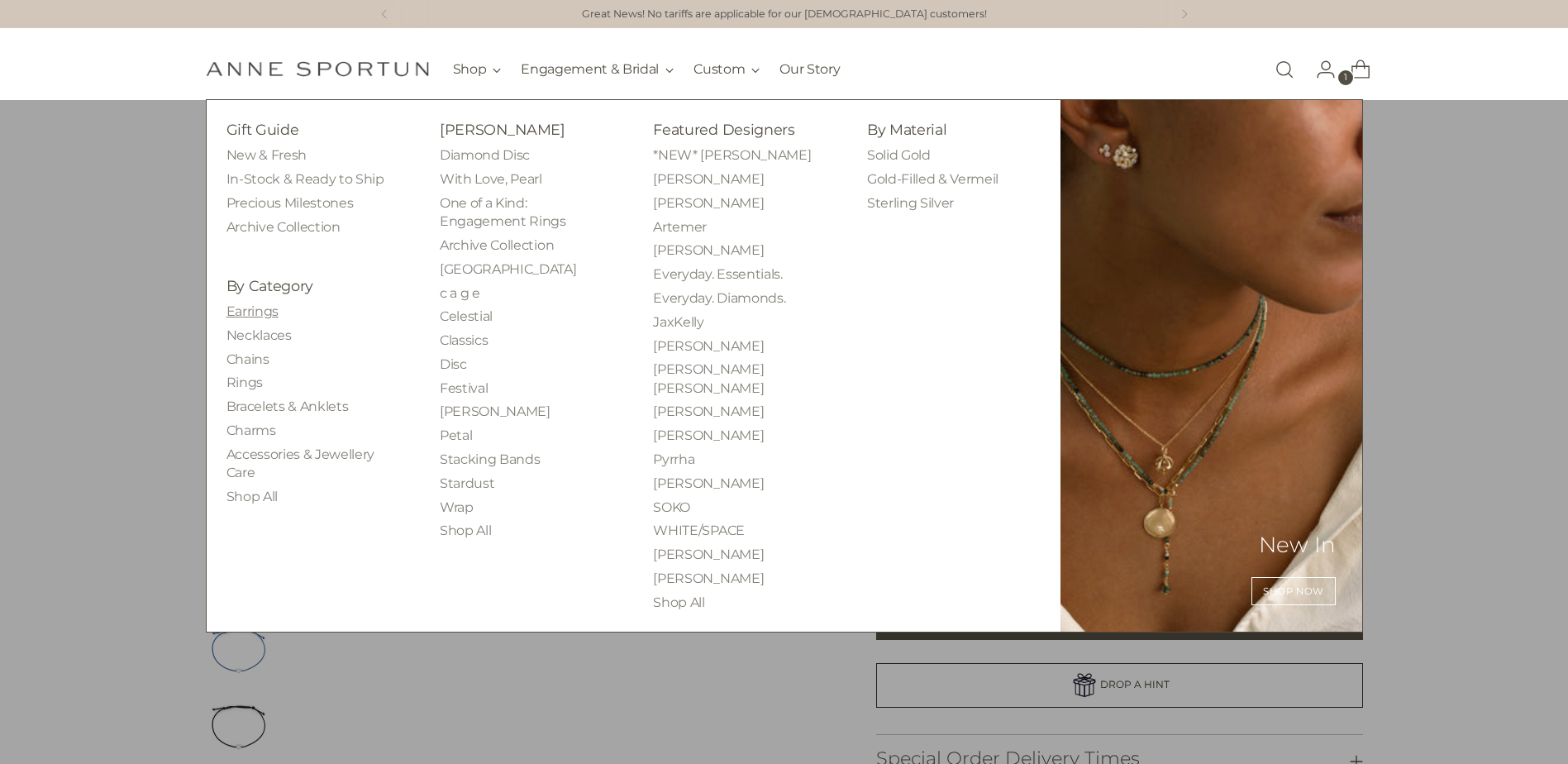
click at [260, 311] on link "Earrings" at bounding box center [252, 311] width 52 height 16
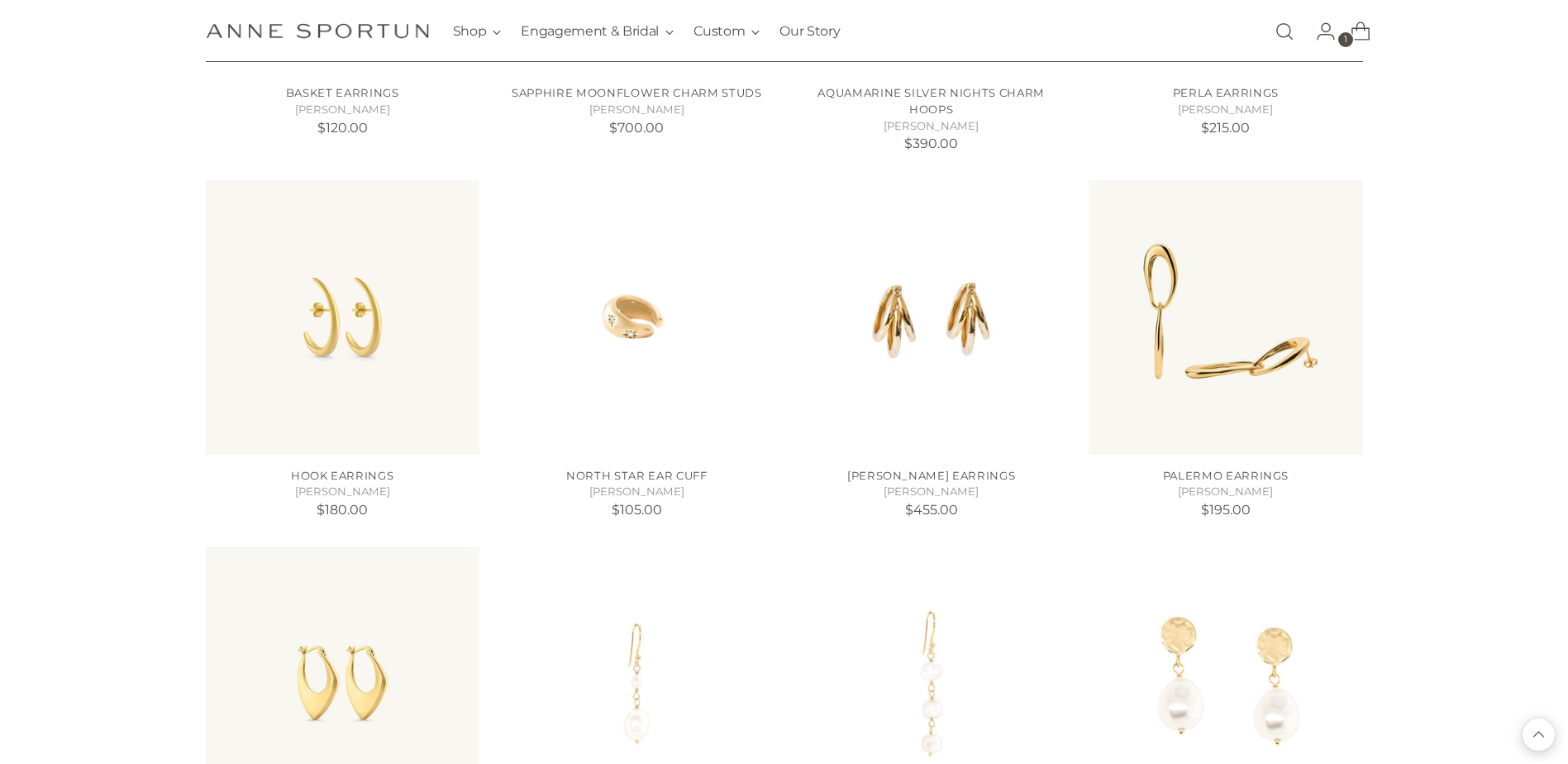
scroll to position [1405, 0]
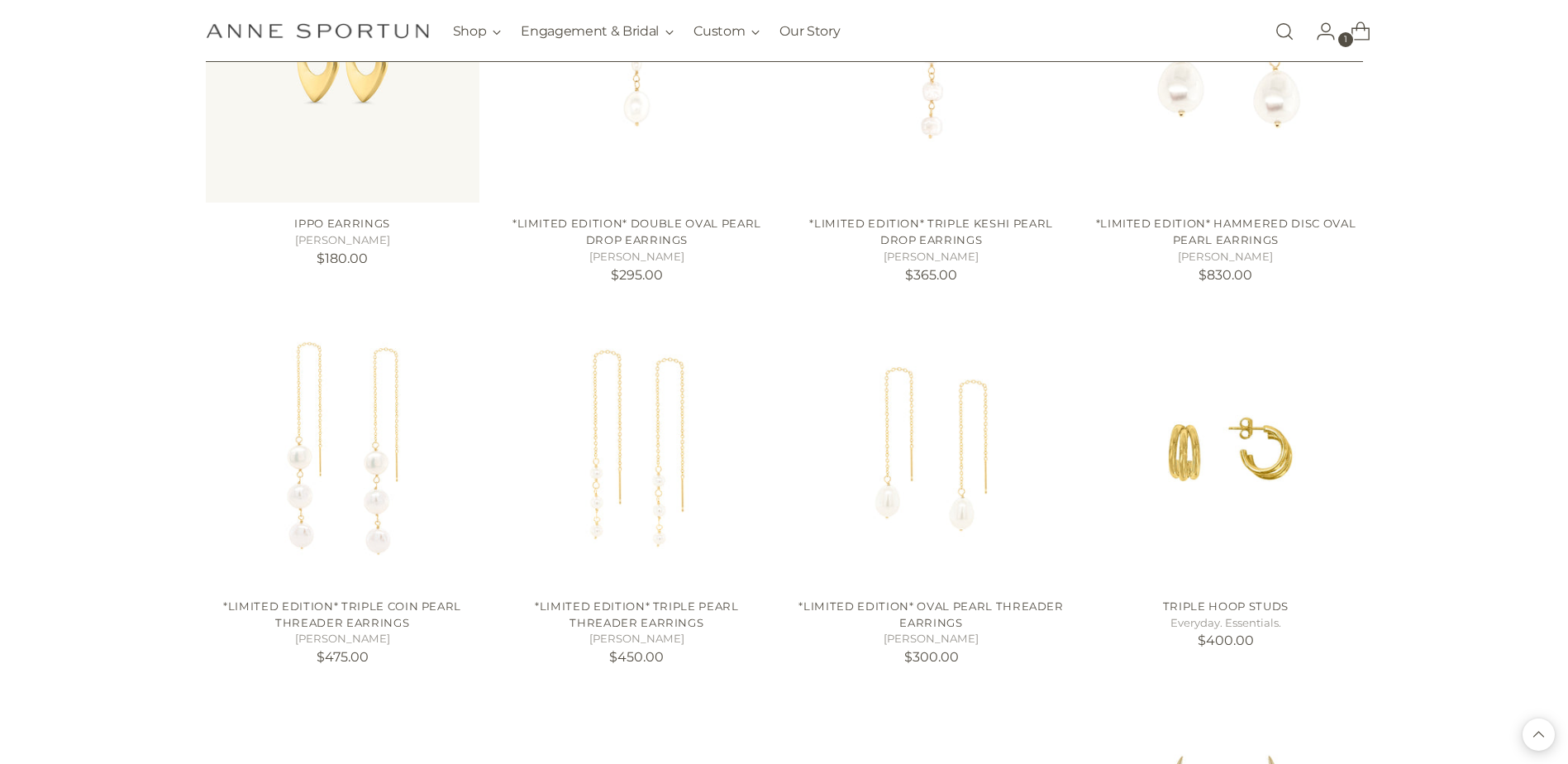
scroll to position [1984, 0]
click at [0, 0] on img "*Limited Edition* Triple Pearl Threader Earrings" at bounding box center [0, 0] width 0 height 0
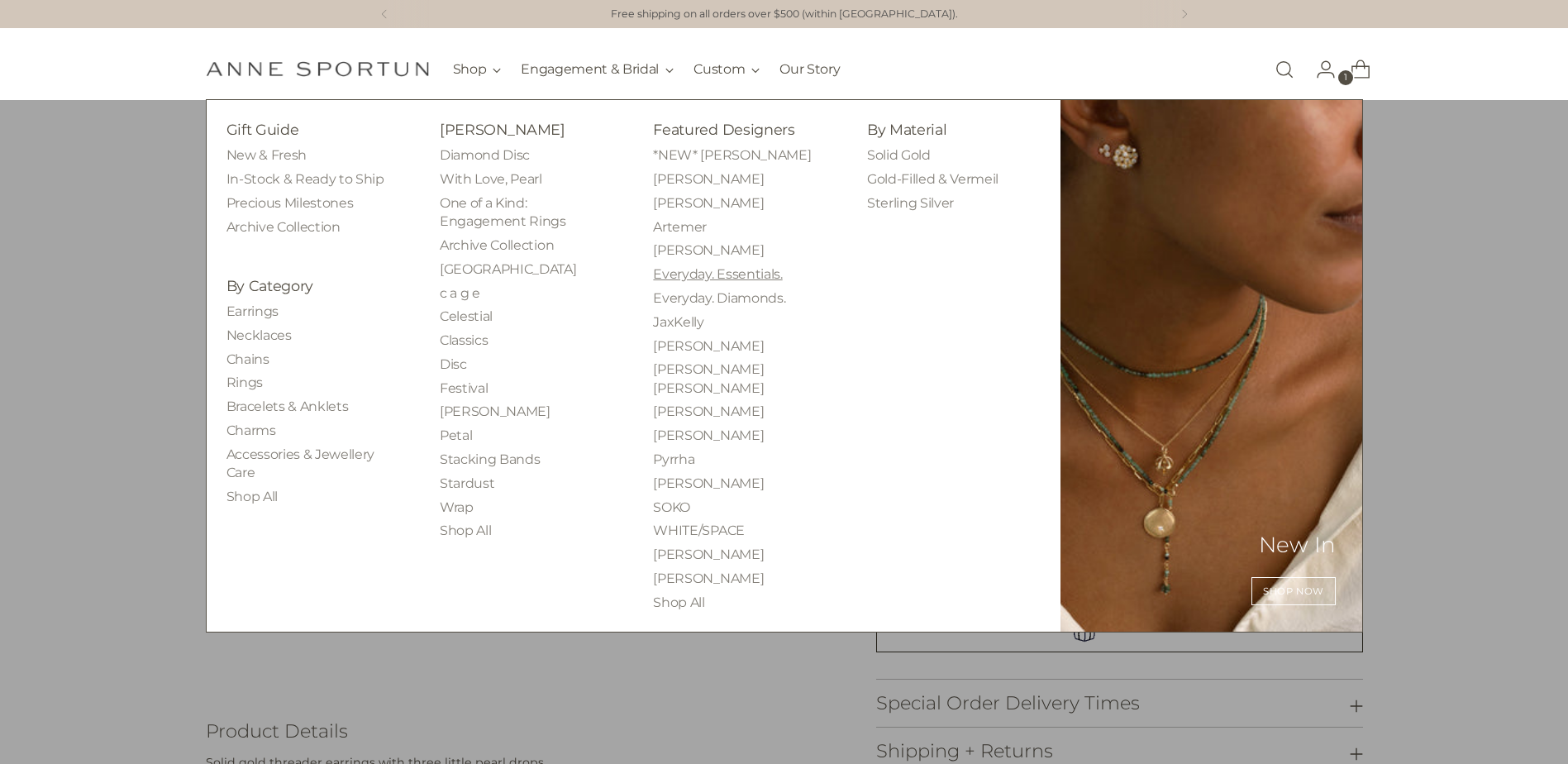
click at [748, 277] on link "Everyday. Essentials." at bounding box center [717, 274] width 129 height 16
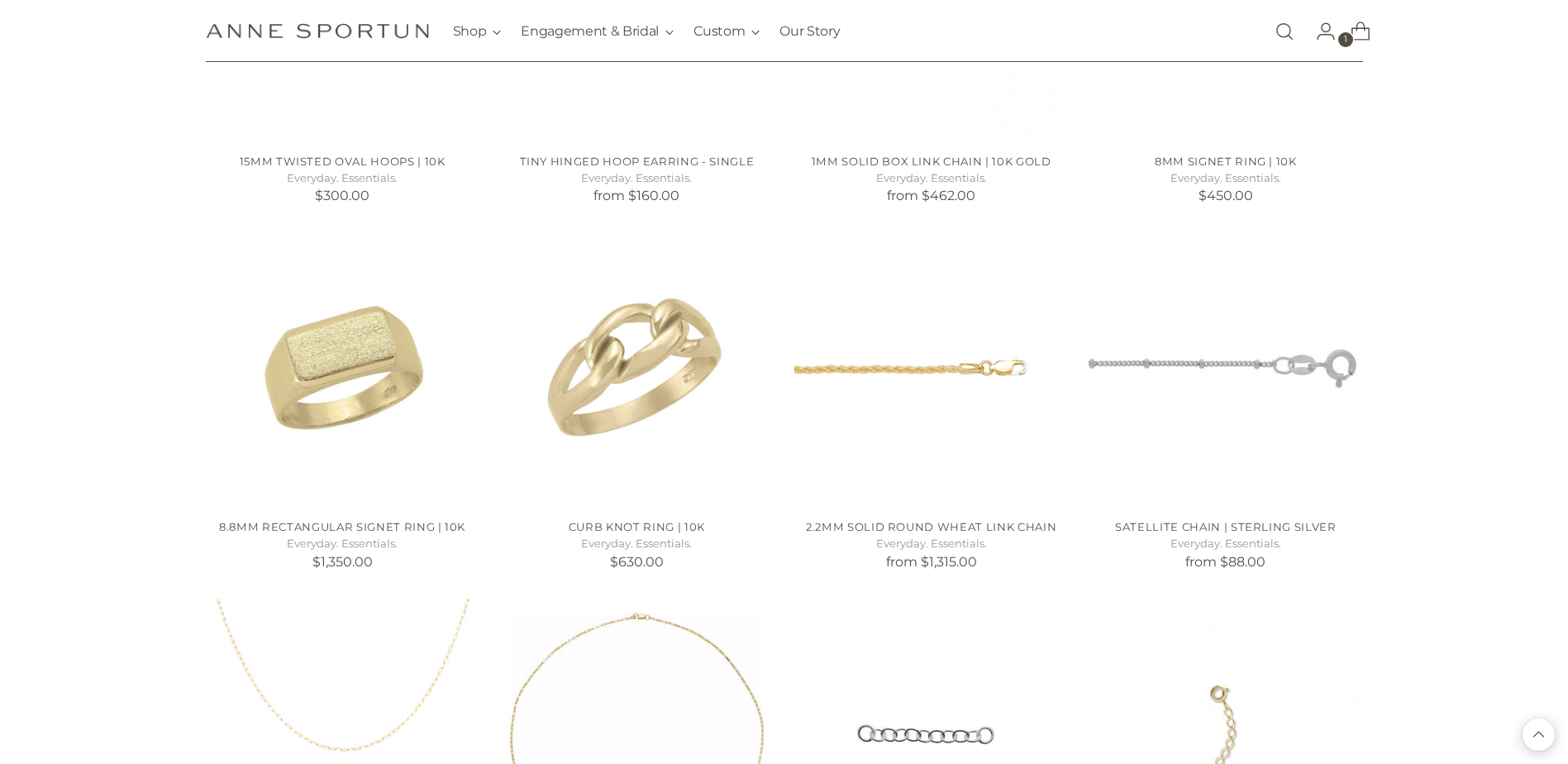
scroll to position [1322, 0]
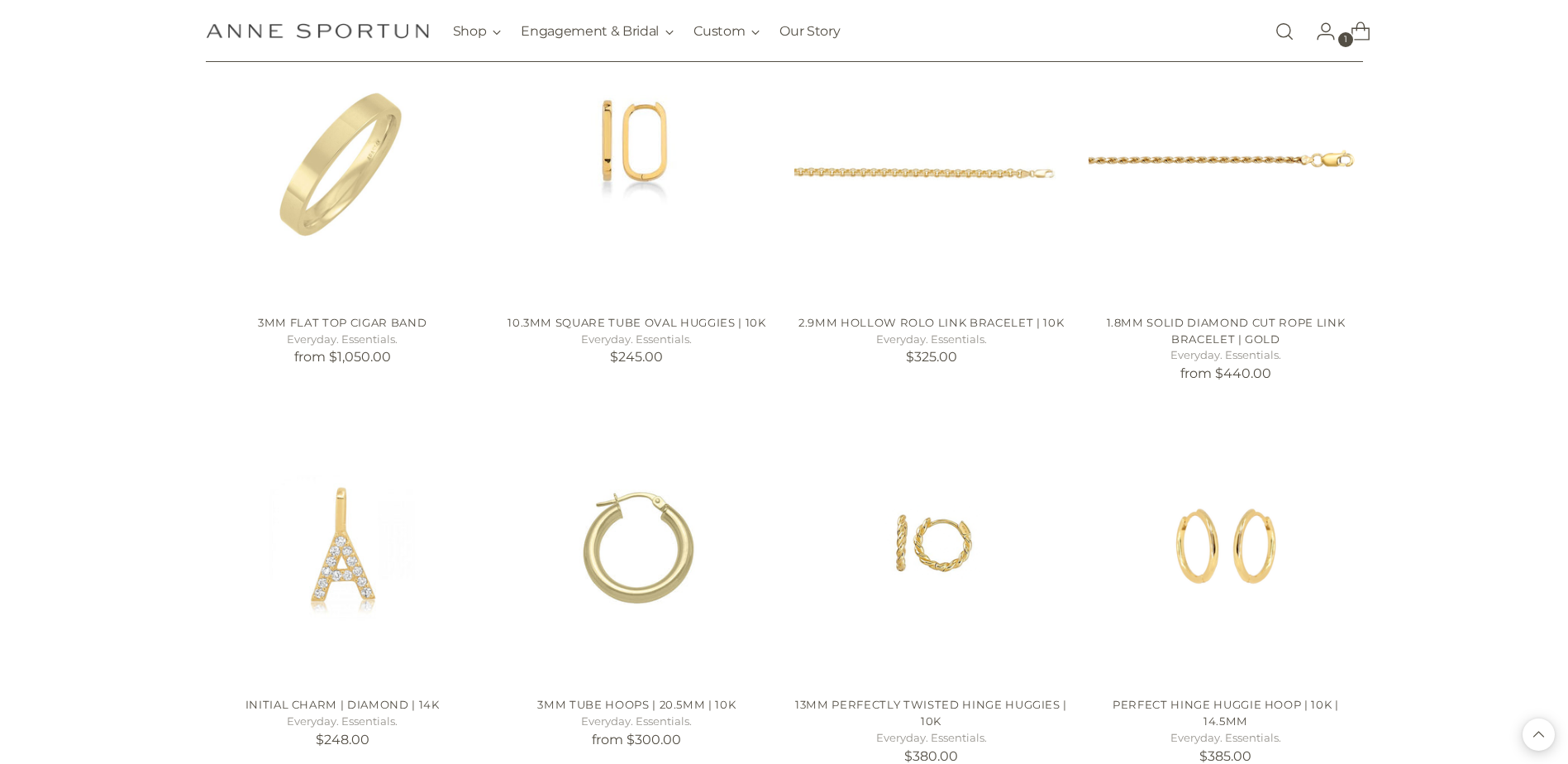
scroll to position [2232, 0]
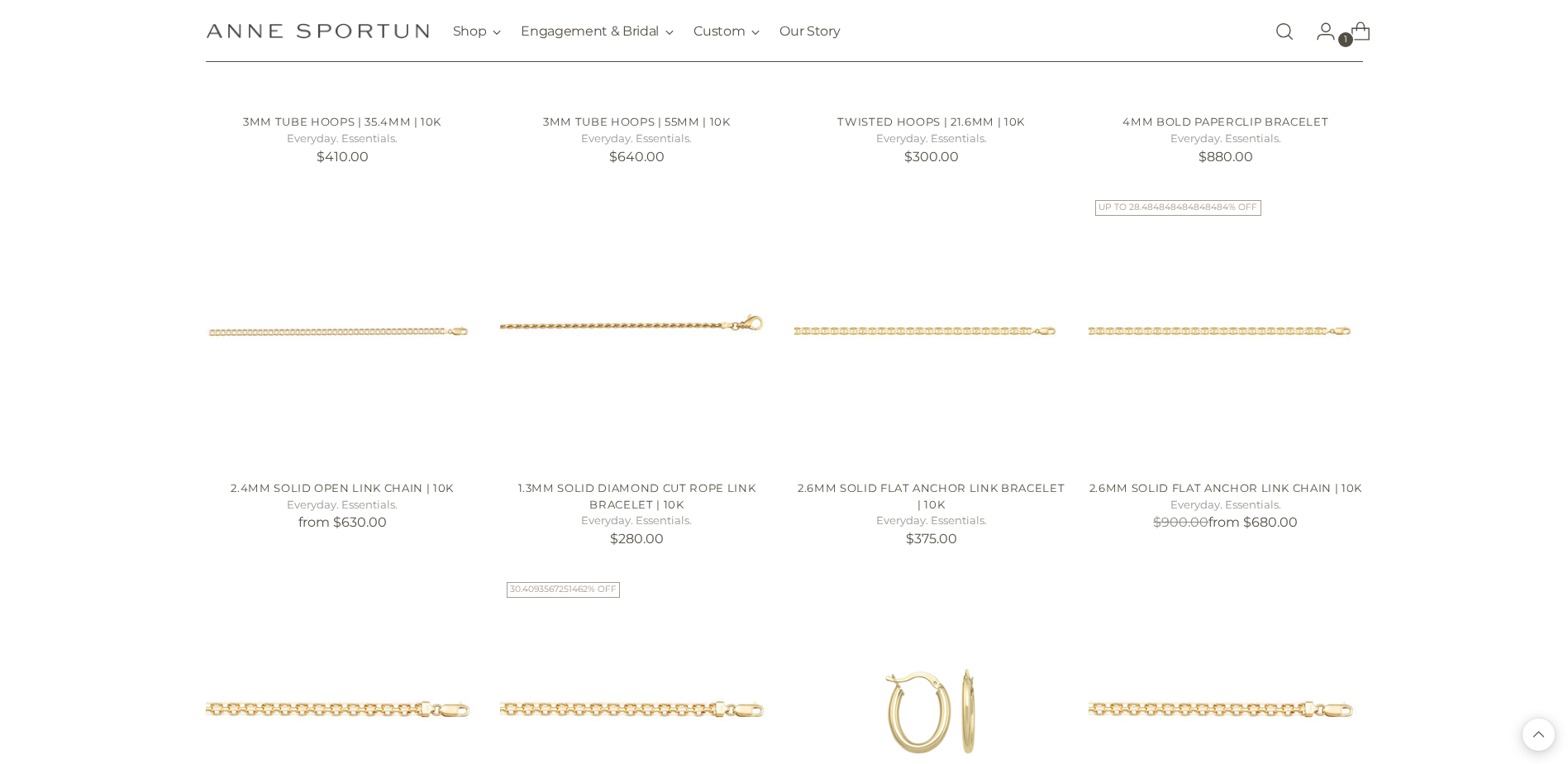
scroll to position [3554, 0]
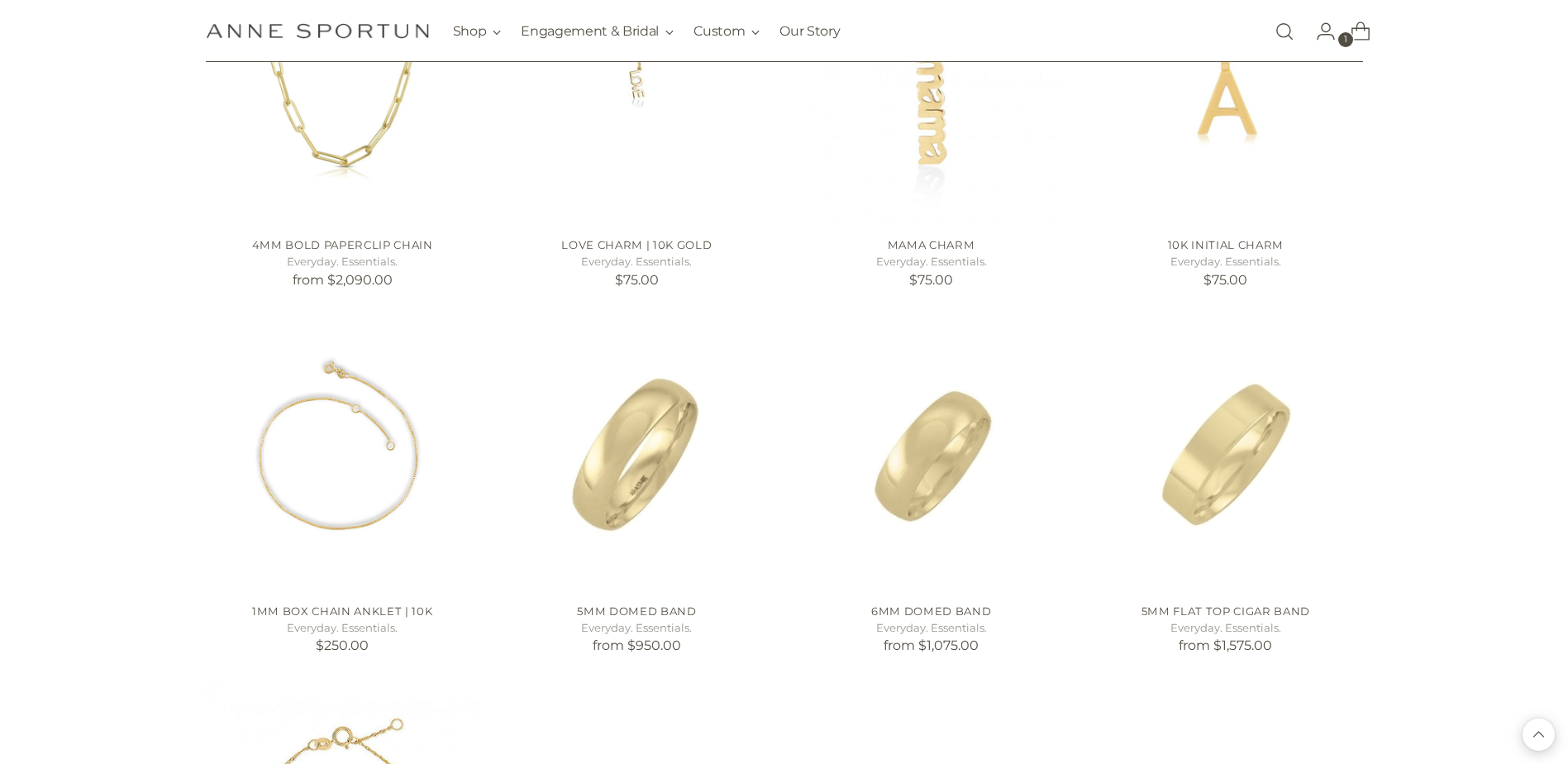
scroll to position [5538, 0]
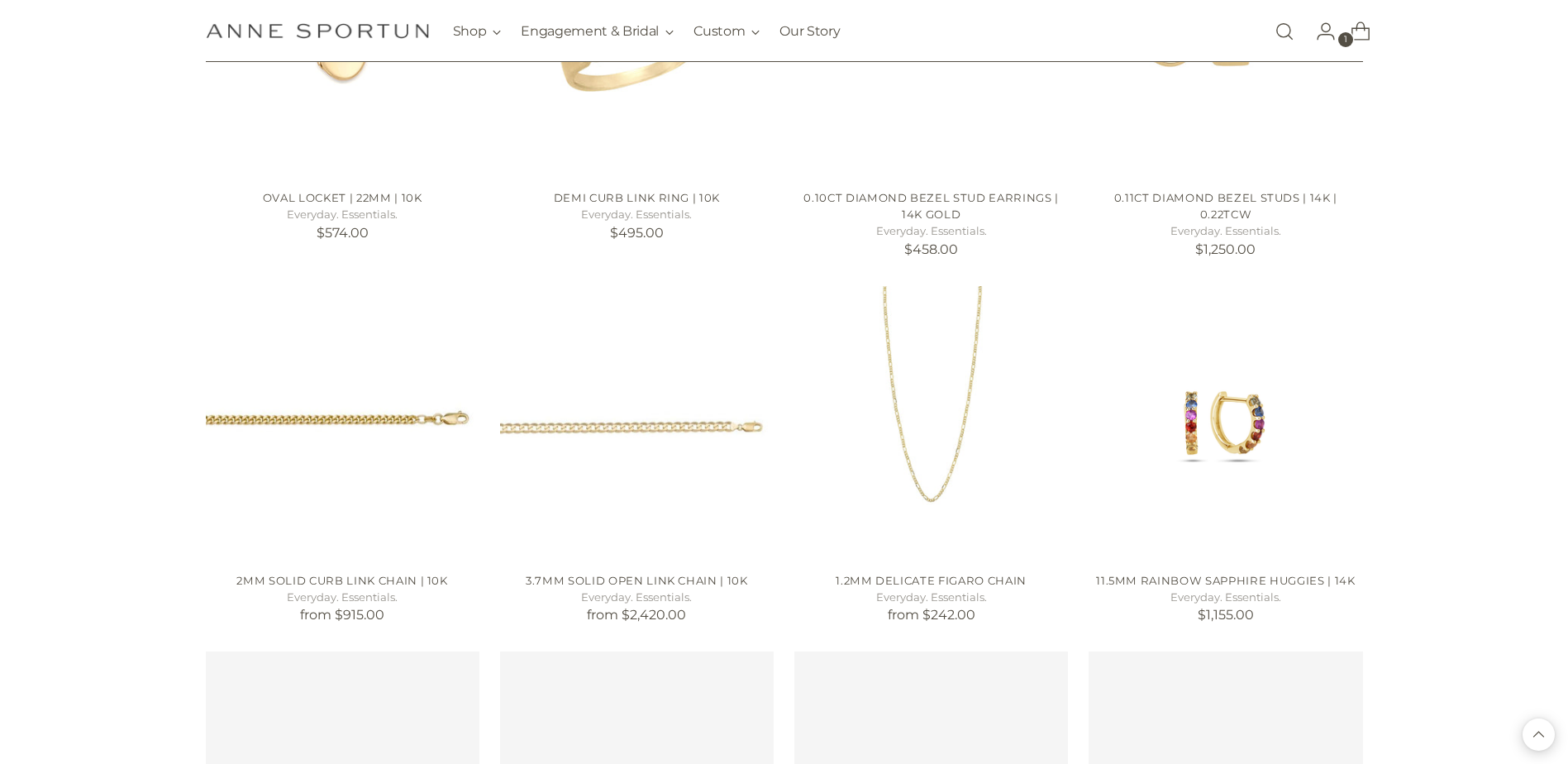
scroll to position [7356, 0]
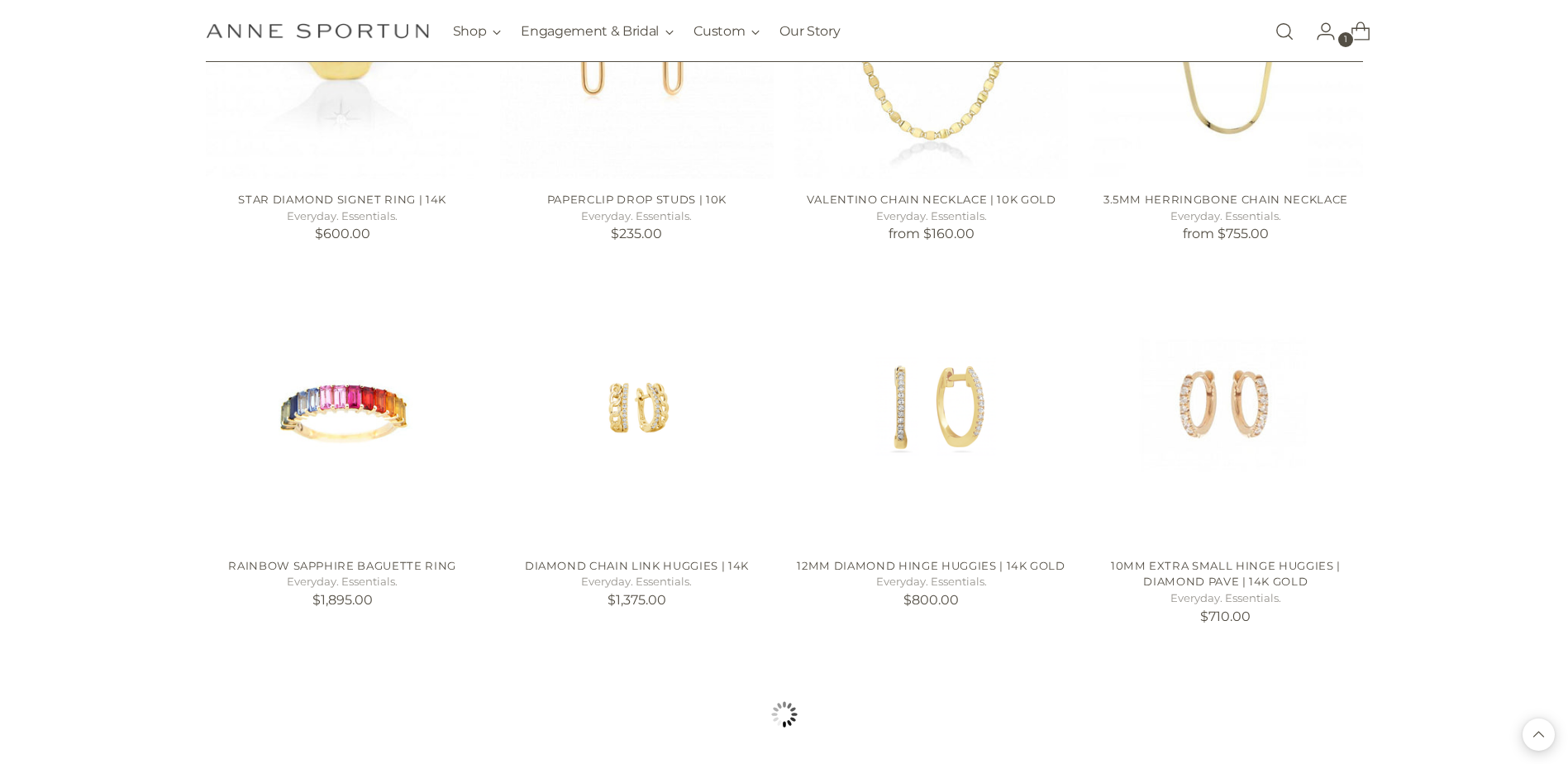
scroll to position [8679, 0]
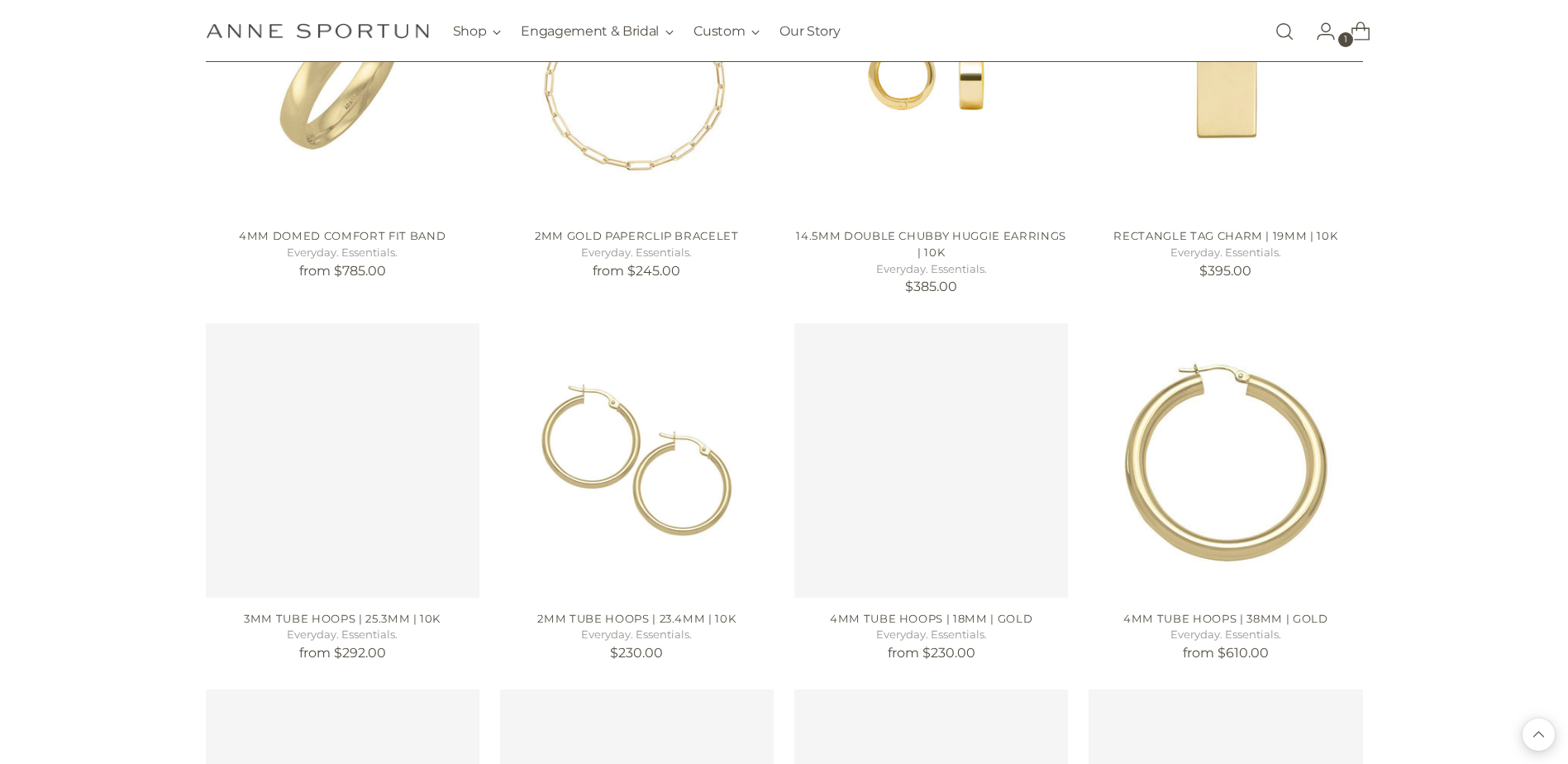
scroll to position [10167, 0]
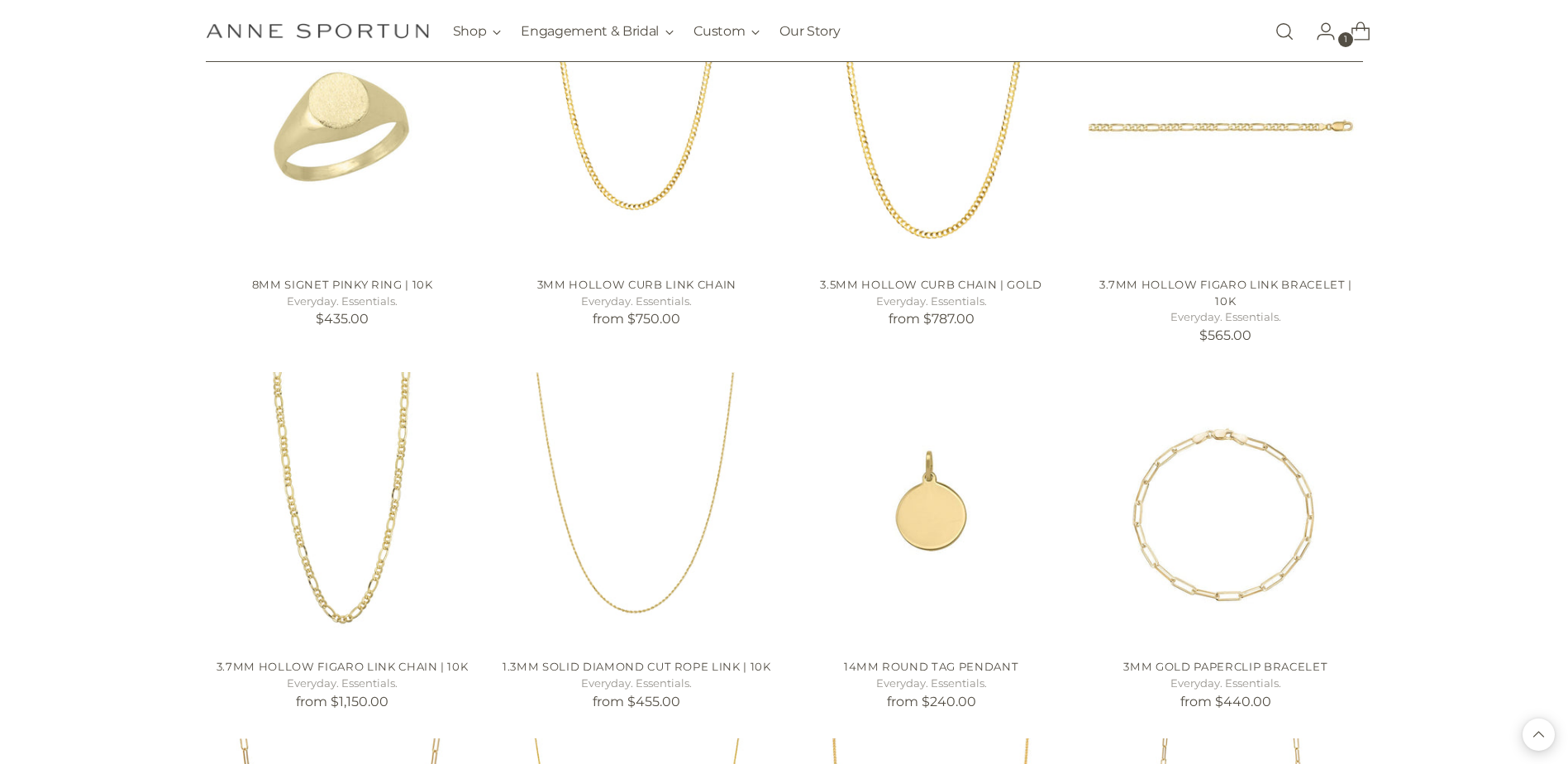
scroll to position [11489, 0]
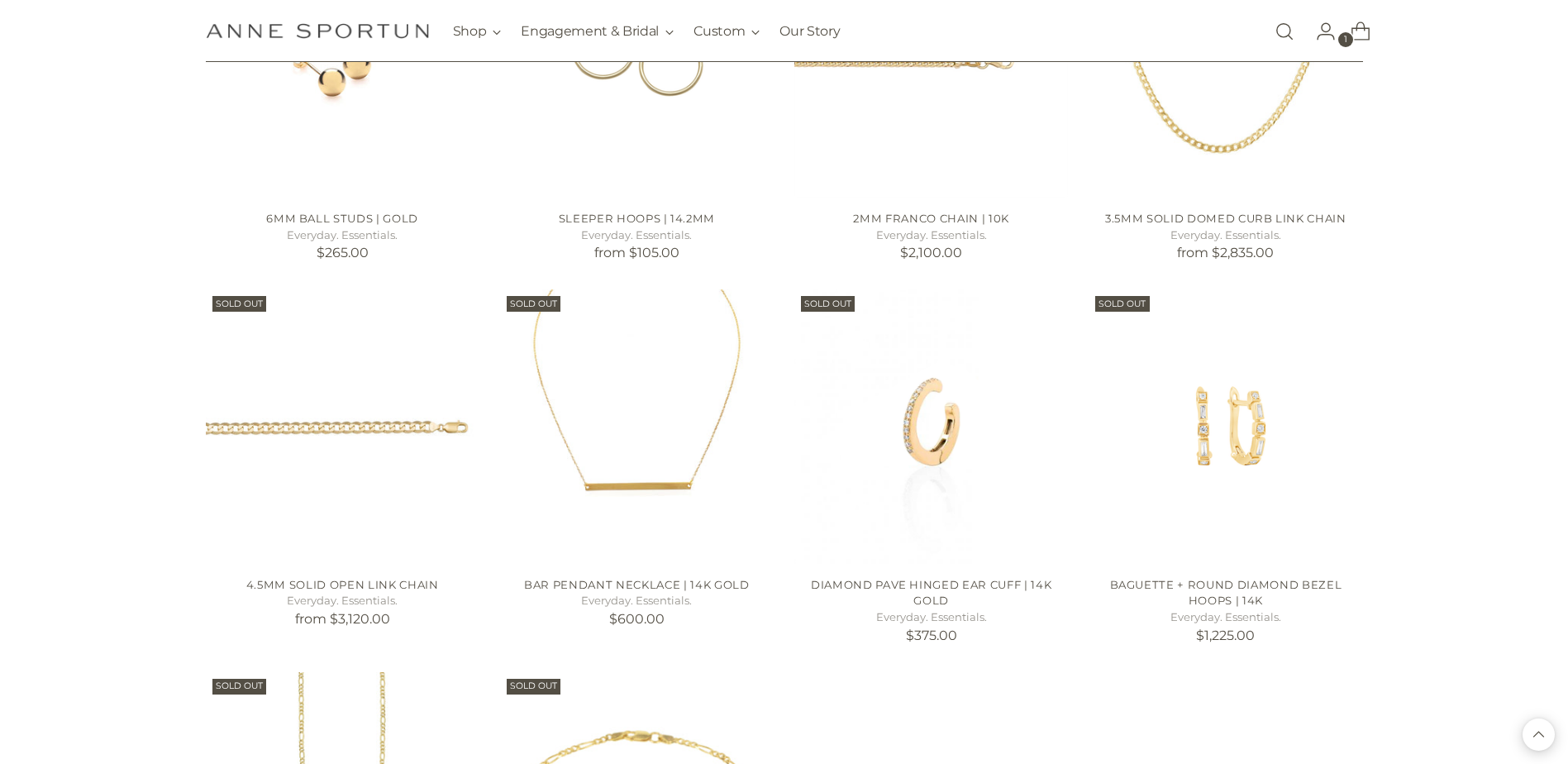
scroll to position [14713, 0]
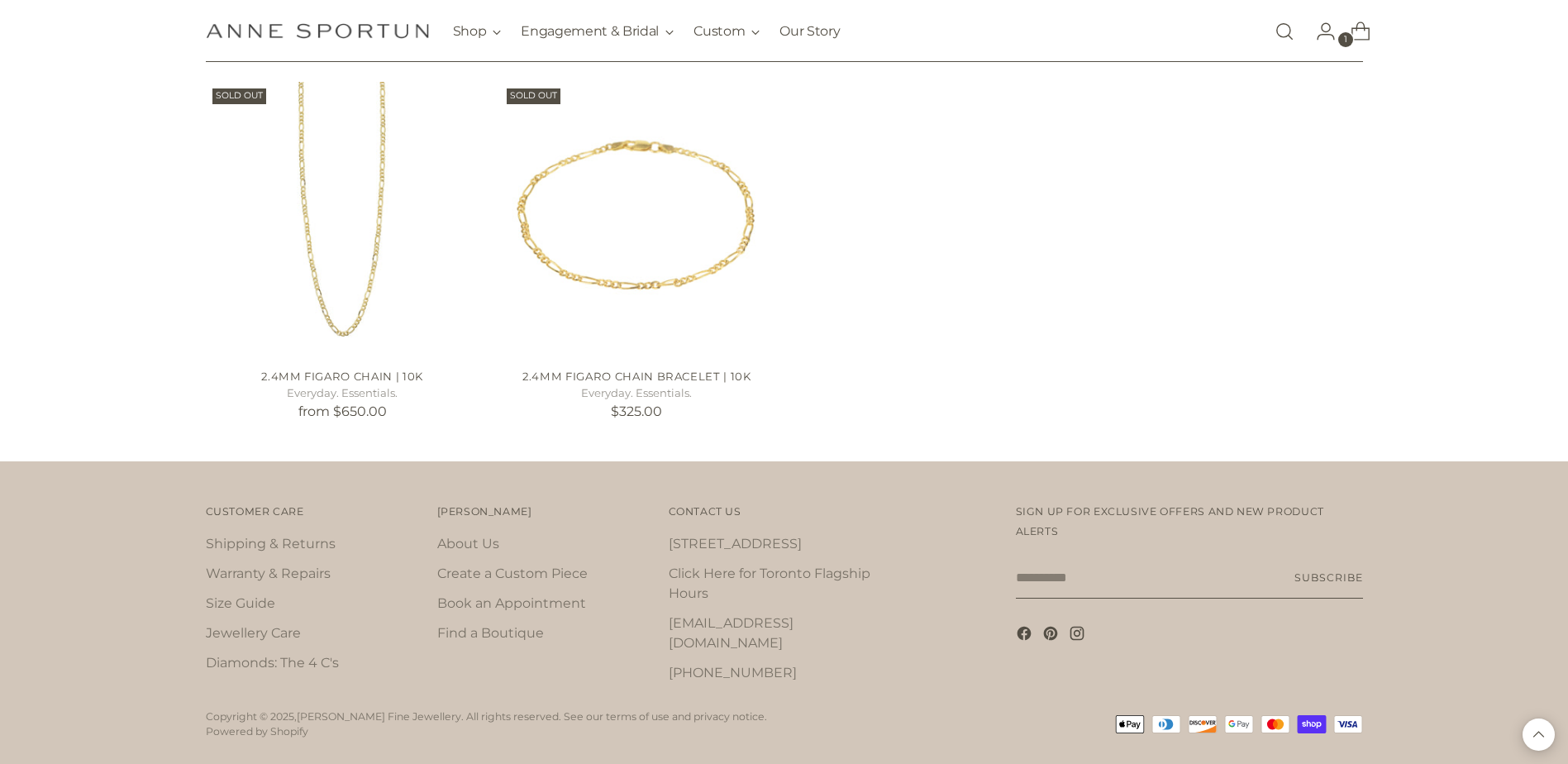
scroll to position [15218, 0]
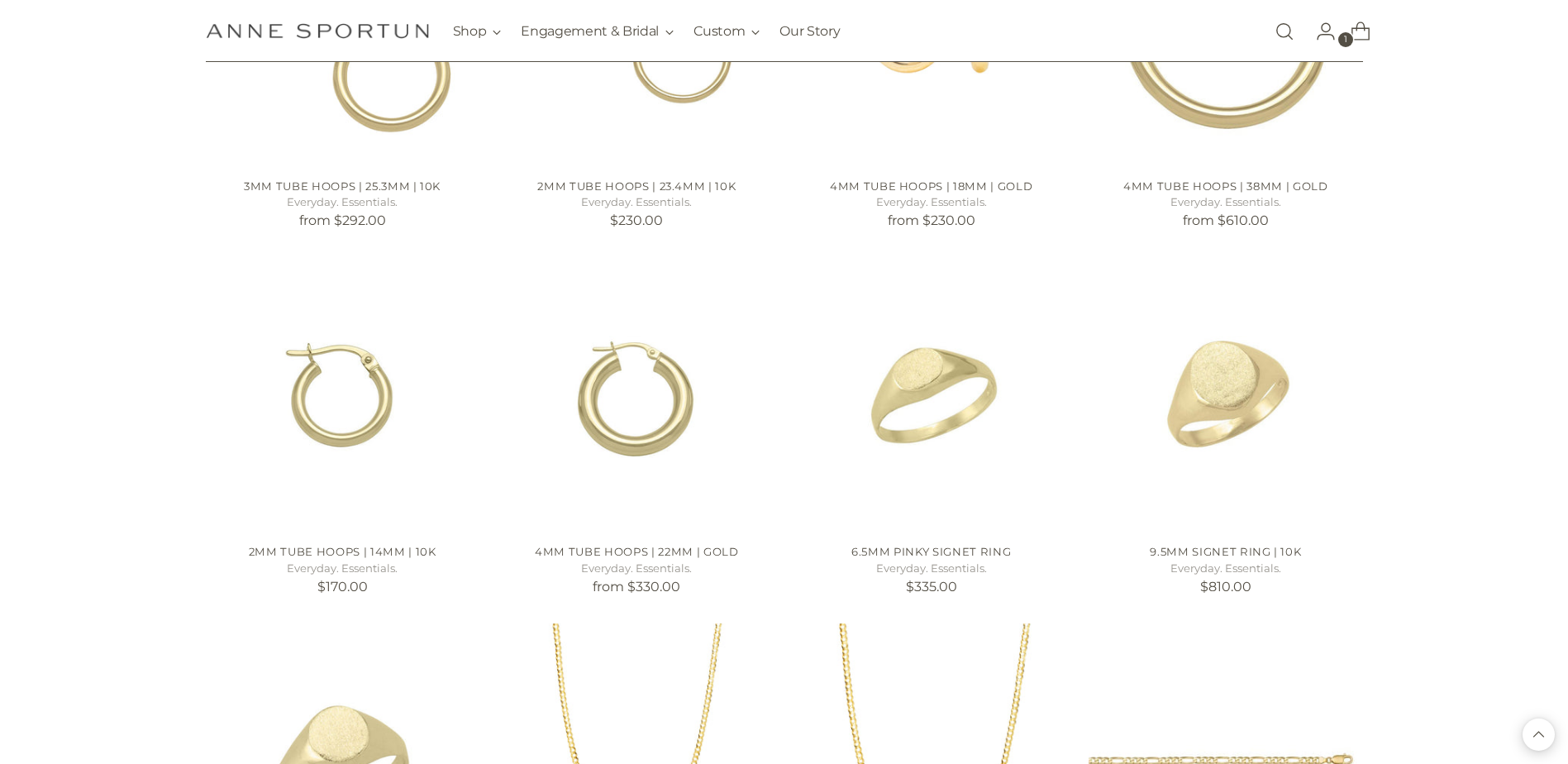
scroll to position [10093, 0]
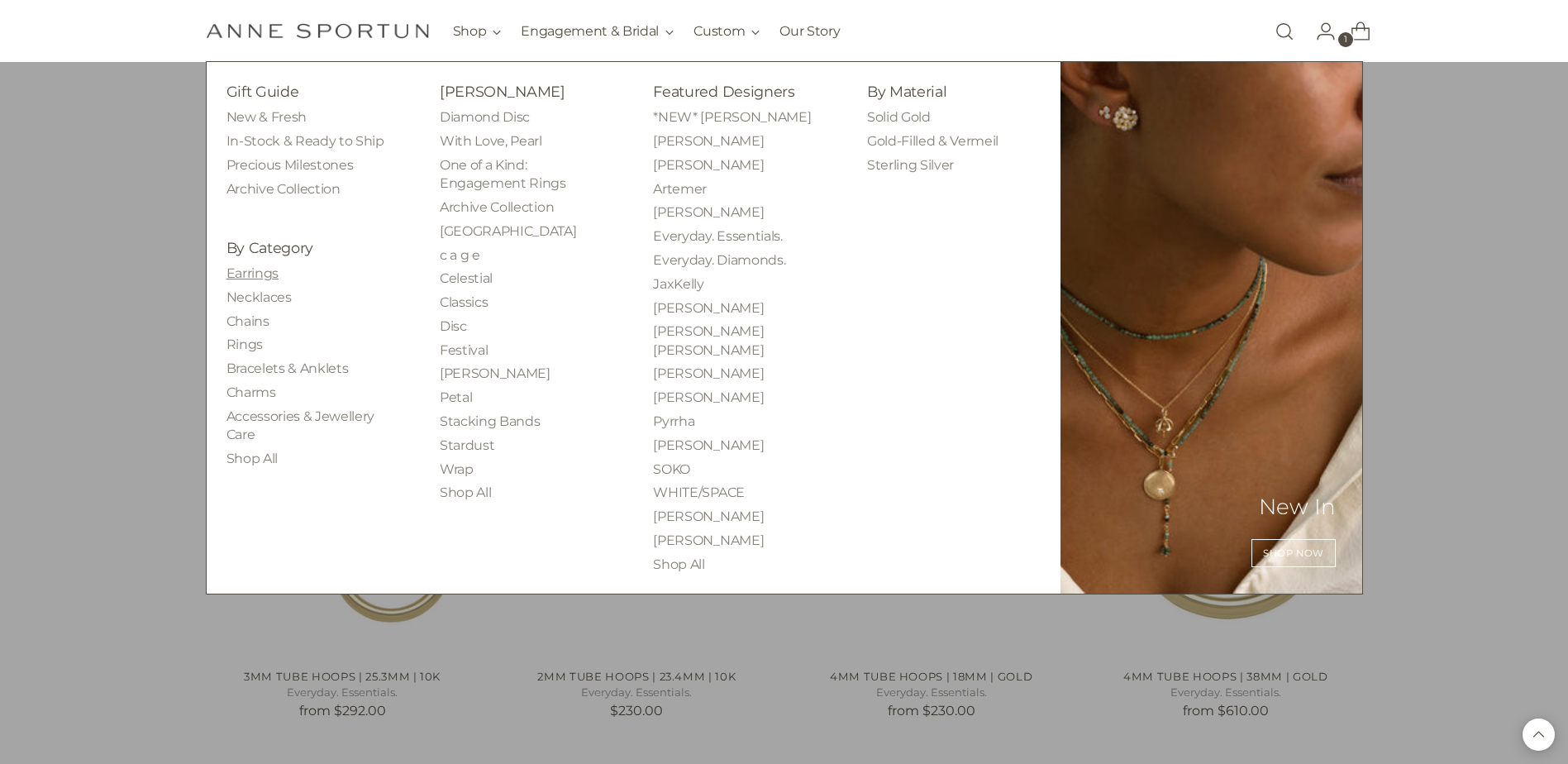
click at [256, 268] on link "Earrings" at bounding box center [252, 273] width 52 height 16
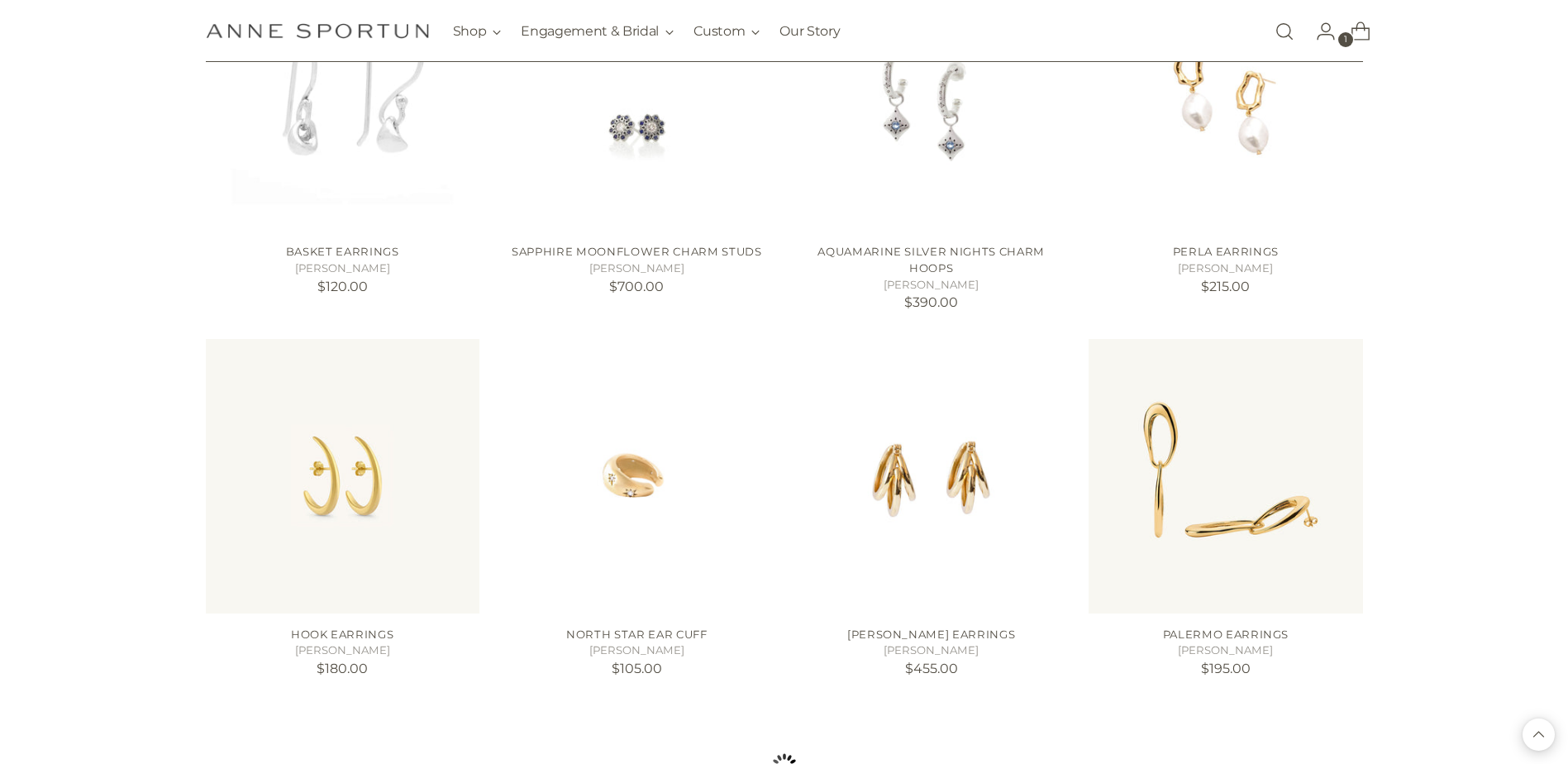
scroll to position [1240, 0]
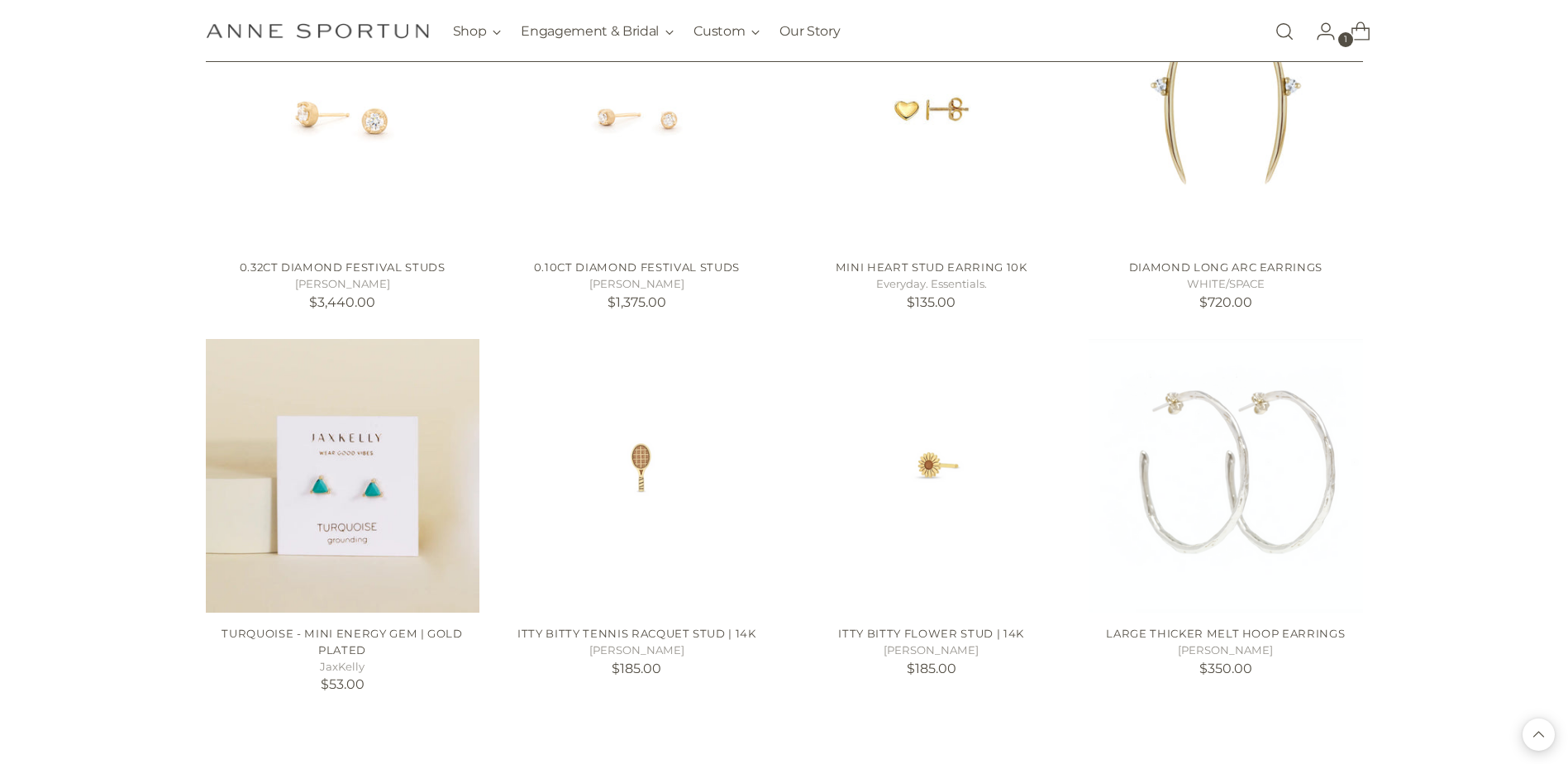
scroll to position [2810, 0]
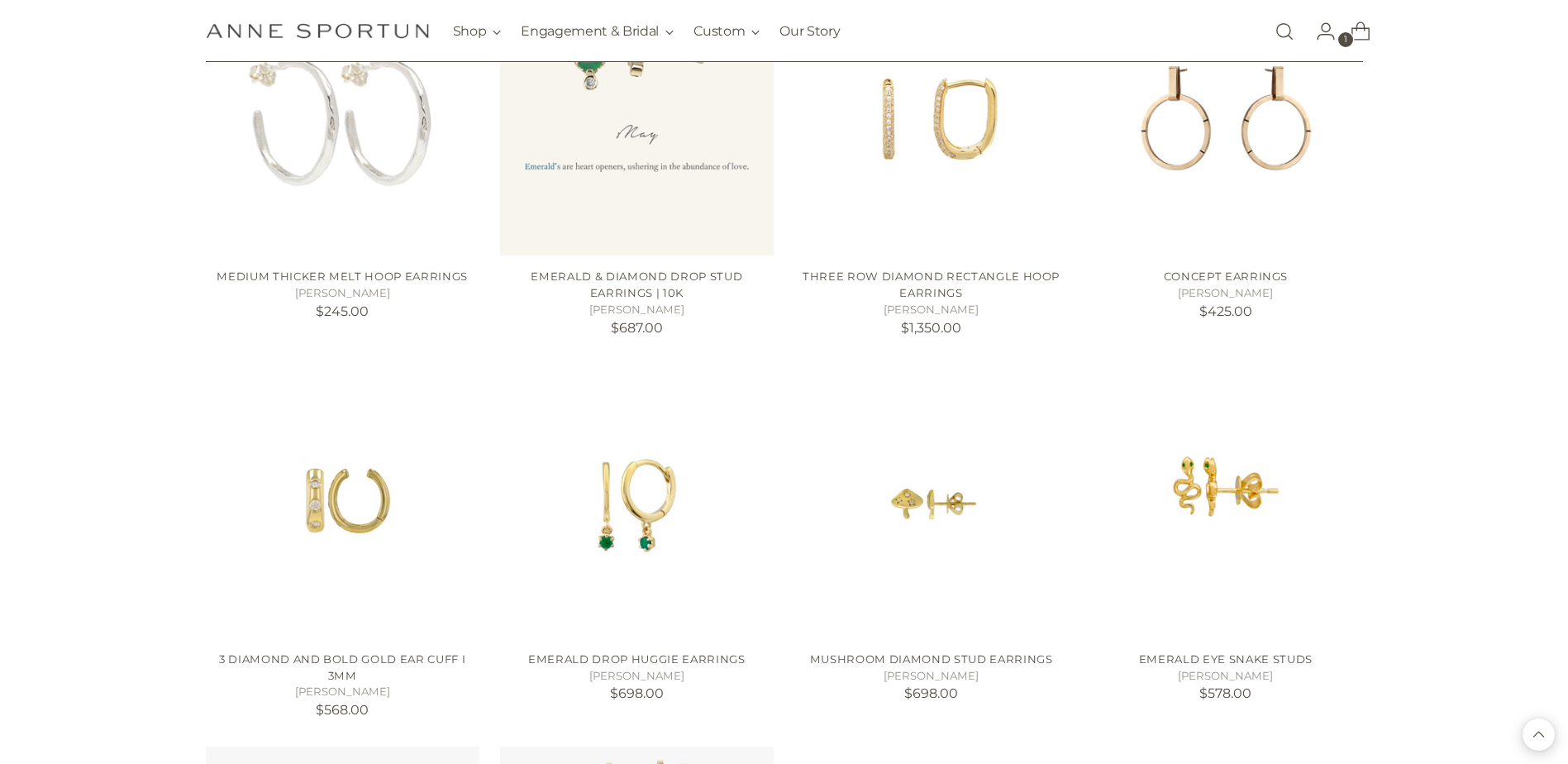
scroll to position [3471, 0]
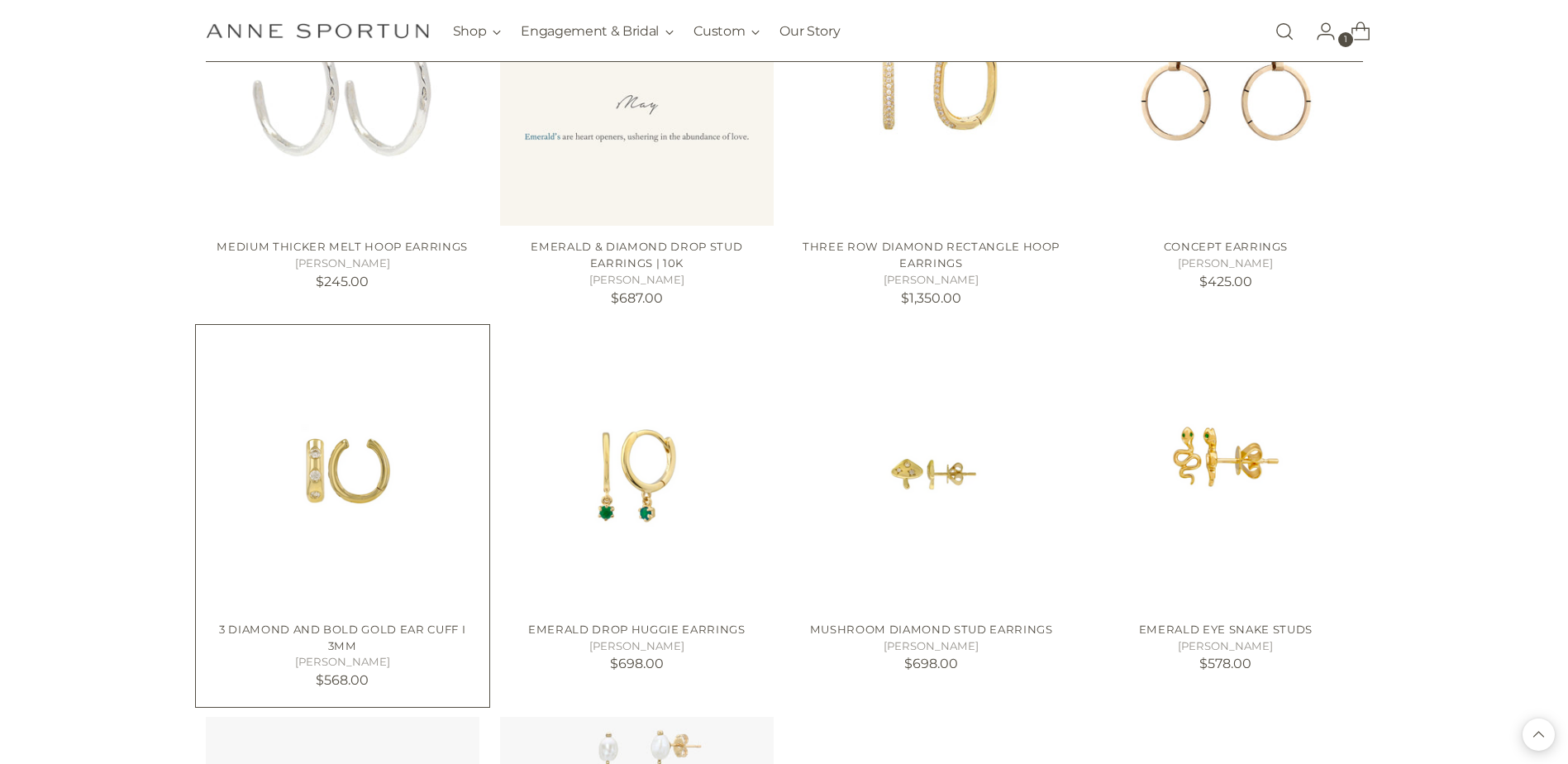
click at [346, 487] on img "3 DIAMOND AND BOLD GOLD EAR CUFF I 3MM" at bounding box center [343, 472] width 274 height 274
